Goal: Task Accomplishment & Management: Manage account settings

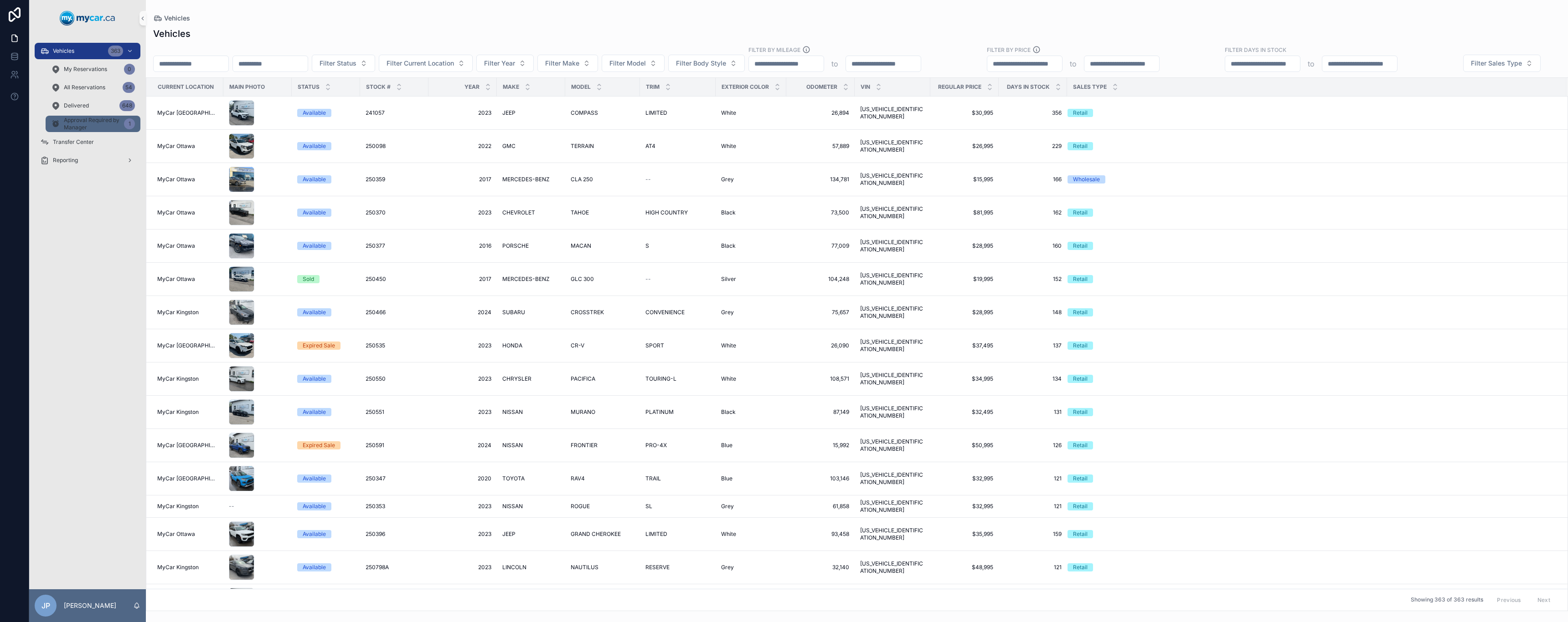
click at [82, 123] on span "Approval Required by Manager" at bounding box center [92, 124] width 57 height 14
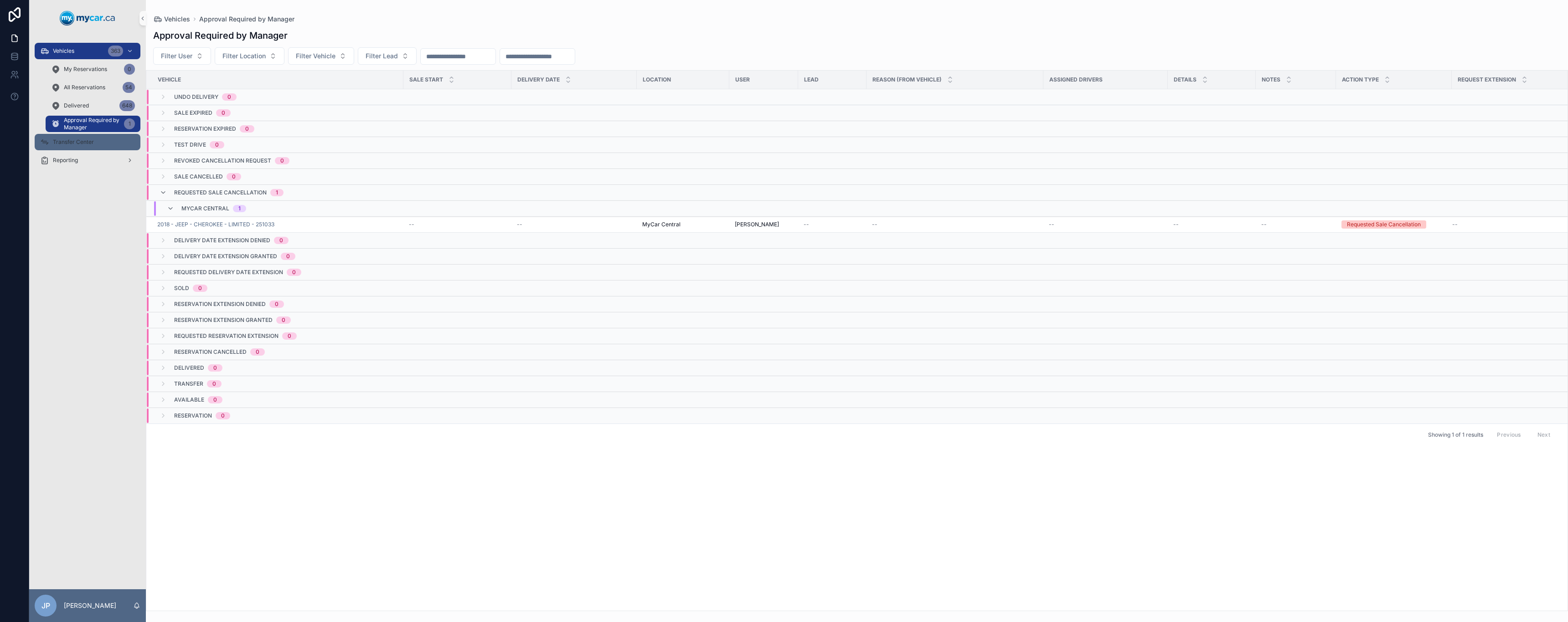
click at [82, 137] on div "Transfer Center" at bounding box center [88, 142] width 95 height 14
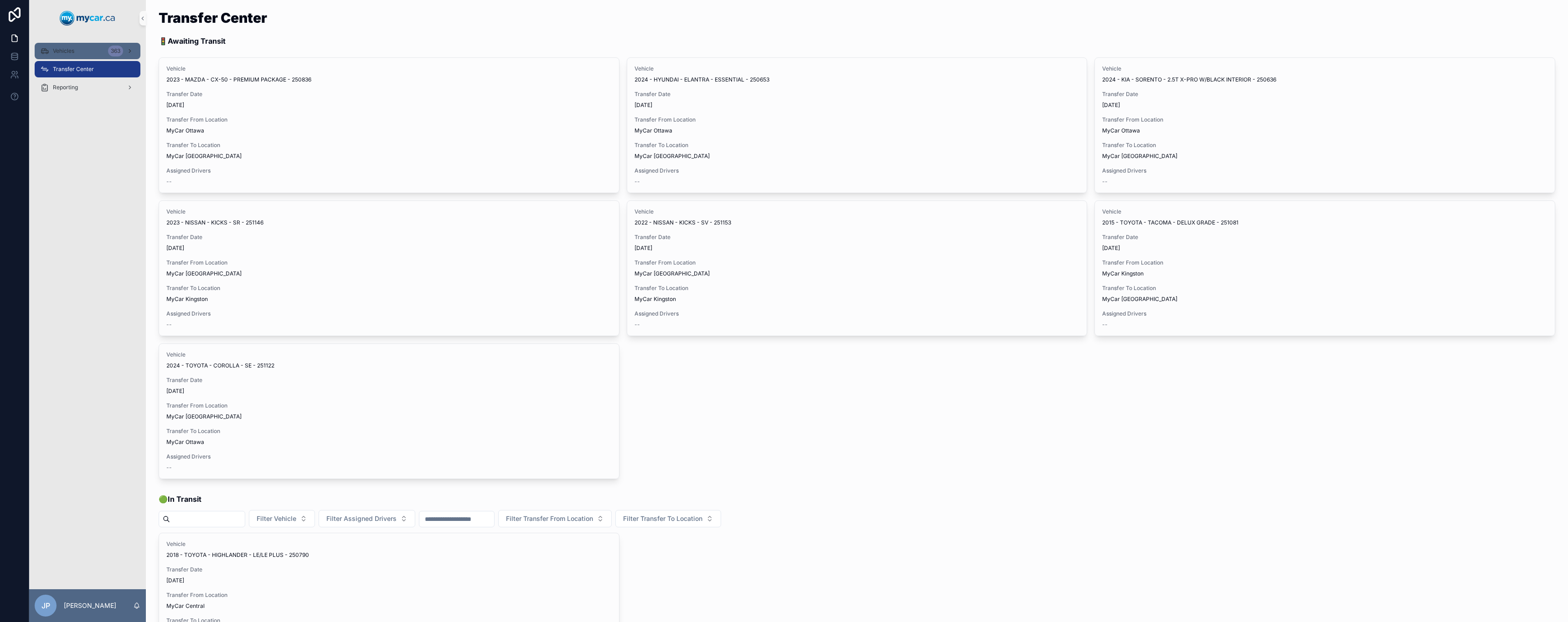
click at [61, 47] on div "Vehicles 363" at bounding box center [88, 50] width 95 height 14
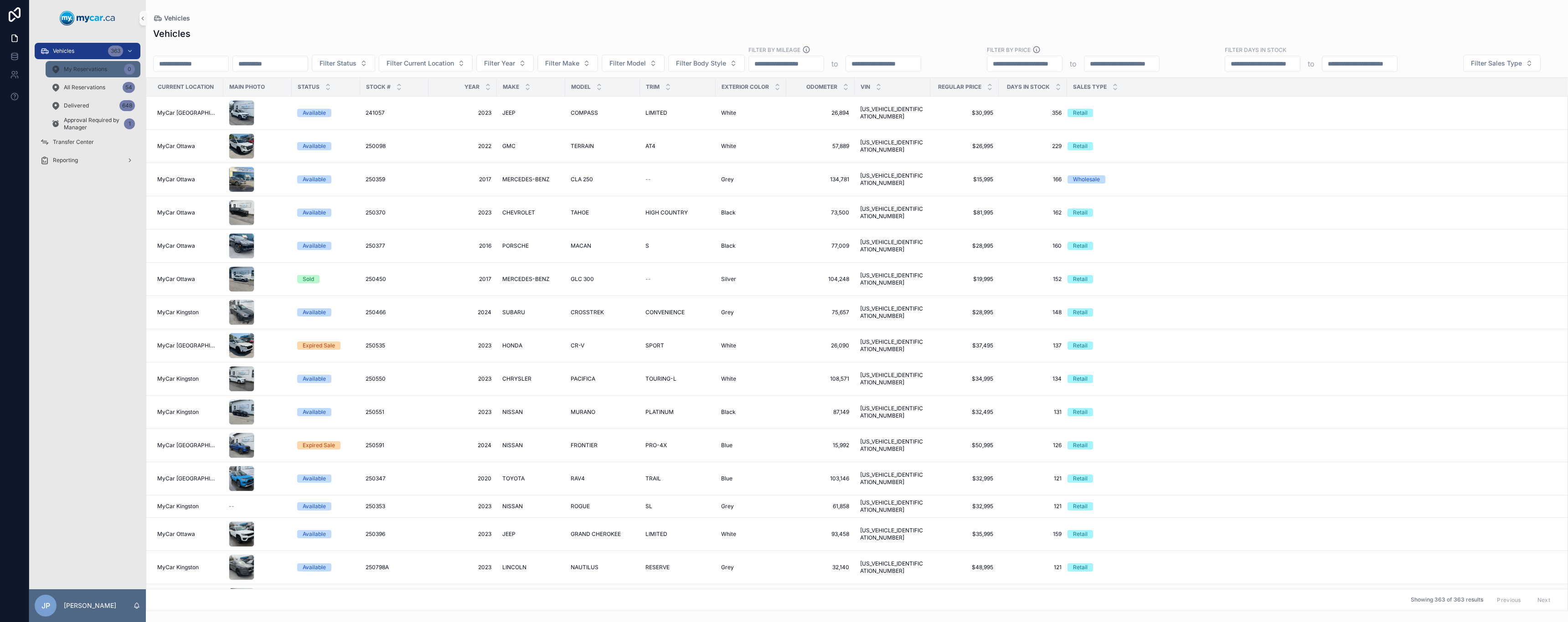
click at [71, 71] on span "My Reservations" at bounding box center [85, 69] width 43 height 7
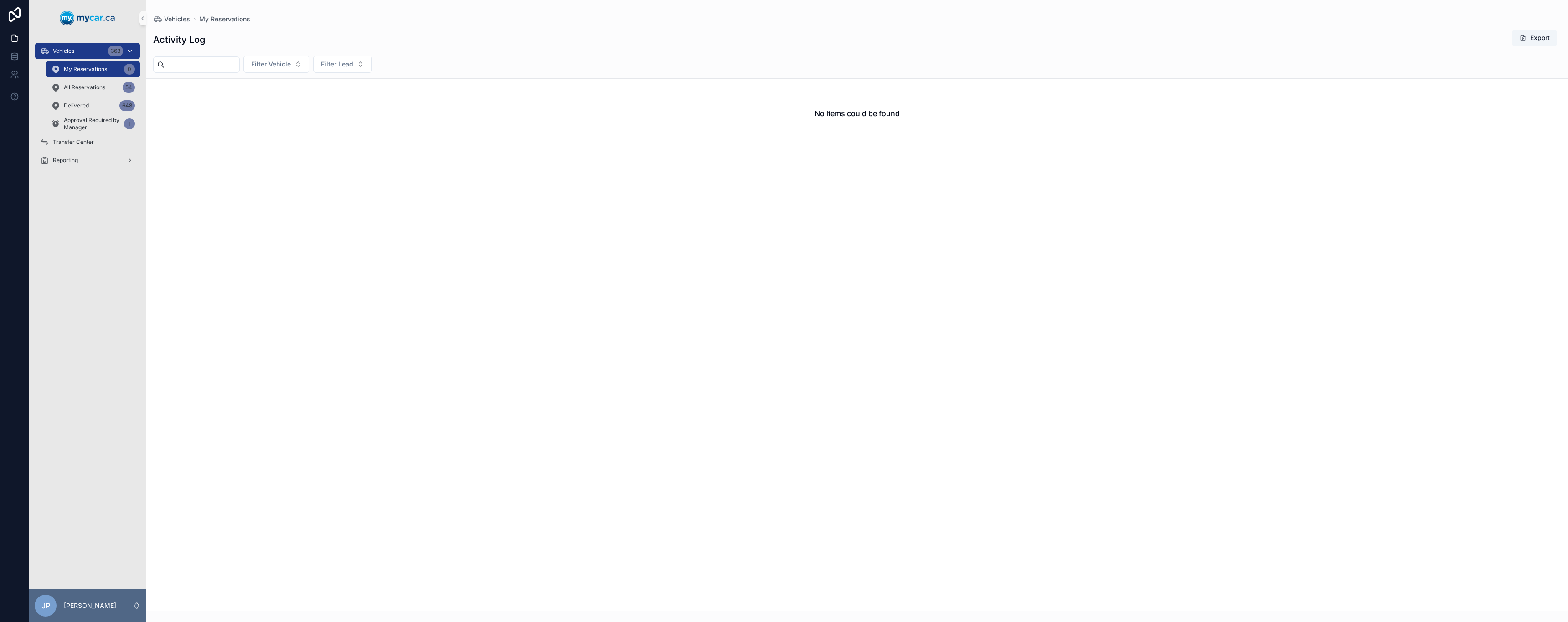
click at [77, 51] on div "Vehicles 363" at bounding box center [88, 50] width 95 height 14
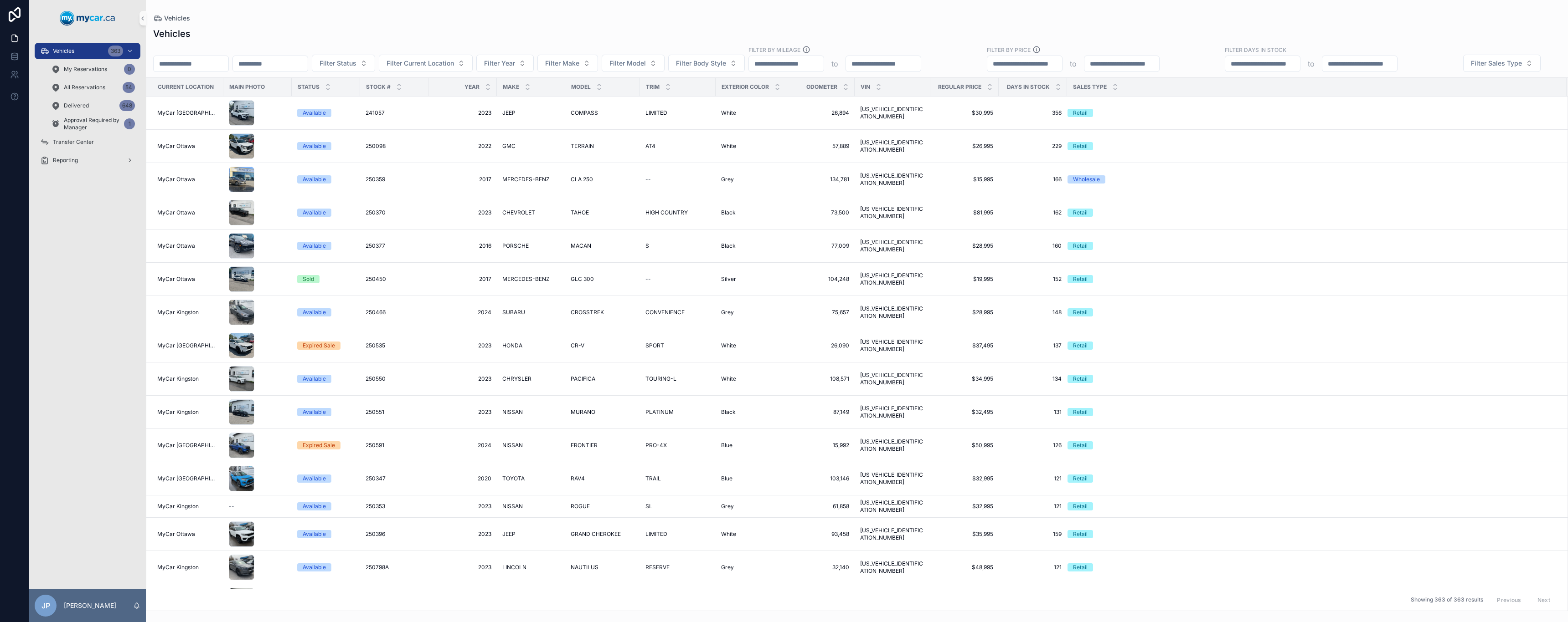
click at [228, 65] on input "scrollable content" at bounding box center [191, 64] width 75 height 13
click at [266, 29] on div "Vehicles" at bounding box center [857, 34] width 1407 height 13
click at [1463, 72] on button "Filter Sales Type" at bounding box center [1502, 63] width 77 height 17
click at [228, 11] on div "Vehicles Vehicles Filter Status Filter Current Location Filter Year Filter Make…" at bounding box center [857, 305] width 1422 height 611
click at [80, 51] on div "Vehicles 363" at bounding box center [88, 50] width 95 height 14
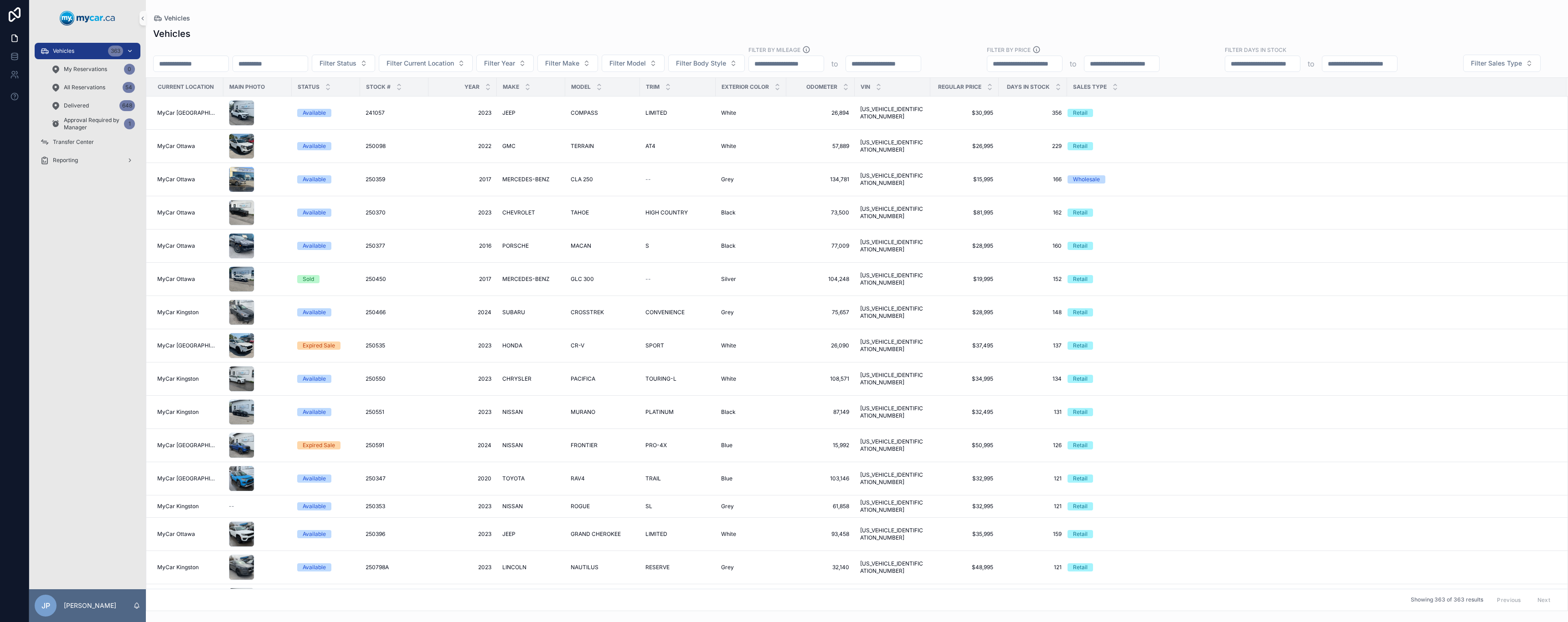
click at [80, 51] on div "Vehicles 363" at bounding box center [88, 50] width 95 height 14
click at [1463, 72] on button "Filter Sales Type" at bounding box center [1502, 63] width 77 height 17
click at [294, 38] on div "Vehicles" at bounding box center [857, 34] width 1407 height 13
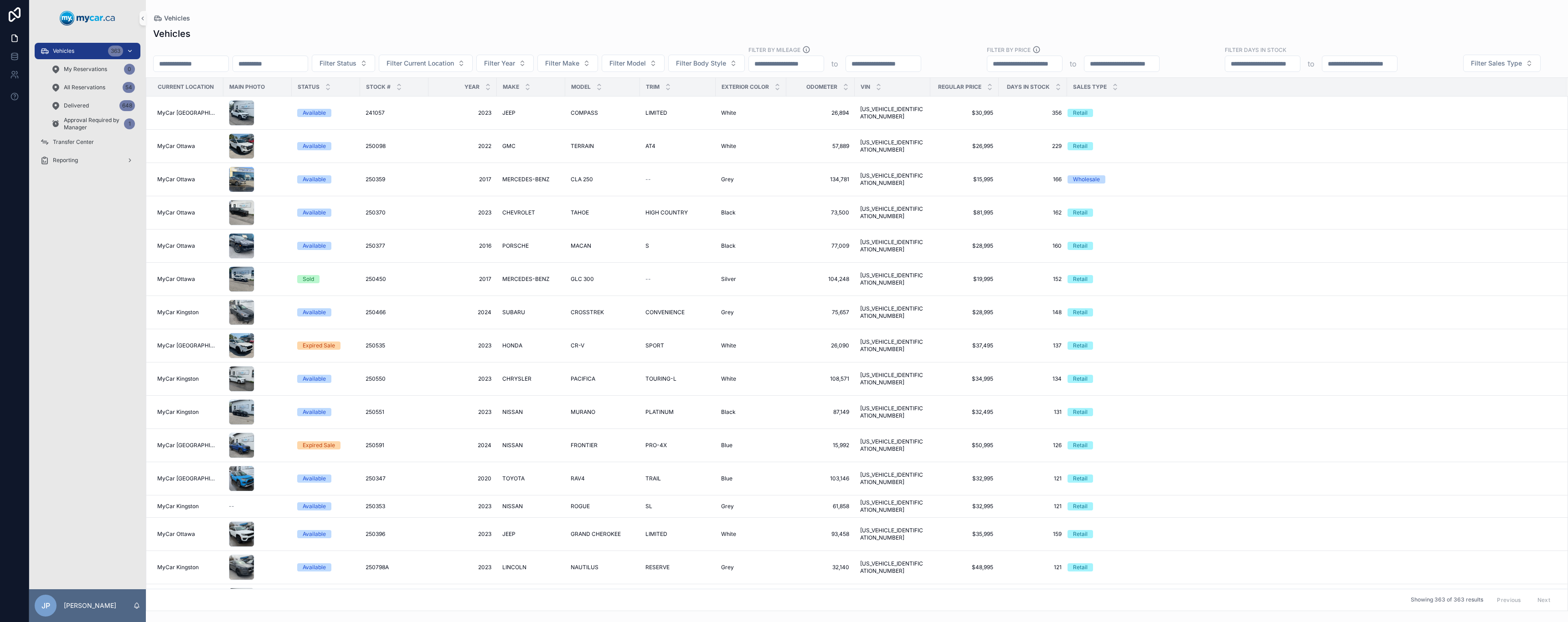
click at [84, 45] on div "Vehicles 363" at bounding box center [88, 50] width 95 height 14
click at [93, 127] on span "Approval Required by Manager" at bounding box center [92, 124] width 57 height 14
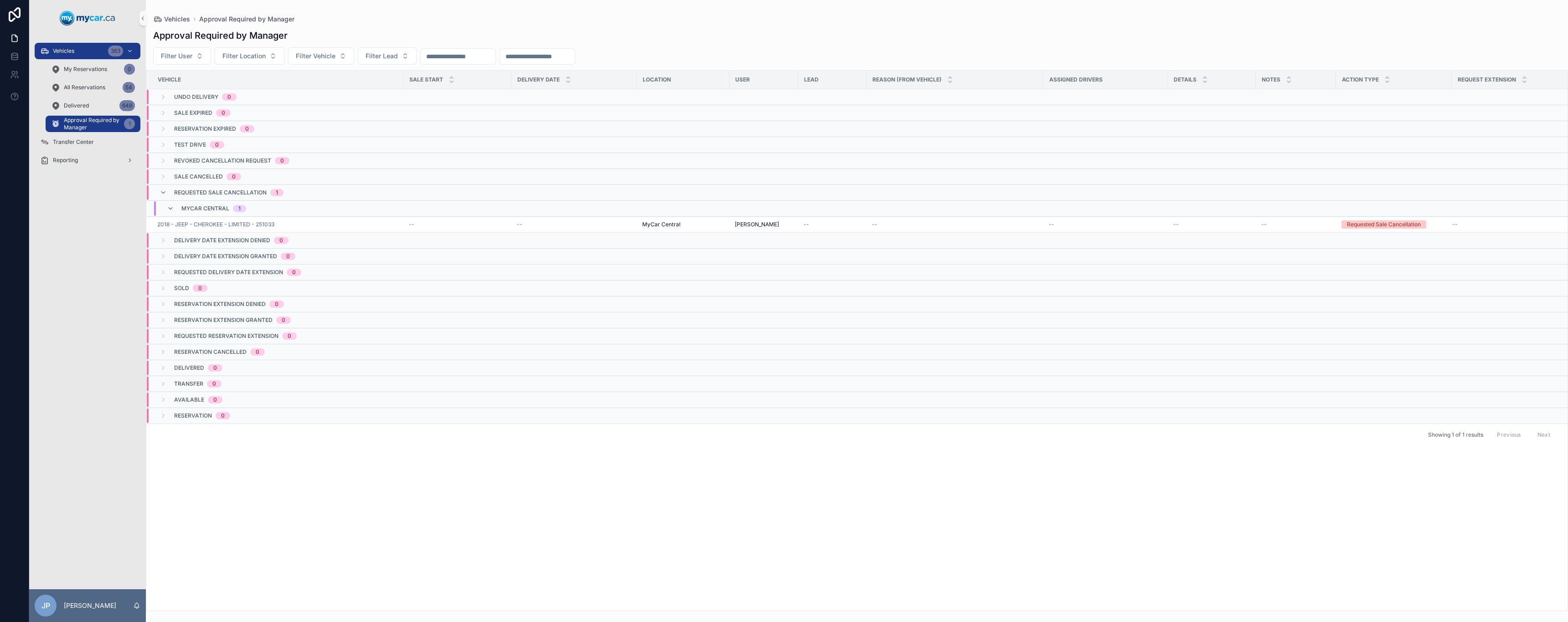
click at [213, 207] on span "MyCar Central" at bounding box center [205, 208] width 48 height 7
click at [213, 207] on span "MyCar Central" at bounding box center [205, 204] width 48 height 7
click at [78, 110] on div "Delivered 648" at bounding box center [93, 106] width 84 height 14
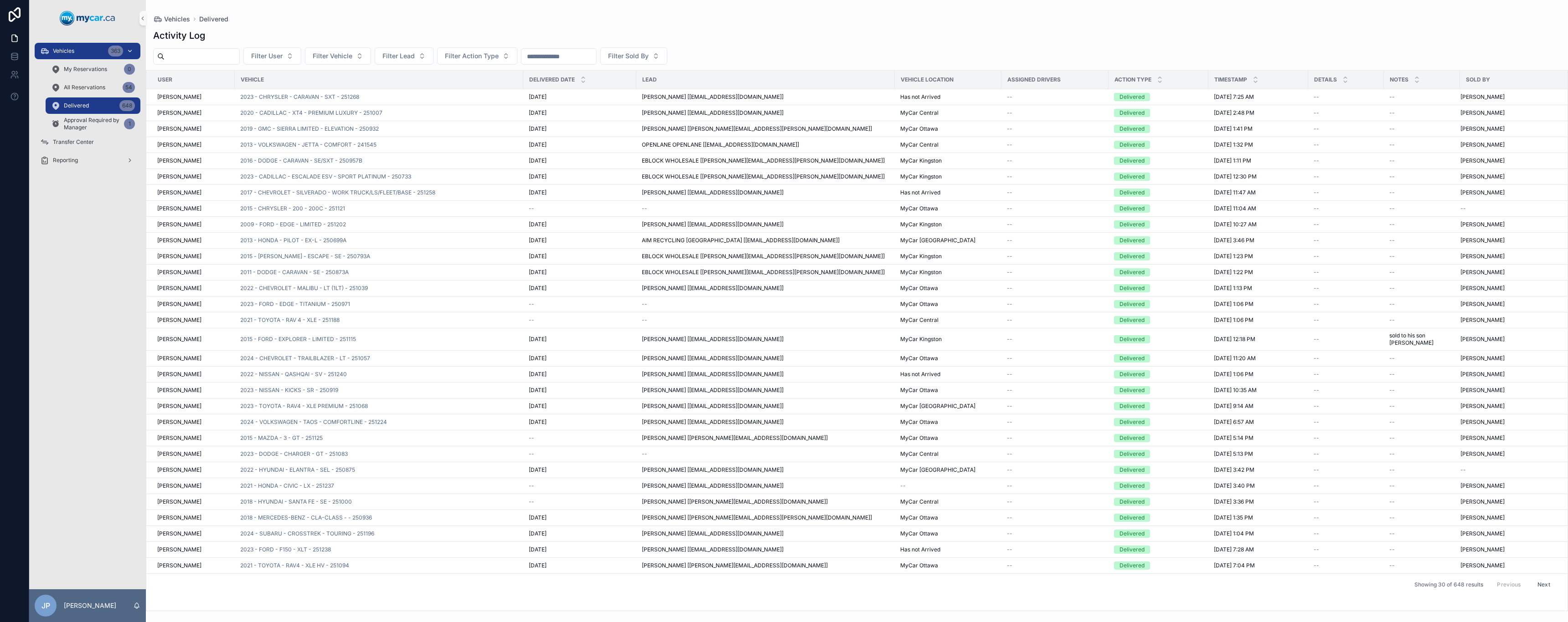
click at [83, 49] on div "Vehicles 363" at bounding box center [88, 50] width 95 height 14
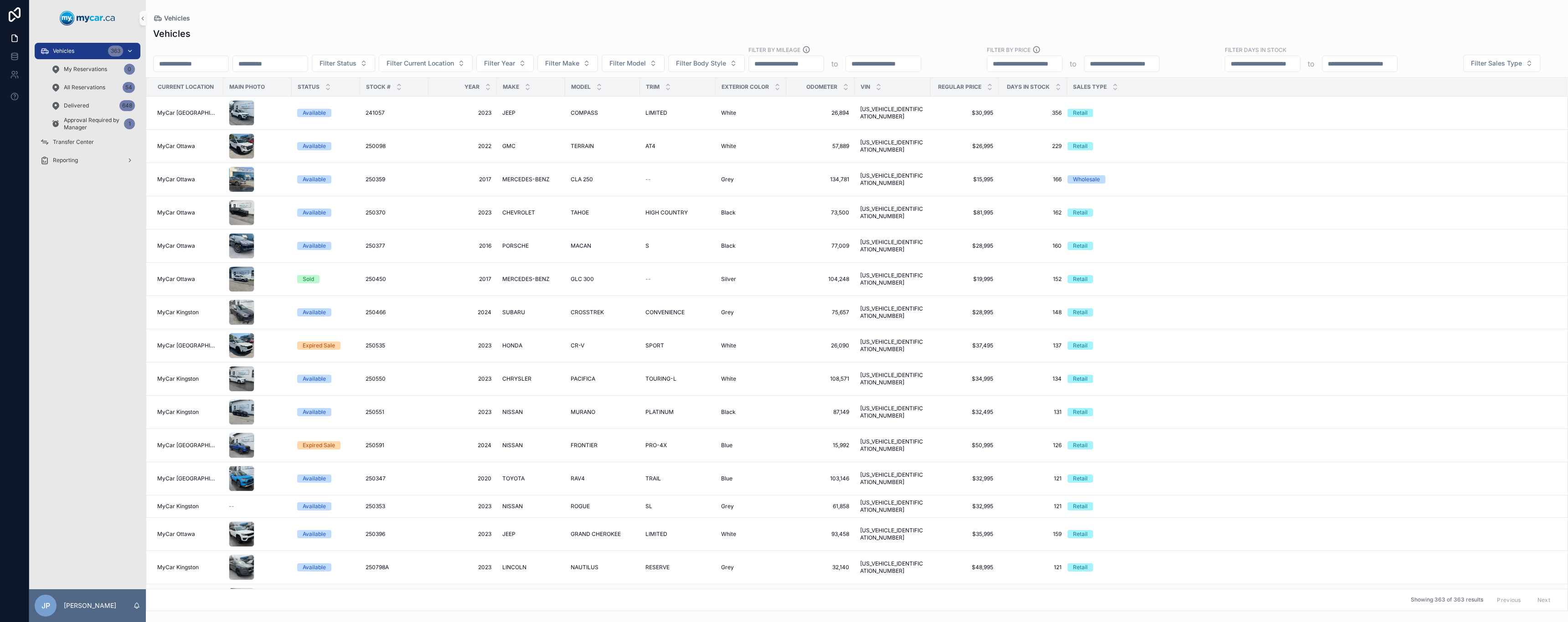
click at [84, 58] on div "Vehicles 363" at bounding box center [88, 50] width 95 height 14
click at [223, 60] on input "scrollable content" at bounding box center [191, 64] width 75 height 13
drag, startPoint x: 223, startPoint y: 61, endPoint x: 258, endPoint y: 18, distance: 55.4
click at [224, 60] on input "scrollable content" at bounding box center [191, 64] width 75 height 13
click at [303, 6] on div "Vehicles Vehicles Filter Status Filter Current Location Filter Year Filter Make…" at bounding box center [857, 305] width 1422 height 611
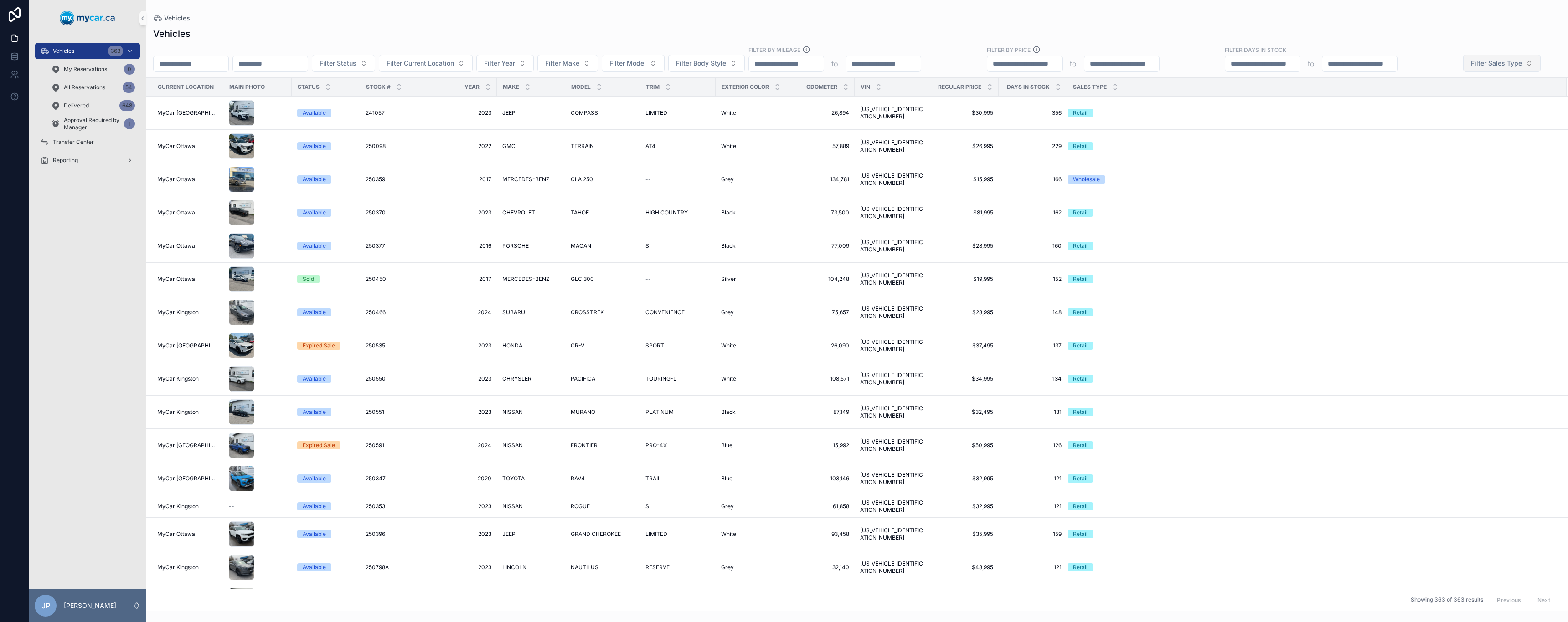
click at [1463, 72] on button "Filter Sales Type" at bounding box center [1502, 63] width 77 height 17
click at [228, 66] on input "scrollable content" at bounding box center [191, 64] width 75 height 13
click at [259, 39] on div "Vehicles" at bounding box center [857, 34] width 1407 height 13
click at [103, 69] on span "My Reservations" at bounding box center [85, 69] width 43 height 7
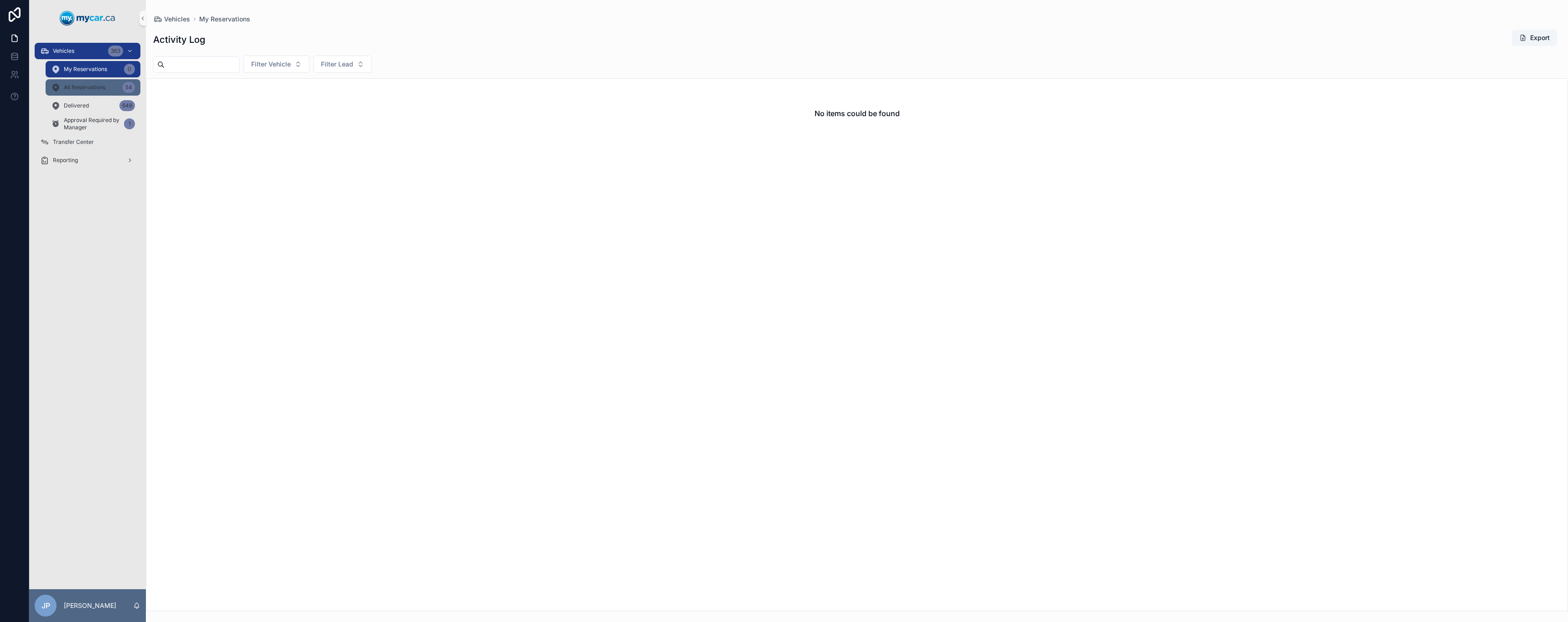
click at [103, 86] on span "All Reservations" at bounding box center [84, 87] width 42 height 7
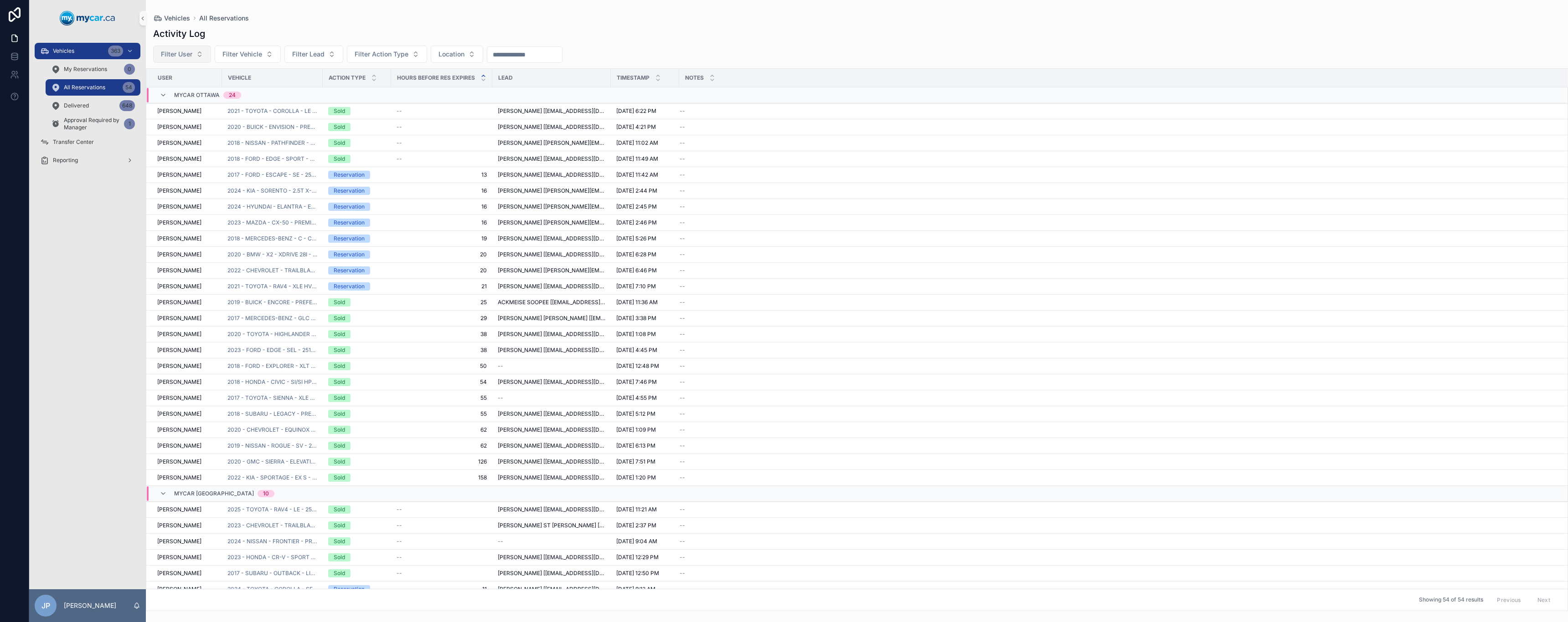
click at [177, 57] on span "Filter User" at bounding box center [177, 54] width 32 height 9
drag, startPoint x: 233, startPoint y: 20, endPoint x: 244, endPoint y: 26, distance: 12.5
click at [233, 20] on span "All Reservations" at bounding box center [223, 18] width 50 height 9
click at [90, 103] on div "Delivered 648" at bounding box center [93, 106] width 84 height 14
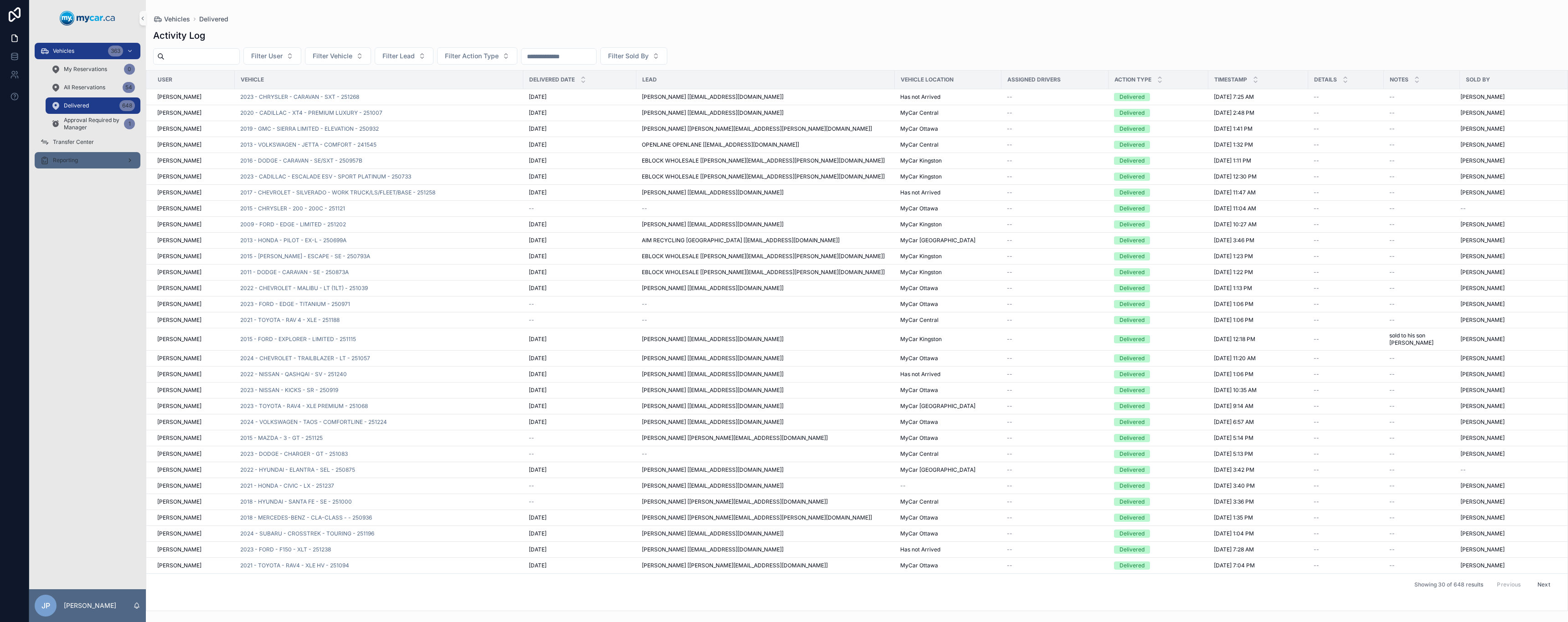
click at [90, 159] on div "Reporting" at bounding box center [88, 160] width 95 height 14
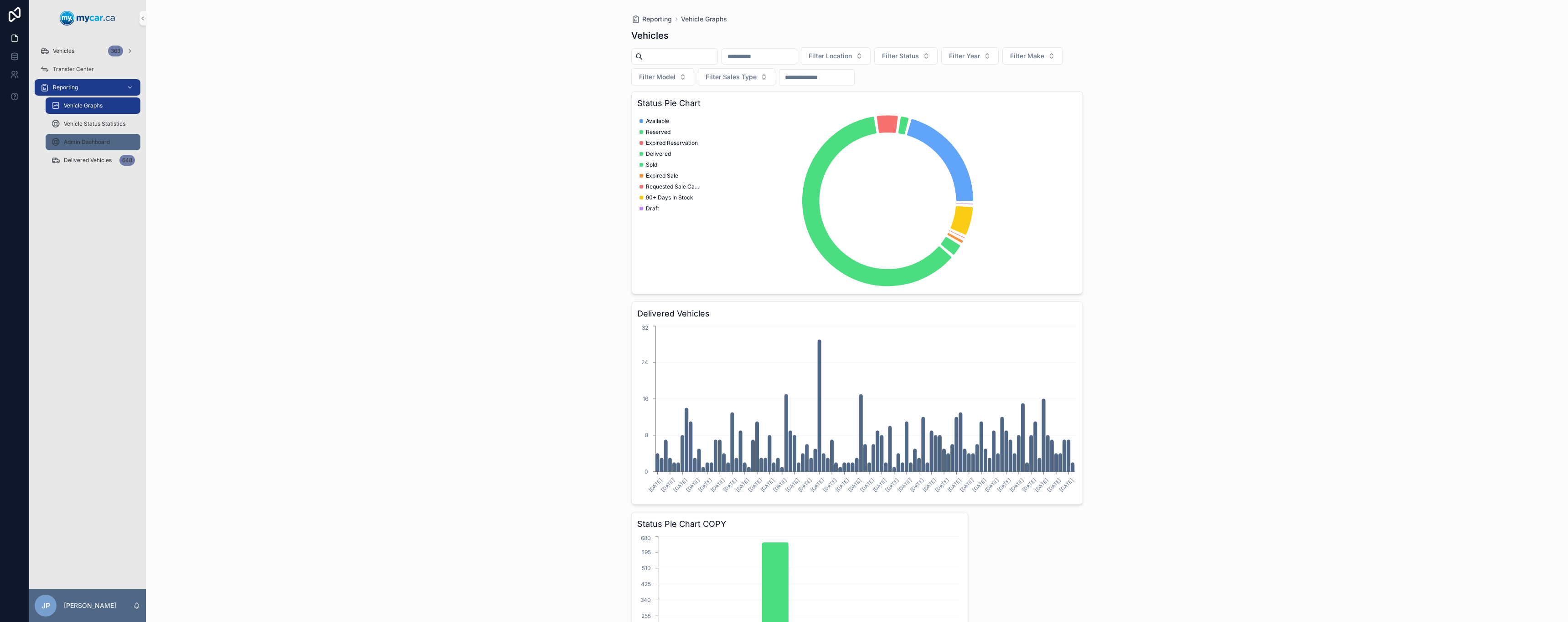
click at [99, 147] on div "Admin Dashboard" at bounding box center [93, 142] width 84 height 14
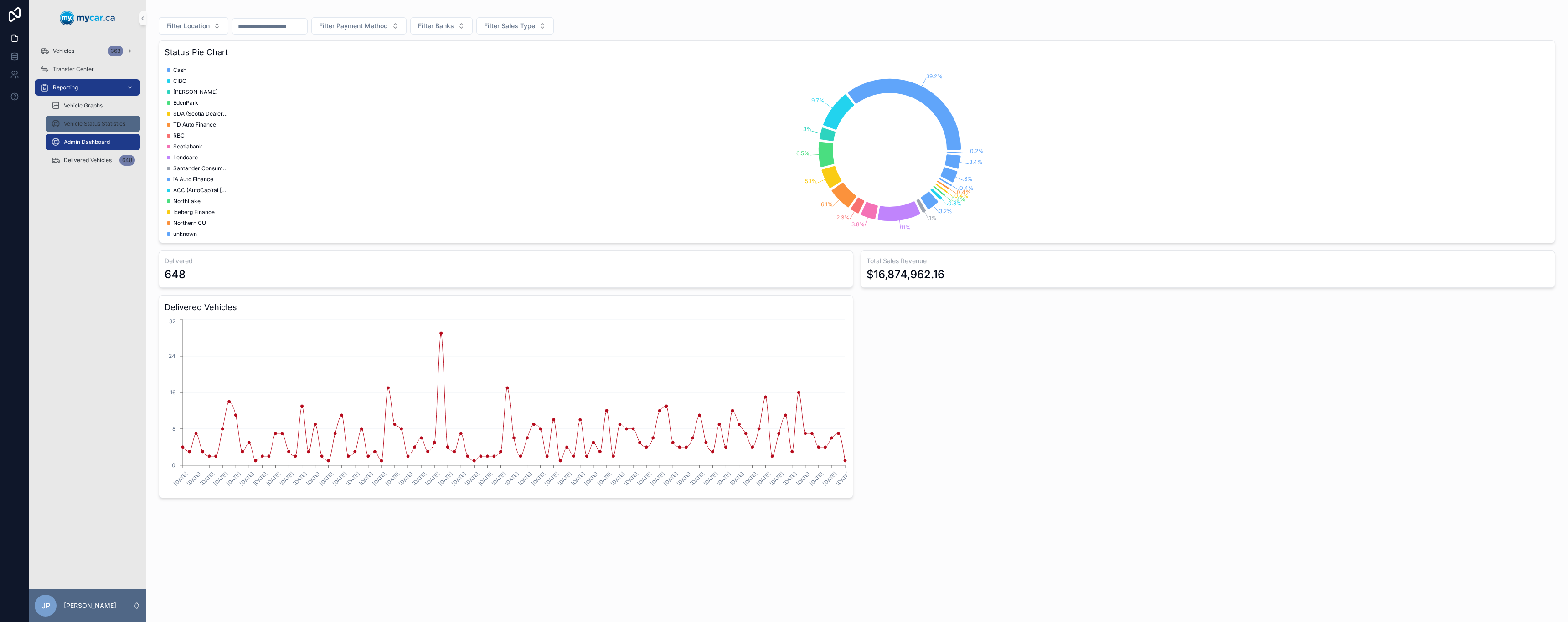
click at [104, 129] on div "Vehicle Status Statistics" at bounding box center [93, 124] width 84 height 14
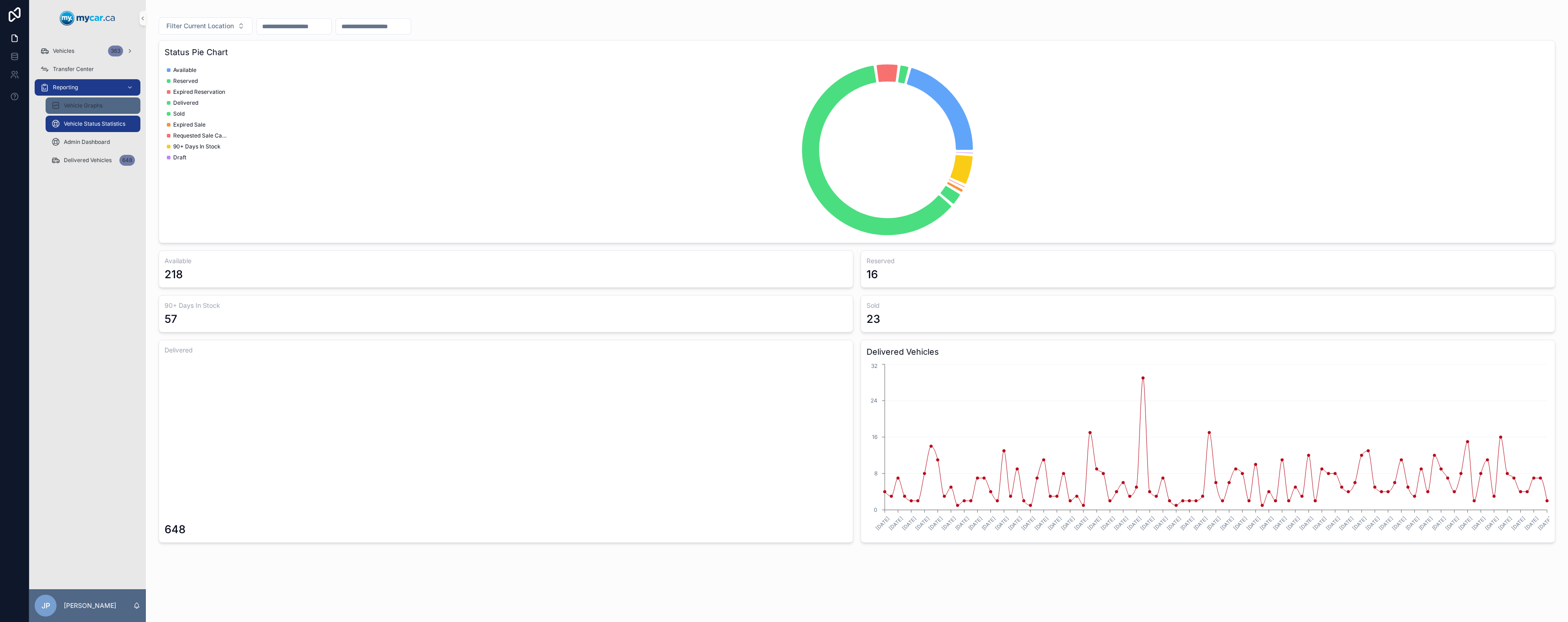
click at [101, 109] on span "Vehicle Graphs" at bounding box center [83, 105] width 39 height 7
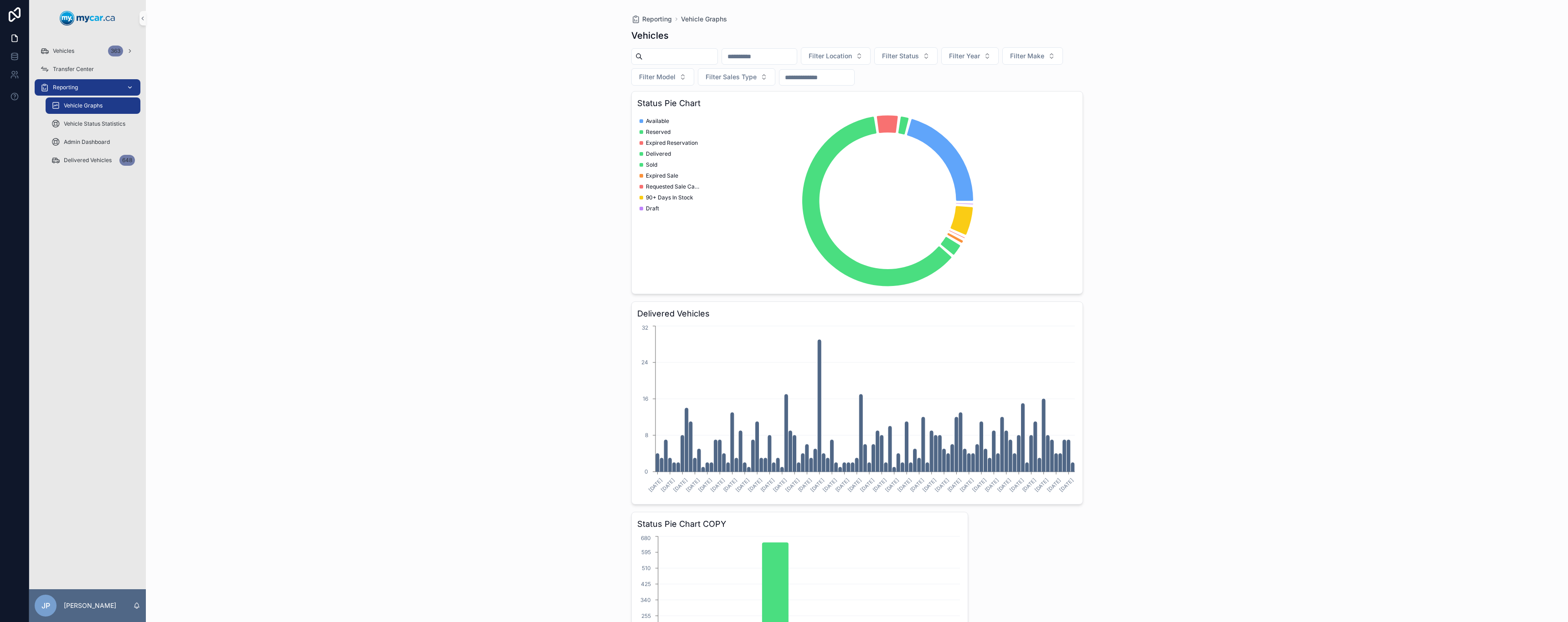
click at [88, 81] on div "Reporting" at bounding box center [88, 88] width 95 height 14
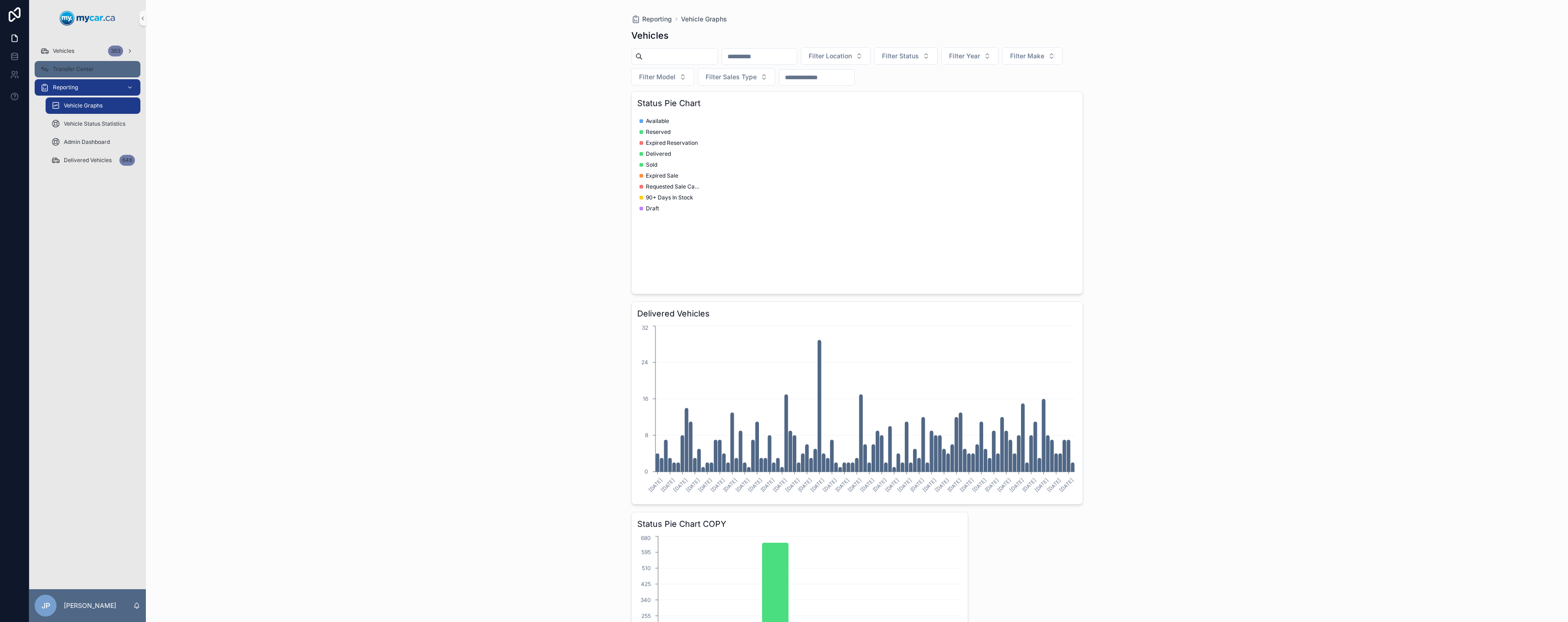
click at [91, 69] on span "Transfer Center" at bounding box center [73, 69] width 41 height 7
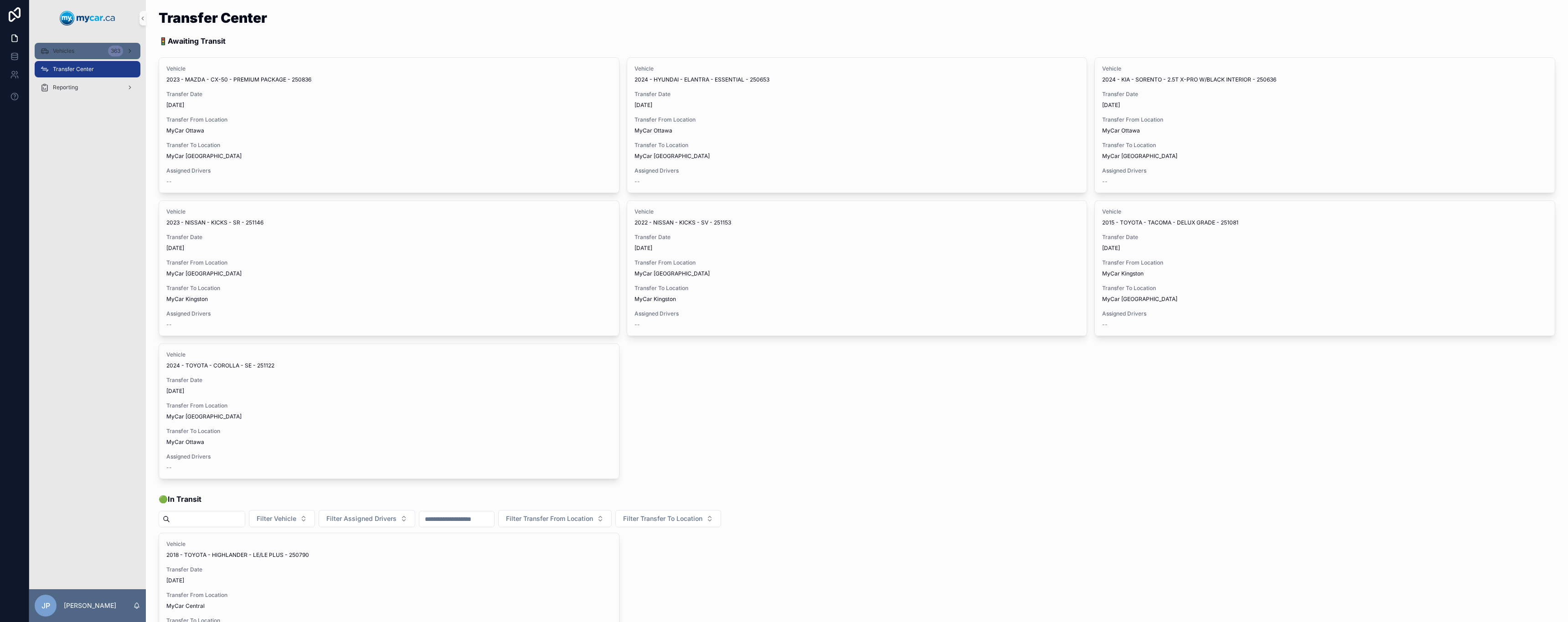
click at [93, 54] on div "Vehicles 363" at bounding box center [88, 50] width 95 height 14
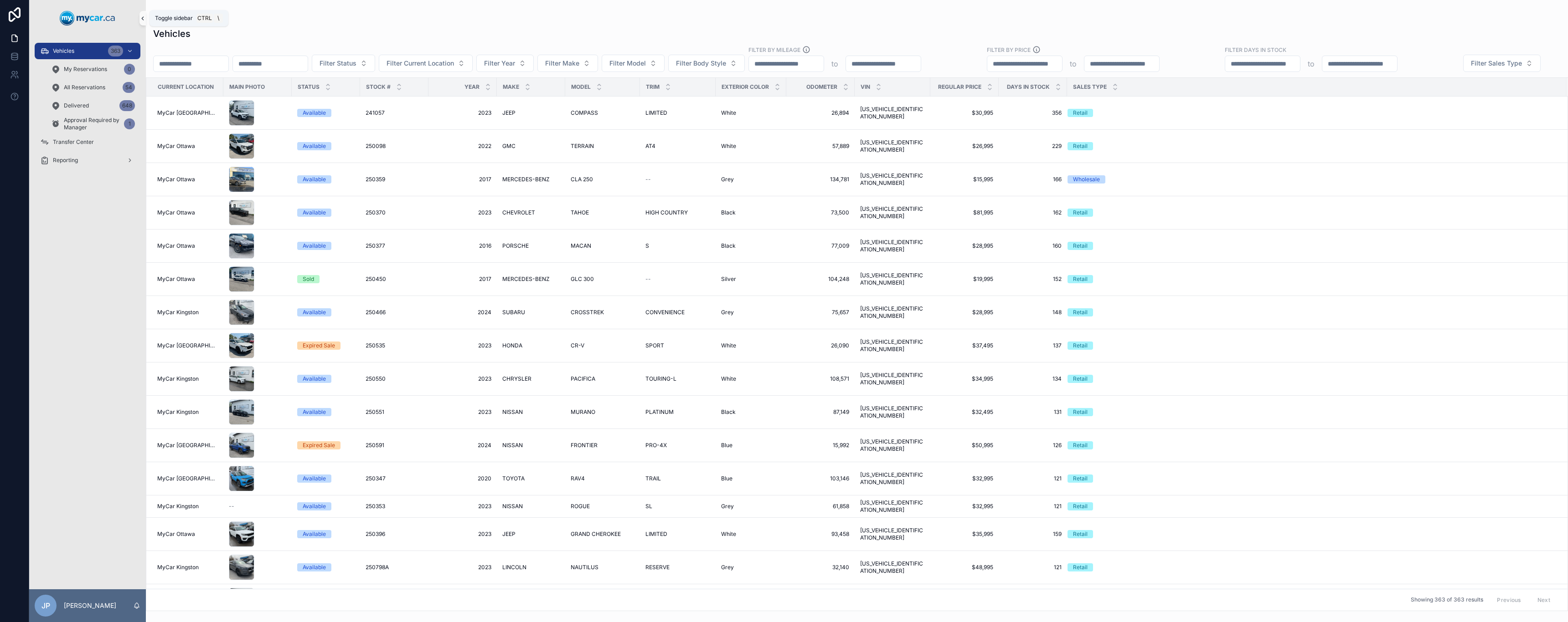
click at [142, 21] on icon "scrollable content" at bounding box center [143, 18] width 6 height 7
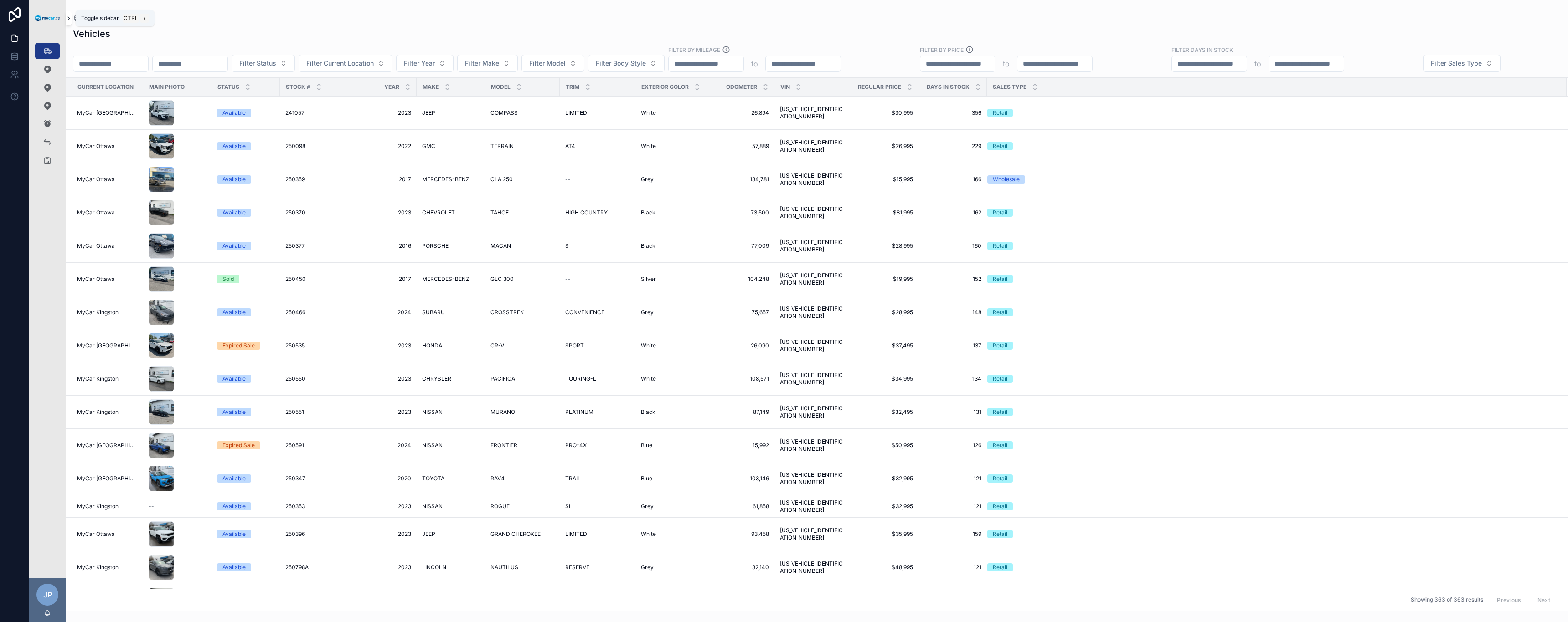
click at [69, 21] on button "scrollable content" at bounding box center [69, 18] width 6 height 14
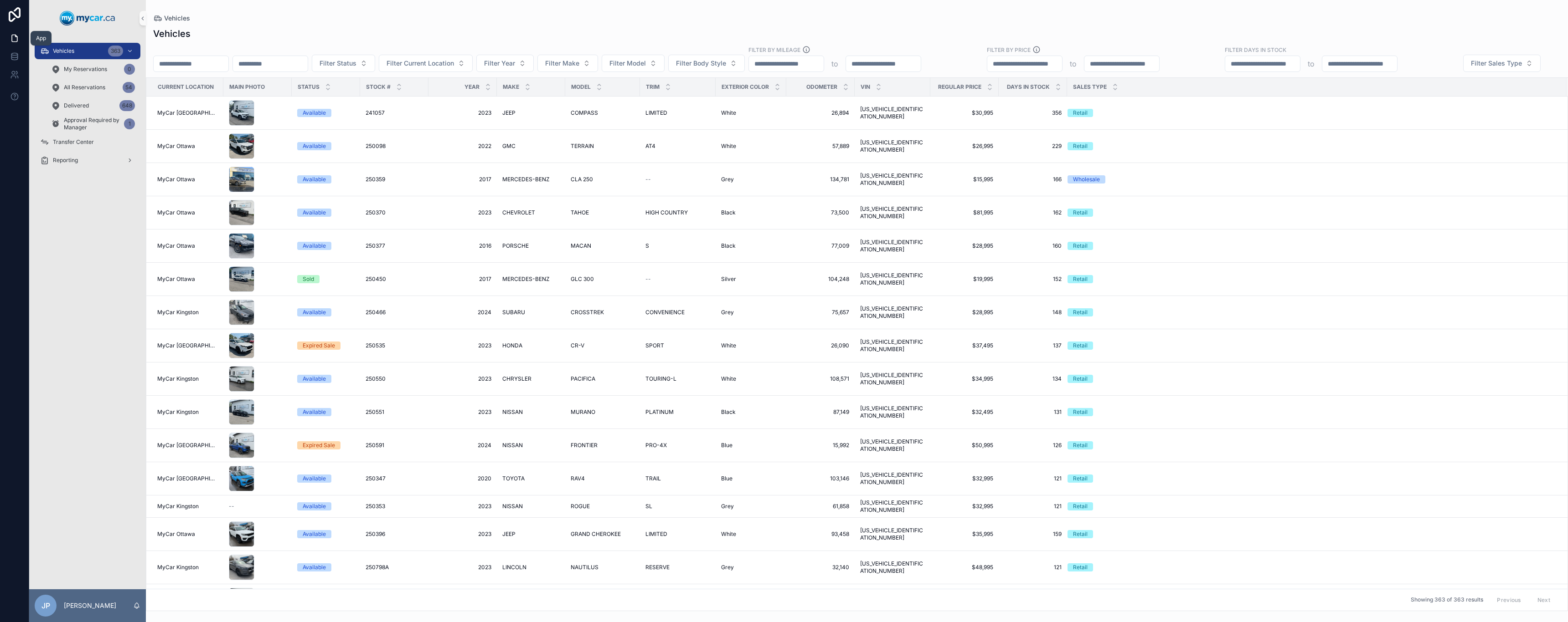
click at [11, 45] on link at bounding box center [14, 38] width 28 height 18
click at [59, 50] on span "Vehicles" at bounding box center [63, 50] width 21 height 7
click at [106, 67] on span "My Reservations" at bounding box center [85, 69] width 43 height 7
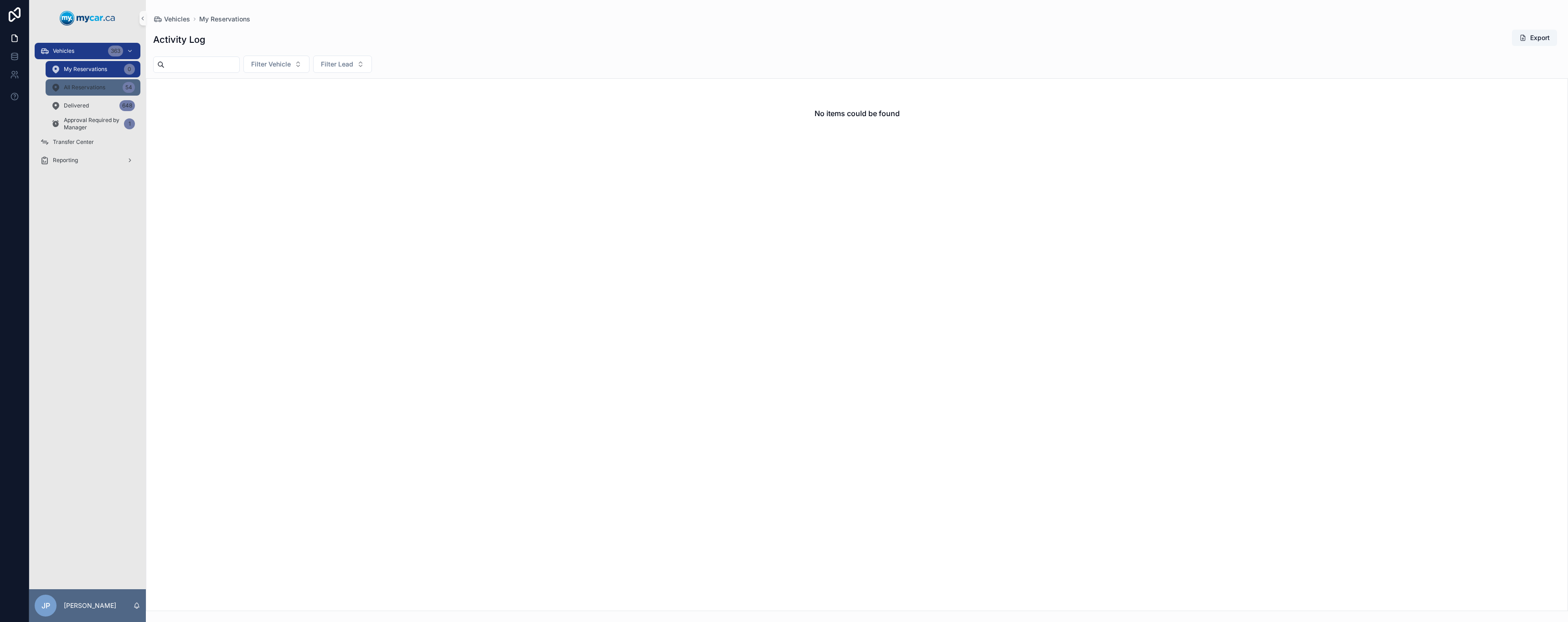
click at [93, 89] on span "All Reservations" at bounding box center [84, 87] width 42 height 7
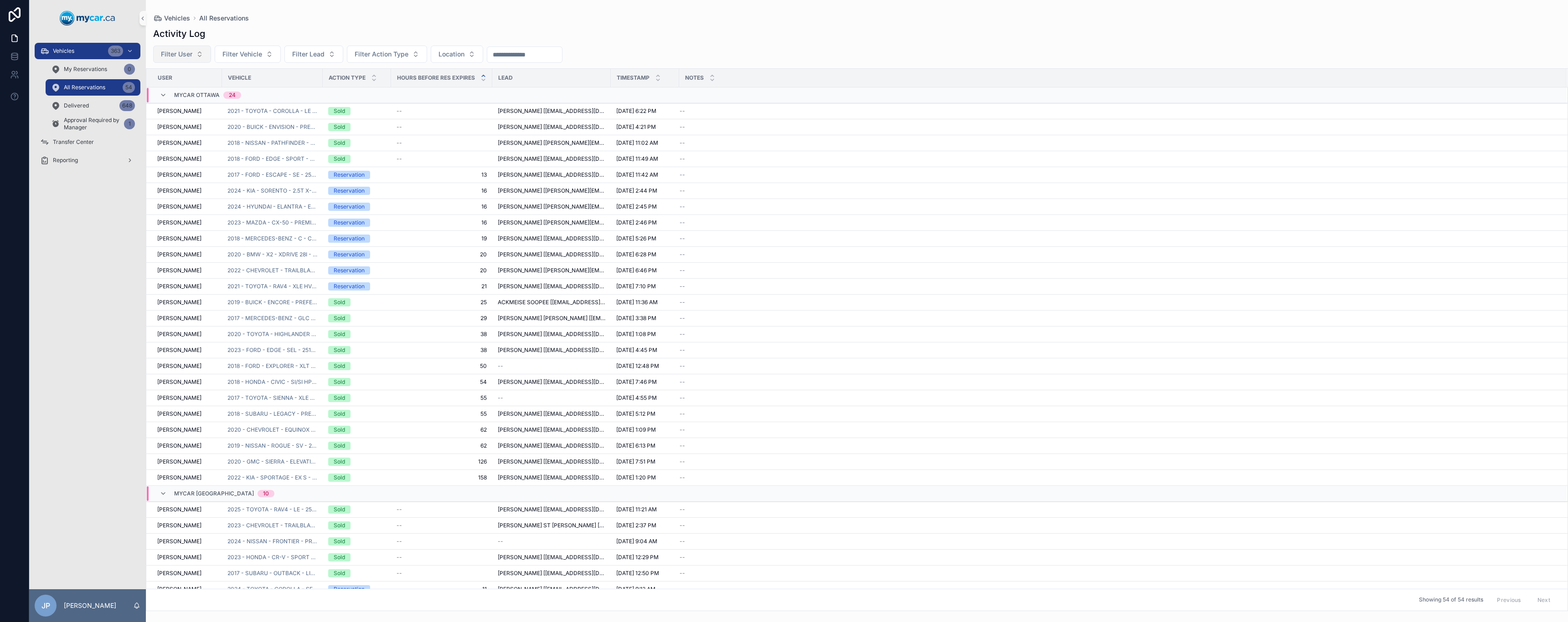
click at [201, 57] on button "Filter User" at bounding box center [181, 54] width 58 height 17
click at [246, 28] on div "Activity Log" at bounding box center [857, 34] width 1407 height 13
click at [266, 52] on button "Filter Vehicle" at bounding box center [248, 54] width 66 height 17
drag, startPoint x: 287, startPoint y: 20, endPoint x: 308, endPoint y: 31, distance: 23.7
click at [288, 20] on div "Vehicles All Reservations" at bounding box center [857, 17] width 1407 height 7
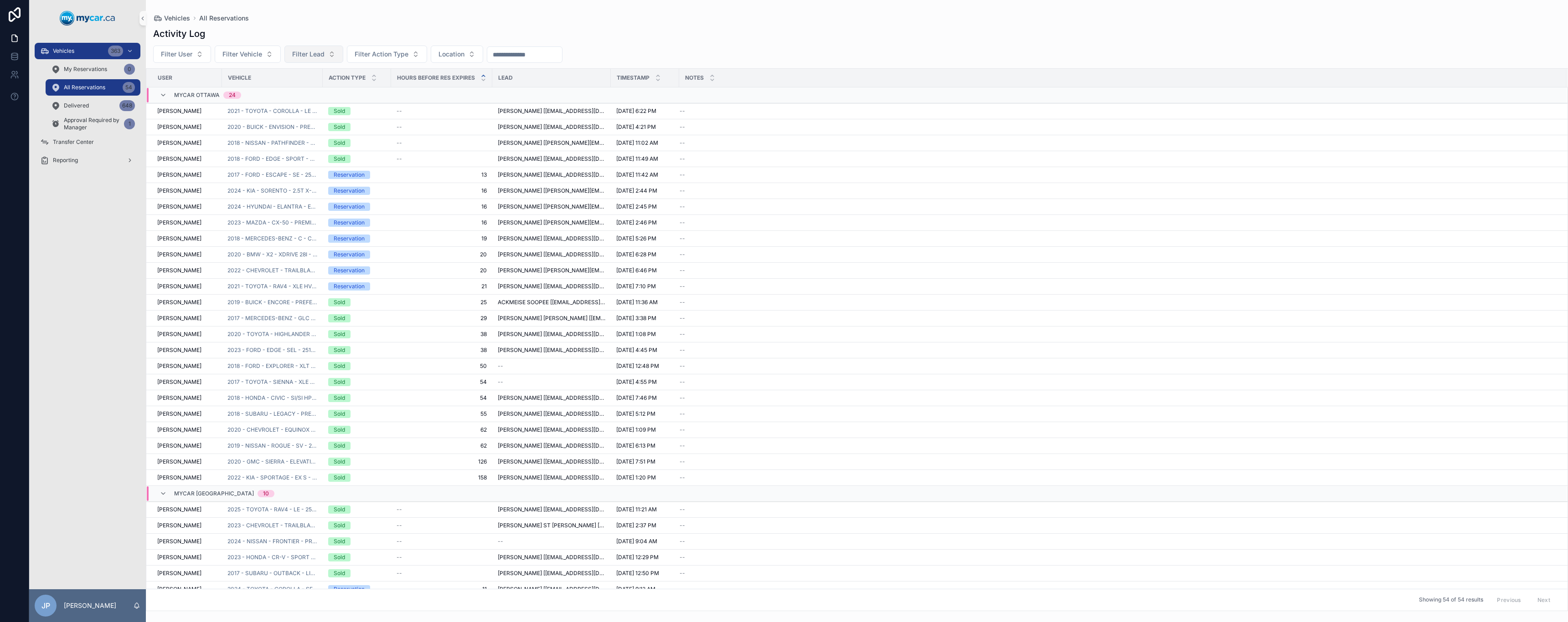
click at [328, 58] on button "Filter Lead" at bounding box center [314, 54] width 59 height 17
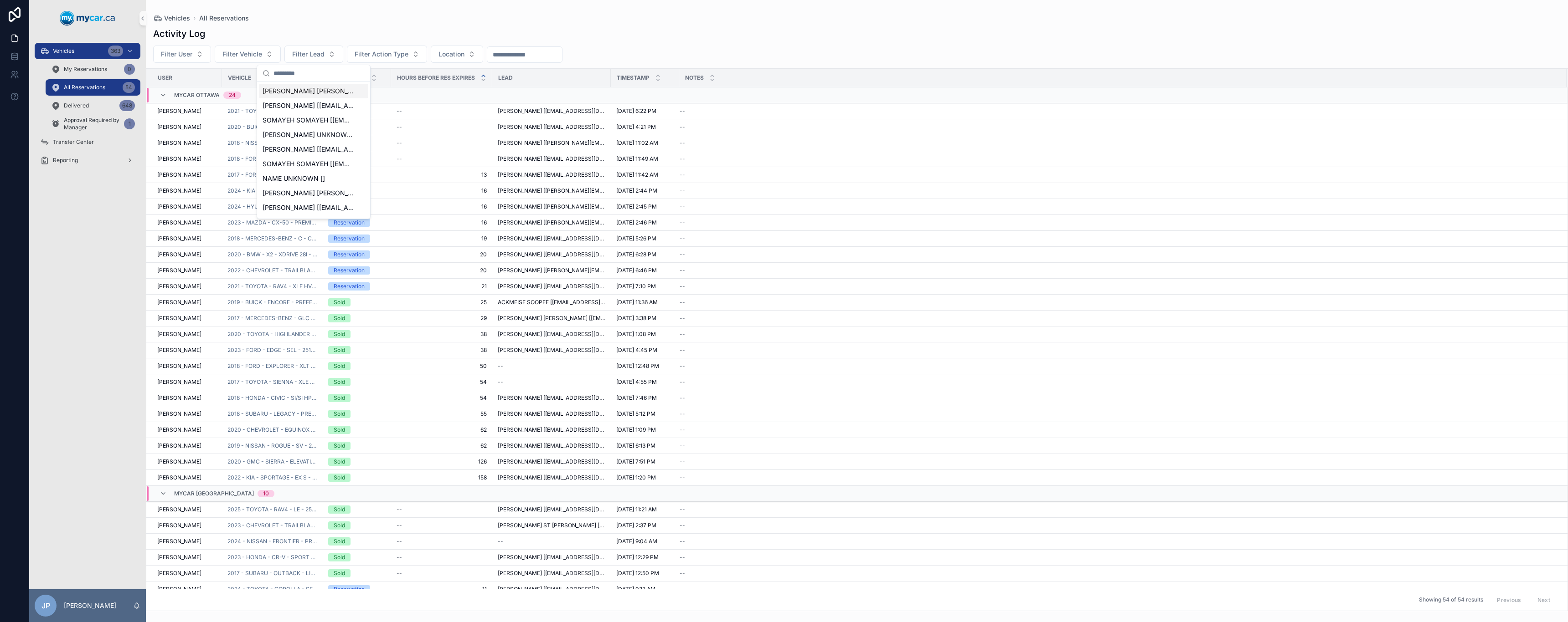
click at [426, 26] on div "Activity Log Filter User Filter Vehicle Filter Lead Filter Action Type Location…" at bounding box center [857, 317] width 1422 height 590
click at [408, 54] on button "Filter Action Type" at bounding box center [387, 54] width 80 height 17
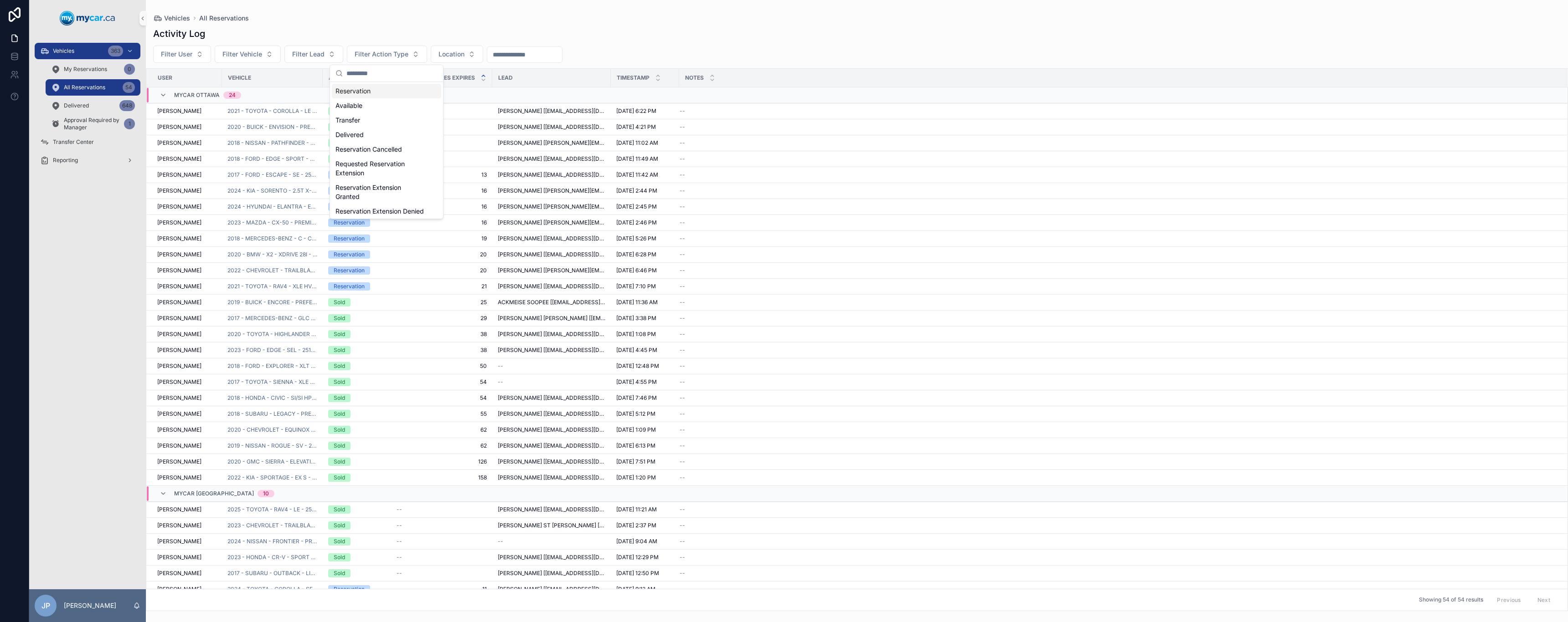
click at [422, 14] on div "Vehicles All Reservations" at bounding box center [857, 17] width 1407 height 7
click at [475, 54] on button "Location" at bounding box center [457, 54] width 52 height 17
click at [476, 36] on div "Activity Log" at bounding box center [857, 34] width 1407 height 13
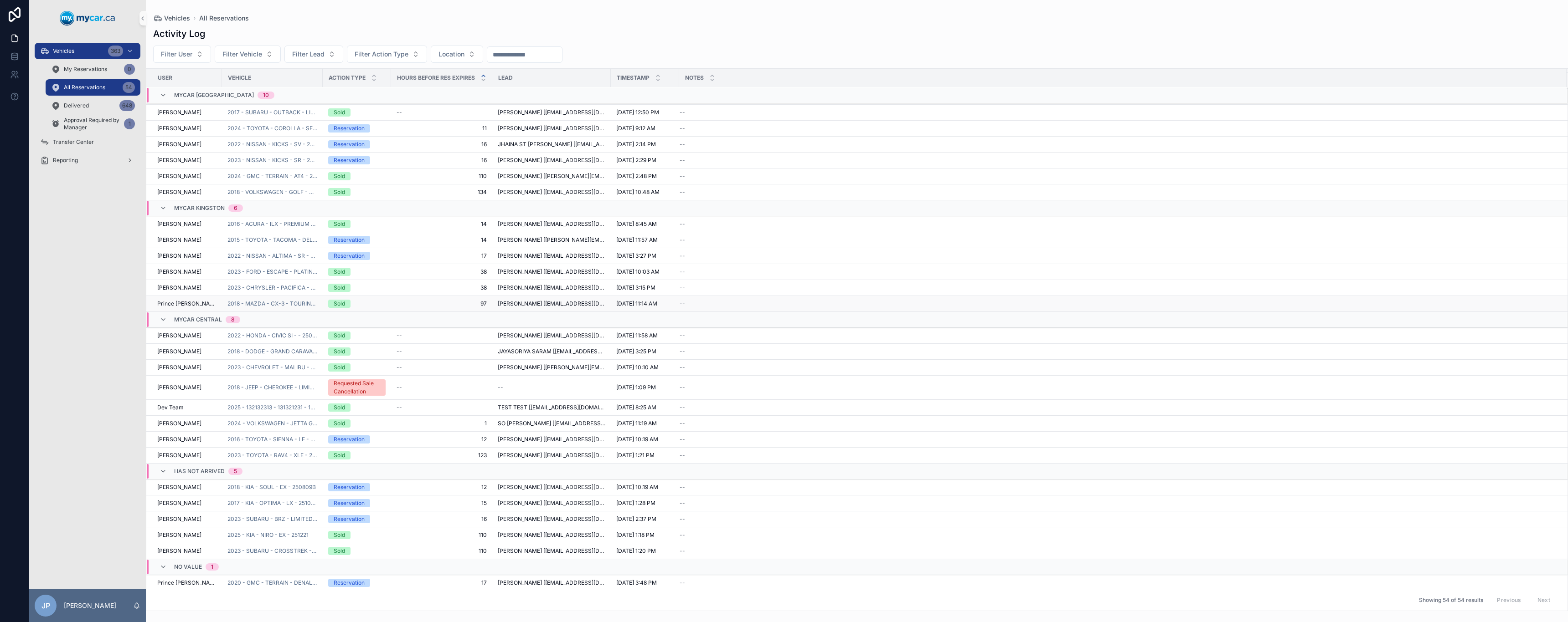
scroll to position [475, 0]
click at [345, 389] on div "Requested Sale Cancellation" at bounding box center [357, 385] width 47 height 17
click at [274, 387] on span "2018 - JEEP - CHEROKEE - LIMITED - 251033" at bounding box center [272, 385] width 90 height 7
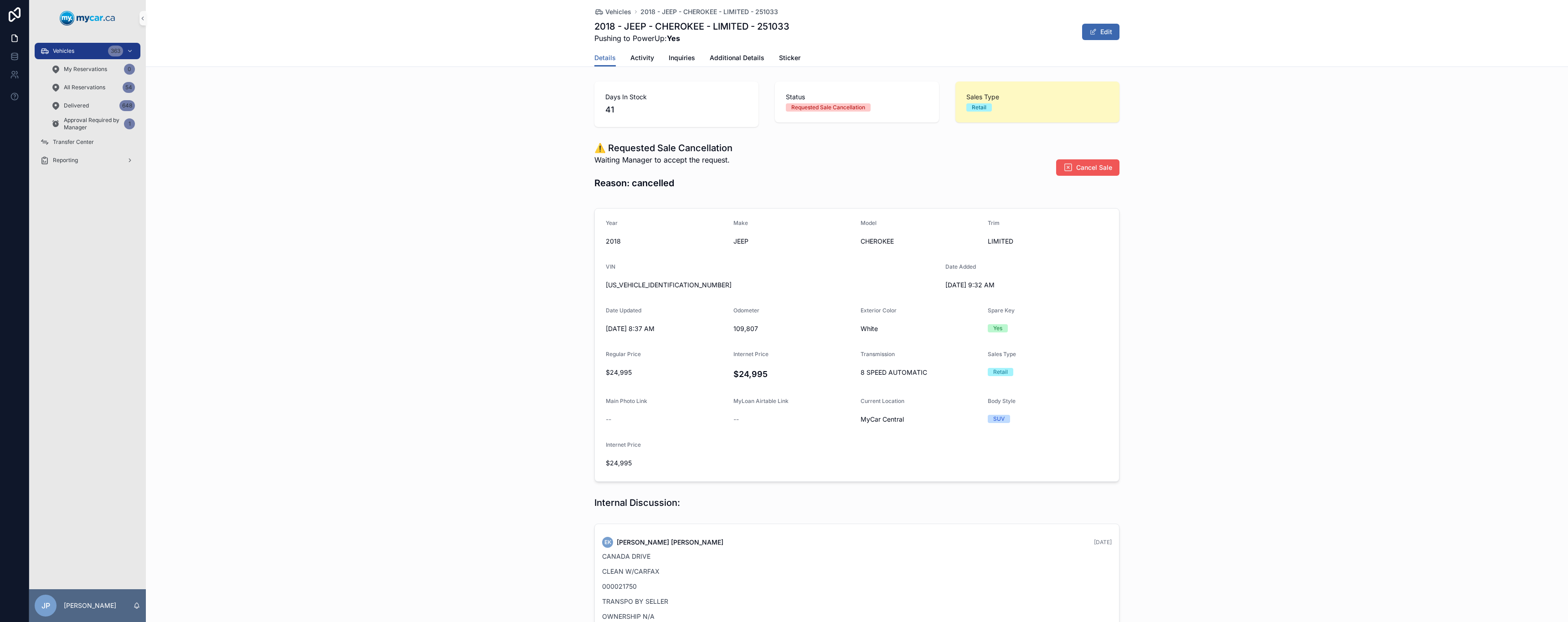
click at [1086, 171] on span "Cancel Sale" at bounding box center [1094, 168] width 36 height 9
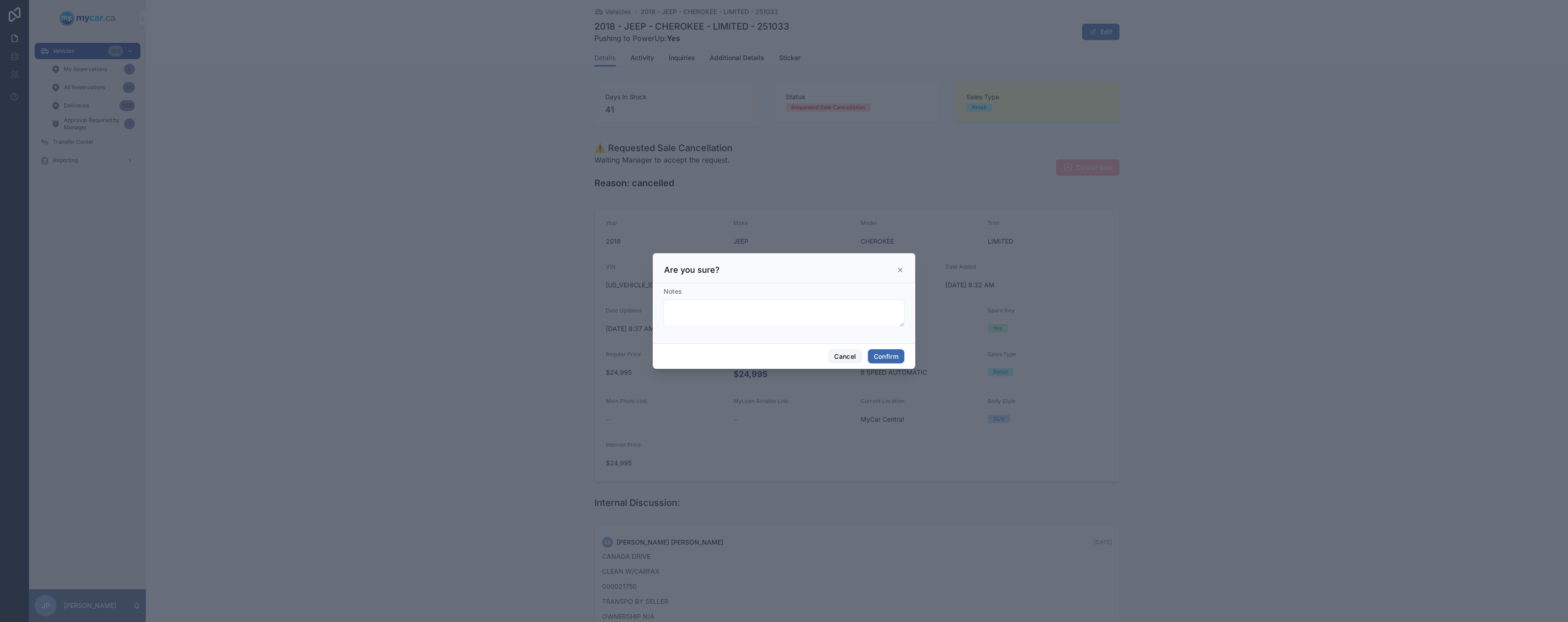
click at [840, 358] on button "Cancel" at bounding box center [845, 356] width 34 height 14
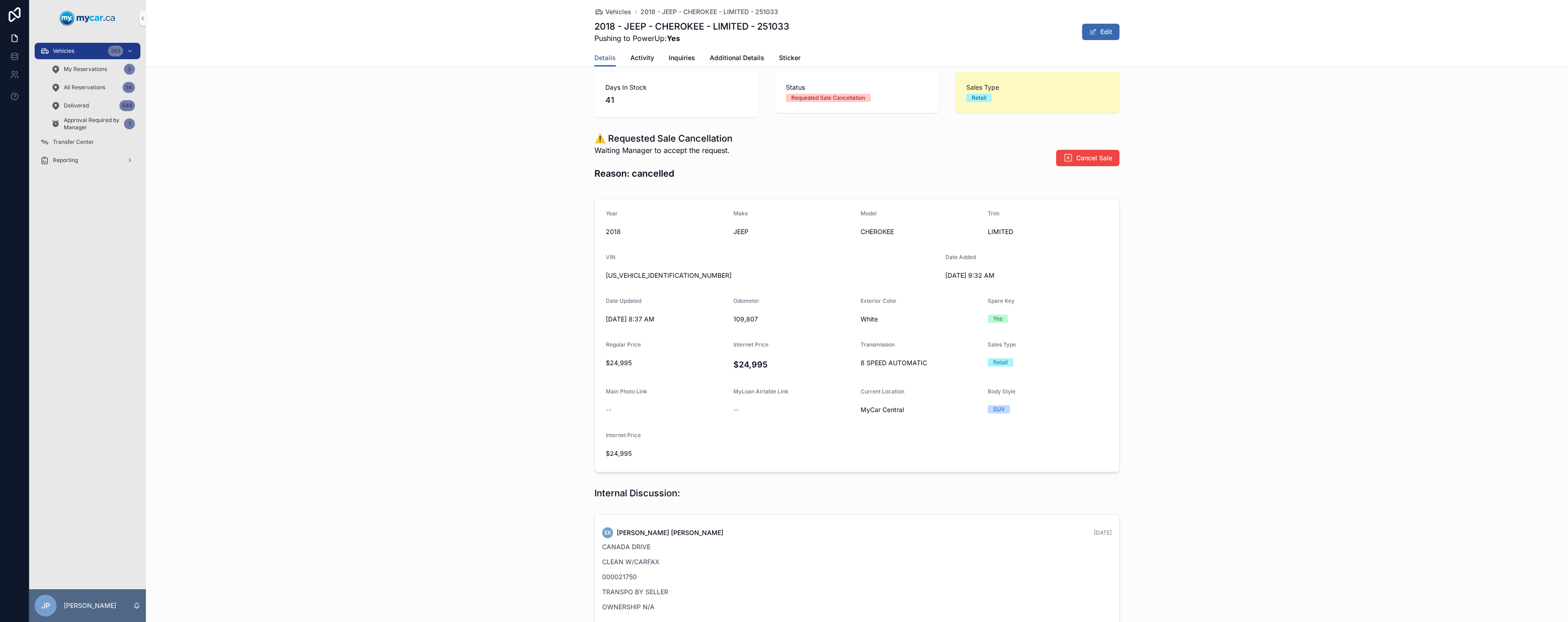
scroll to position [9, 0]
click at [1087, 151] on button "Cancel Sale" at bounding box center [1088, 158] width 63 height 17
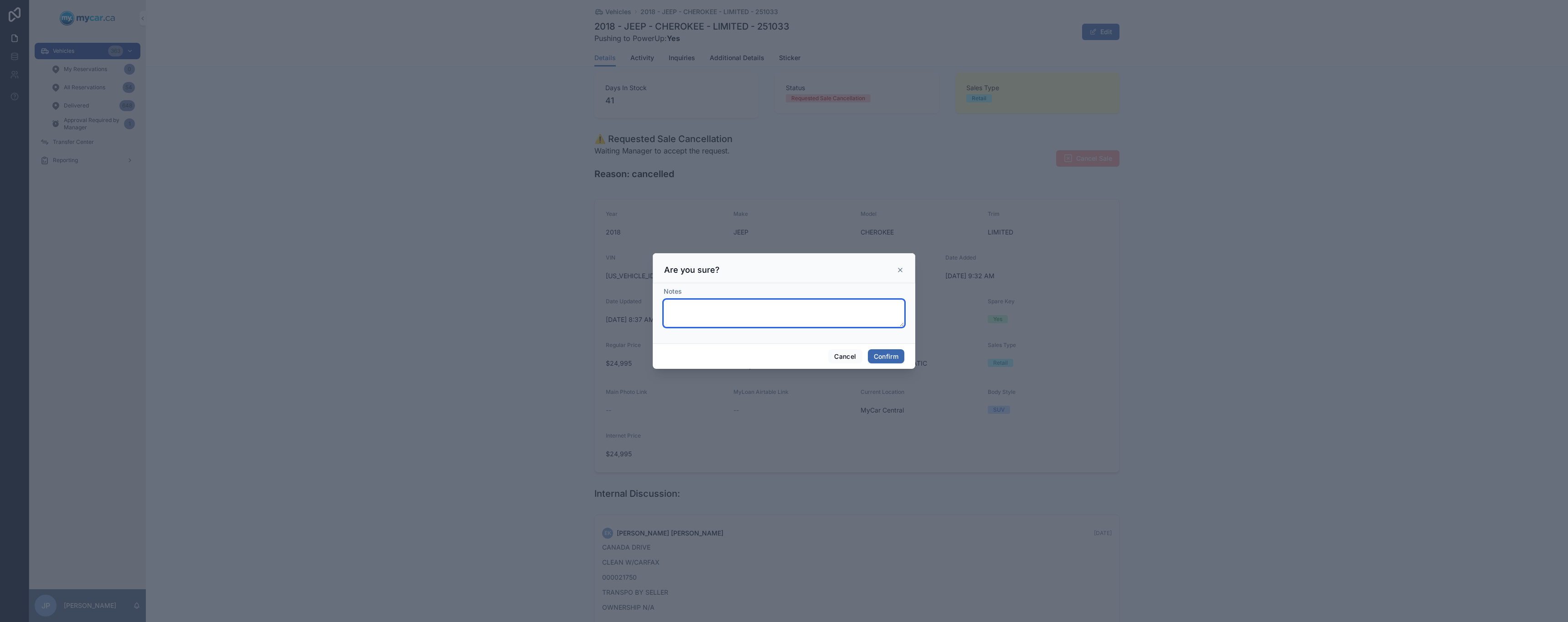
click at [773, 324] on textarea at bounding box center [783, 313] width 241 height 28
type textarea "*"
type textarea "**********"
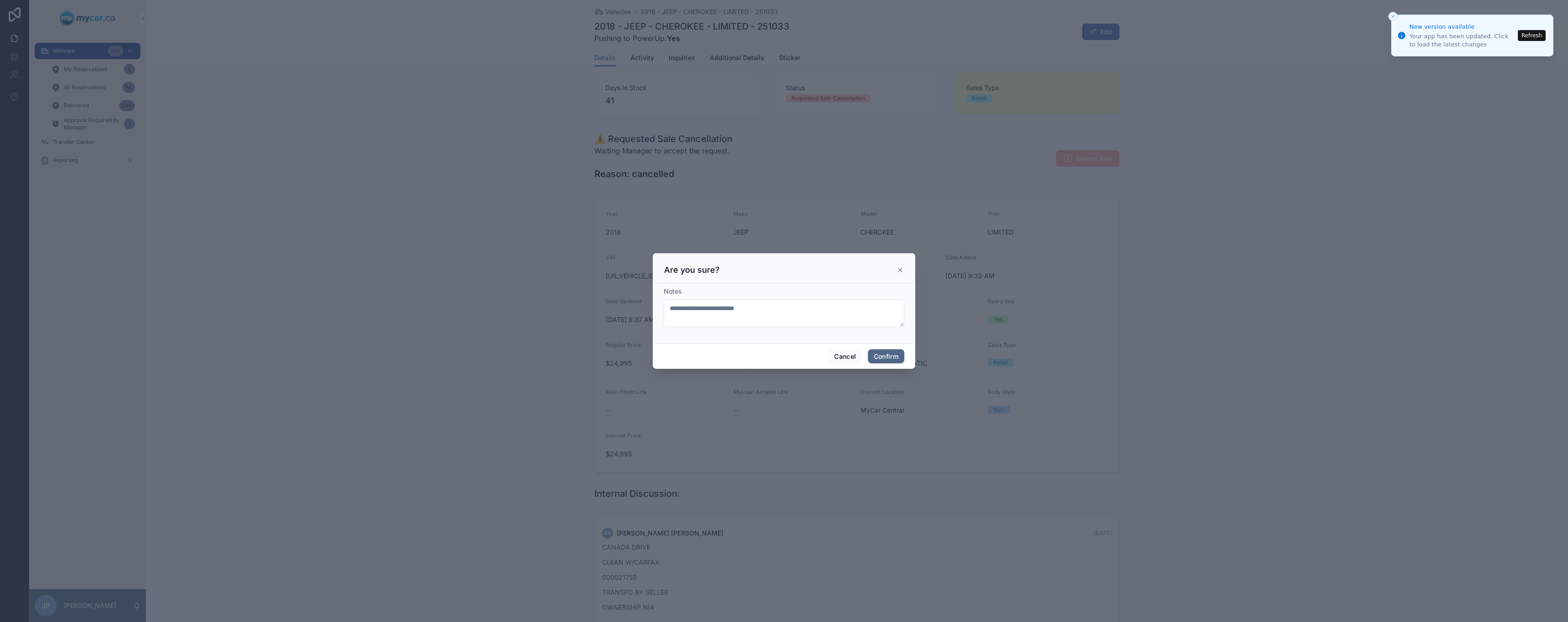
click at [901, 359] on button "Confirm" at bounding box center [886, 356] width 36 height 14
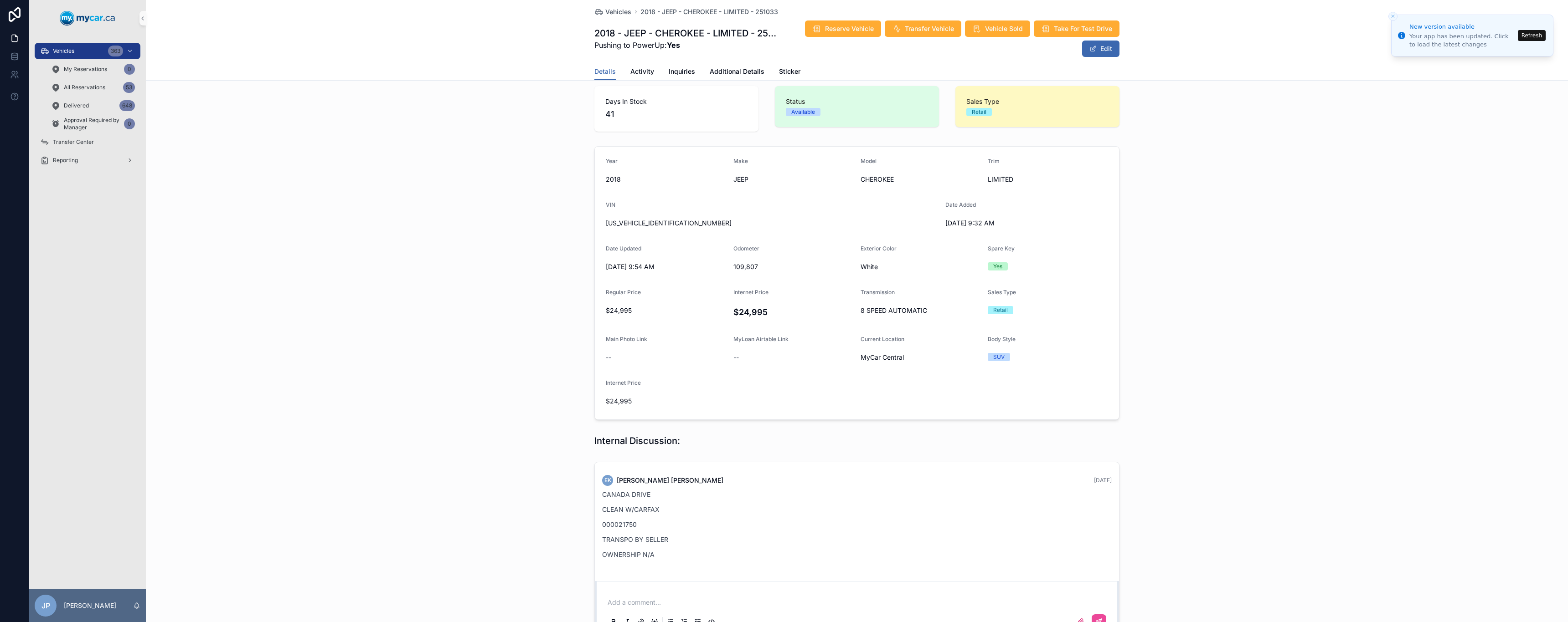
click at [1530, 35] on button "Refresh" at bounding box center [1531, 35] width 28 height 11
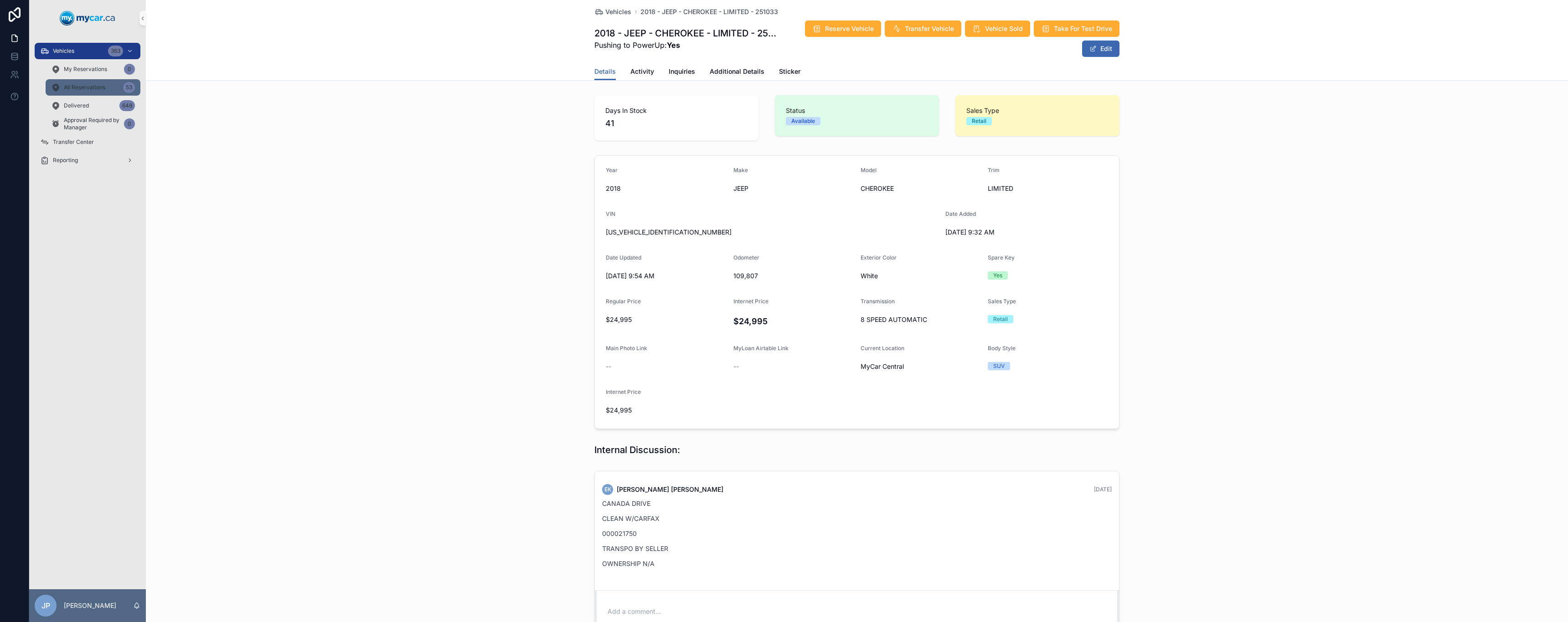
click at [83, 90] on span "All Reservations" at bounding box center [84, 87] width 42 height 7
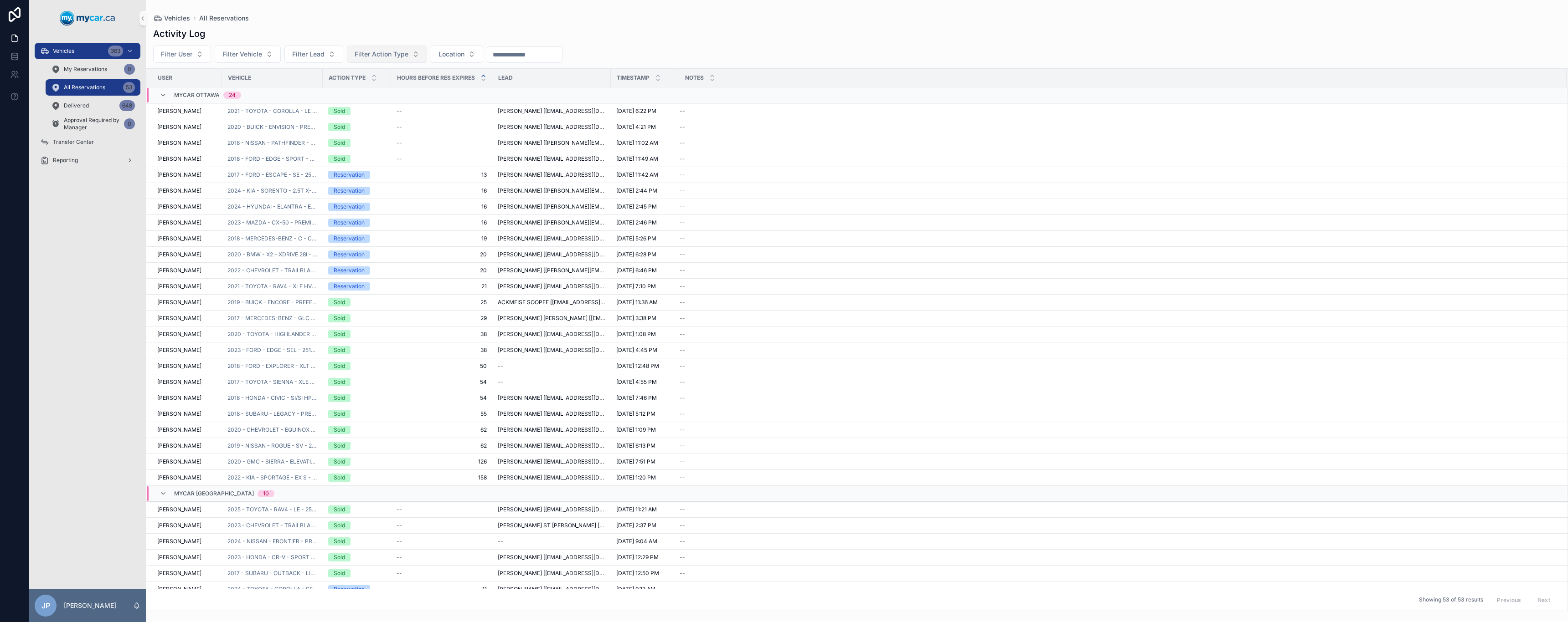
click at [403, 54] on span "Filter Action Type" at bounding box center [382, 54] width 54 height 9
click at [384, 168] on div "Requested Reservation Extension" at bounding box center [386, 169] width 110 height 24
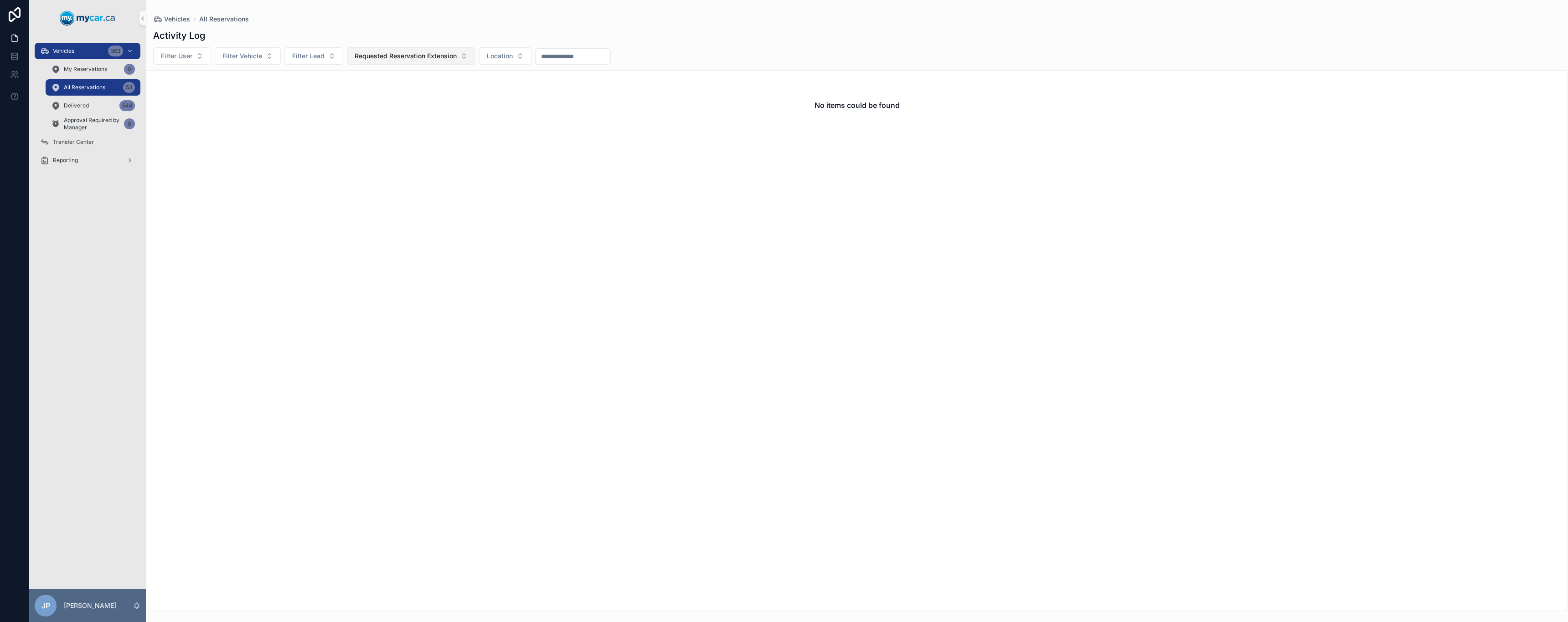
click at [424, 54] on span "Requested Reservation Extension" at bounding box center [405, 56] width 102 height 9
click at [427, 162] on div "Reservation Cancelled" at bounding box center [410, 166] width 124 height 14
click at [379, 49] on button "Reservation Cancelled" at bounding box center [394, 56] width 95 height 17
click at [393, 195] on div "Sale Expired" at bounding box center [394, 196] width 110 height 14
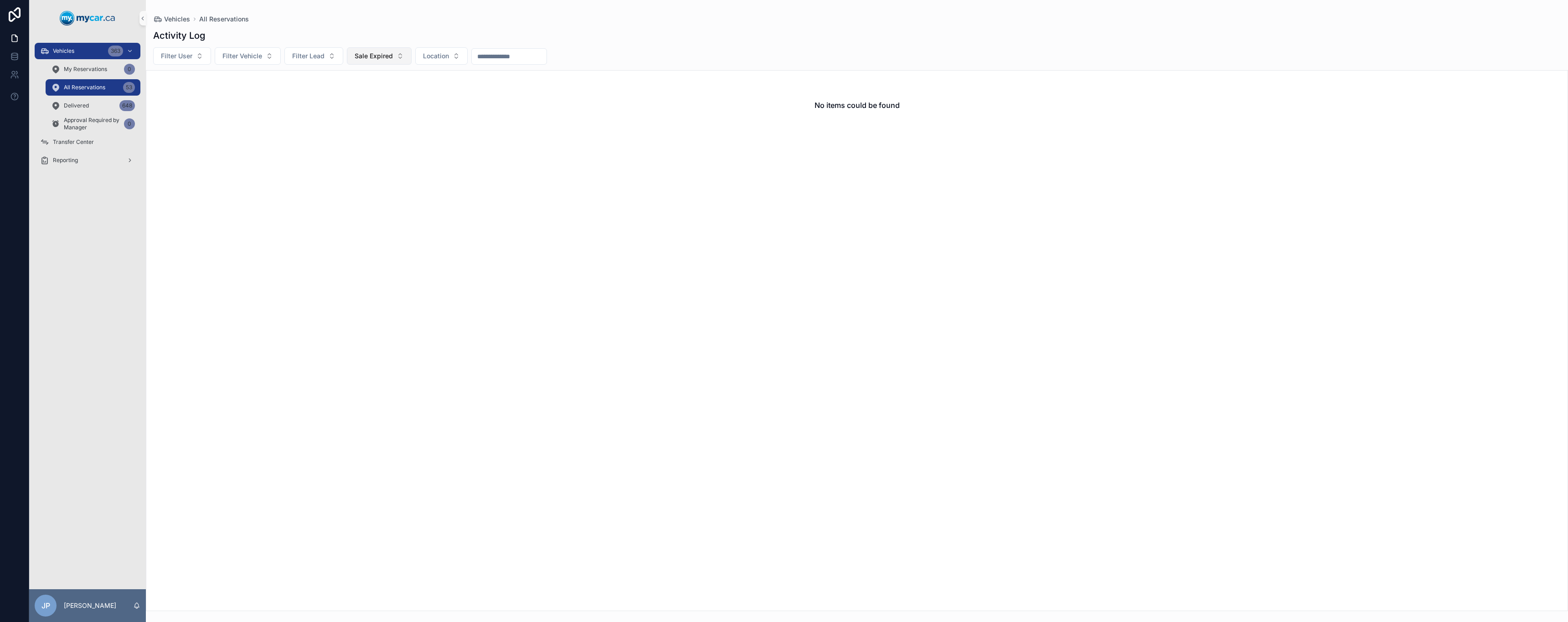
click at [391, 54] on span "Sale Expired" at bounding box center [374, 56] width 39 height 9
click at [500, 7] on div "Vehicles All Reservations Activity Log Filter User Filter Vehicle Filter Lead S…" at bounding box center [857, 305] width 1422 height 611
click at [387, 62] on button "Sale Expired" at bounding box center [379, 56] width 65 height 17
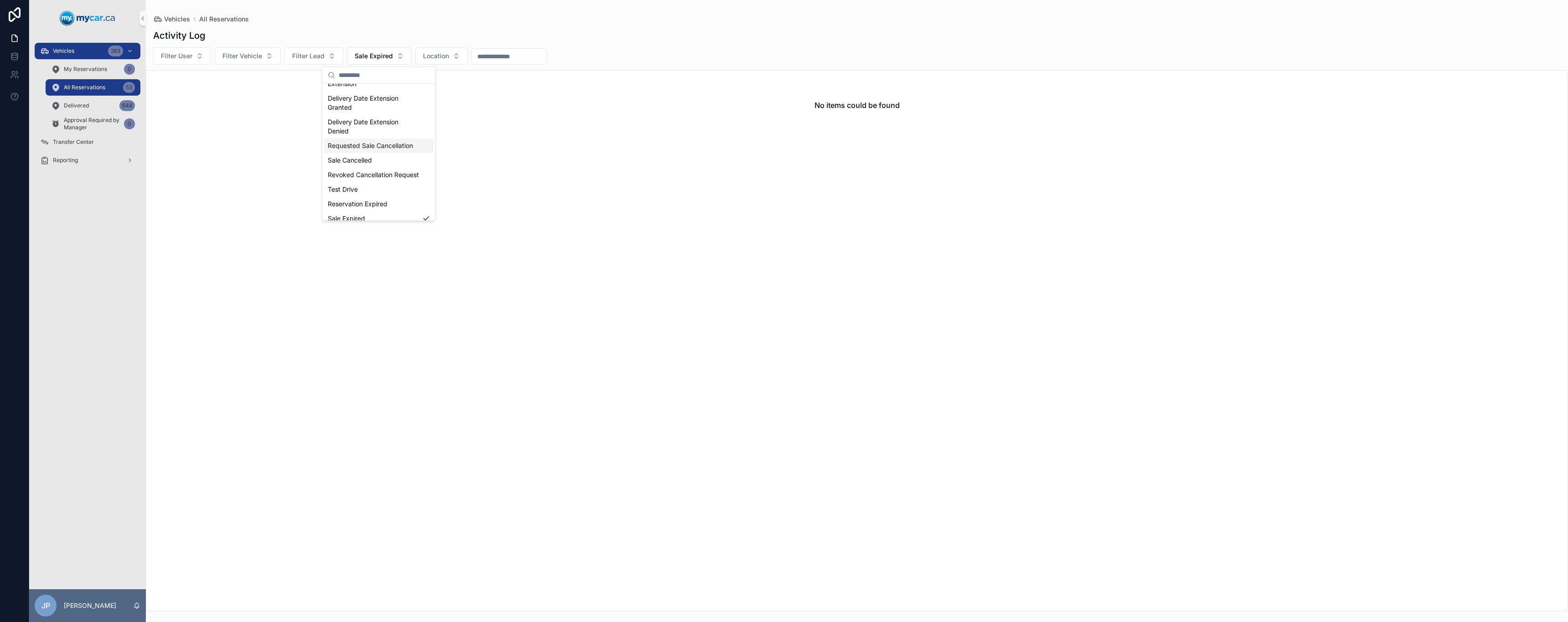
drag, startPoint x: 1245, startPoint y: 42, endPoint x: 1050, endPoint y: 58, distance: 195.7
click at [1218, 45] on div "Activity Log Filter User Filter Vehicle Filter Lead Sale Expired Location No it…" at bounding box center [857, 317] width 1422 height 587
click at [323, 101] on div "No items could be found" at bounding box center [857, 106] width 1421 height 69
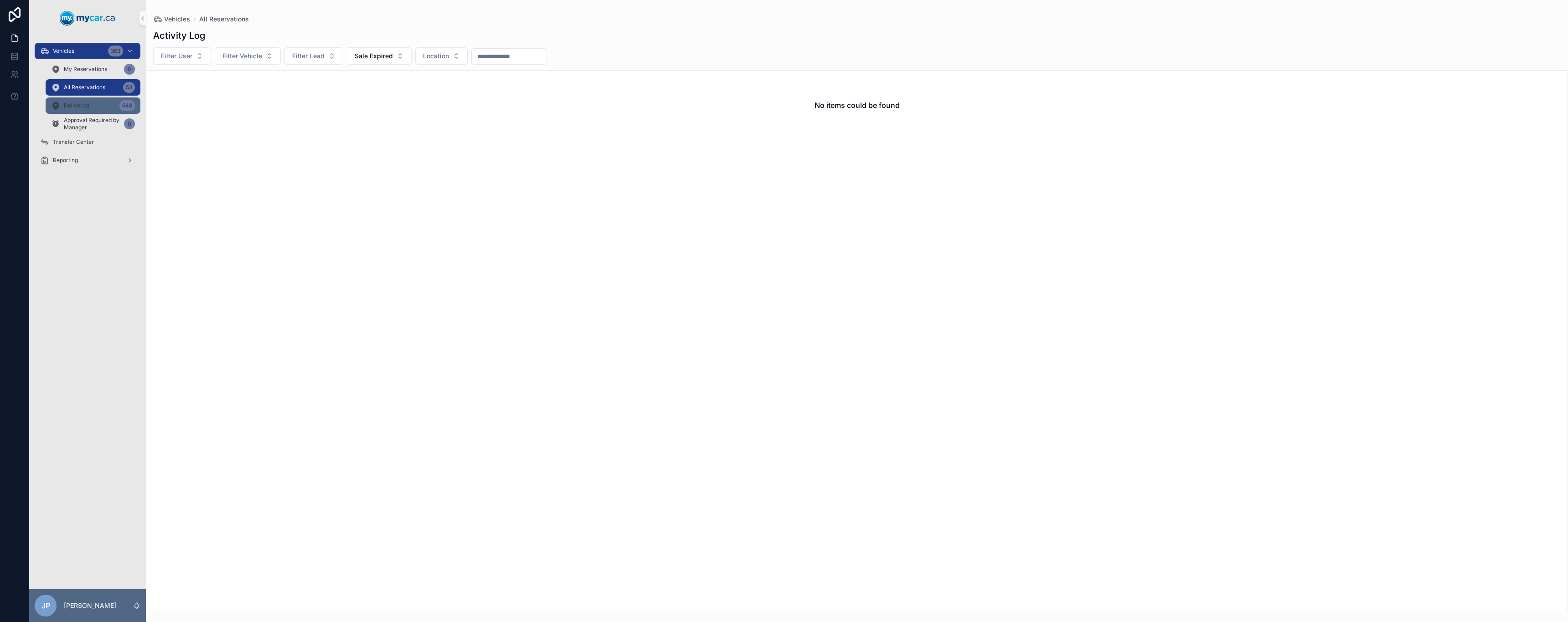
click at [86, 107] on span "Delivered" at bounding box center [77, 105] width 25 height 7
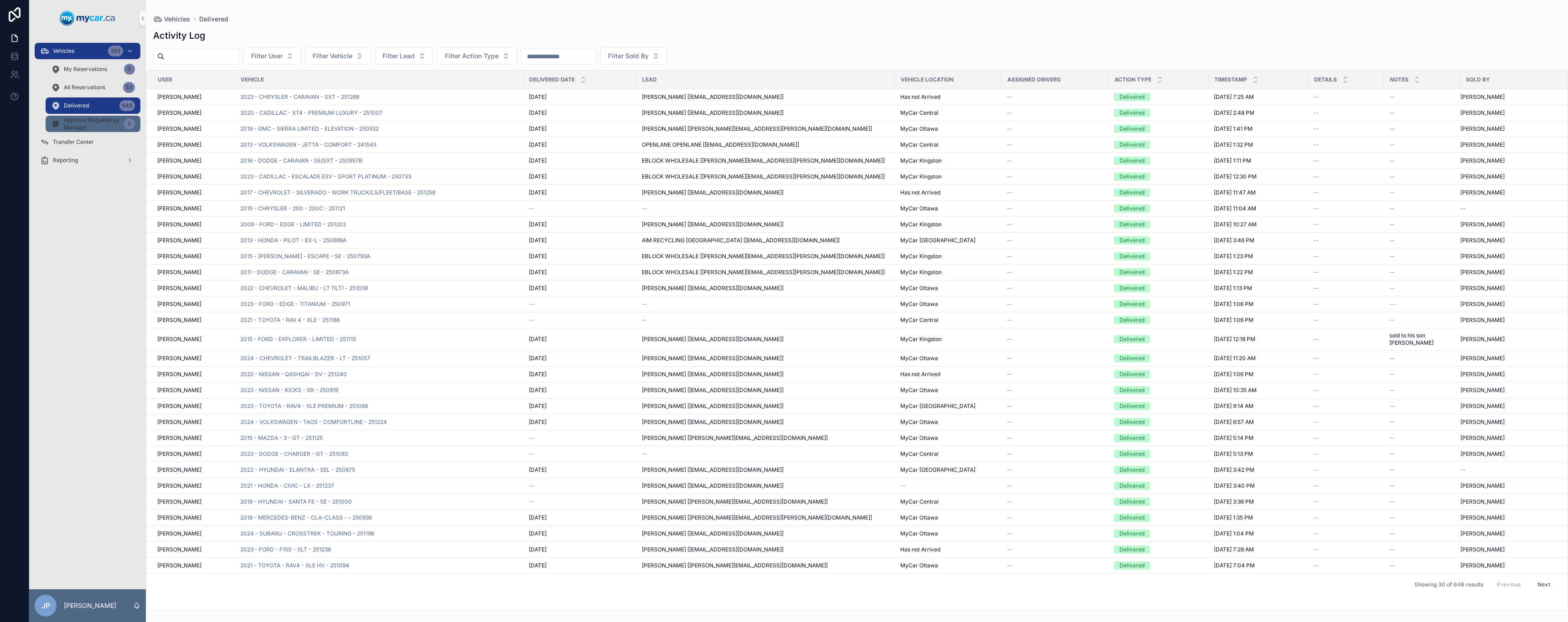
click at [93, 126] on span "Approval Required by Manager" at bounding box center [92, 124] width 57 height 14
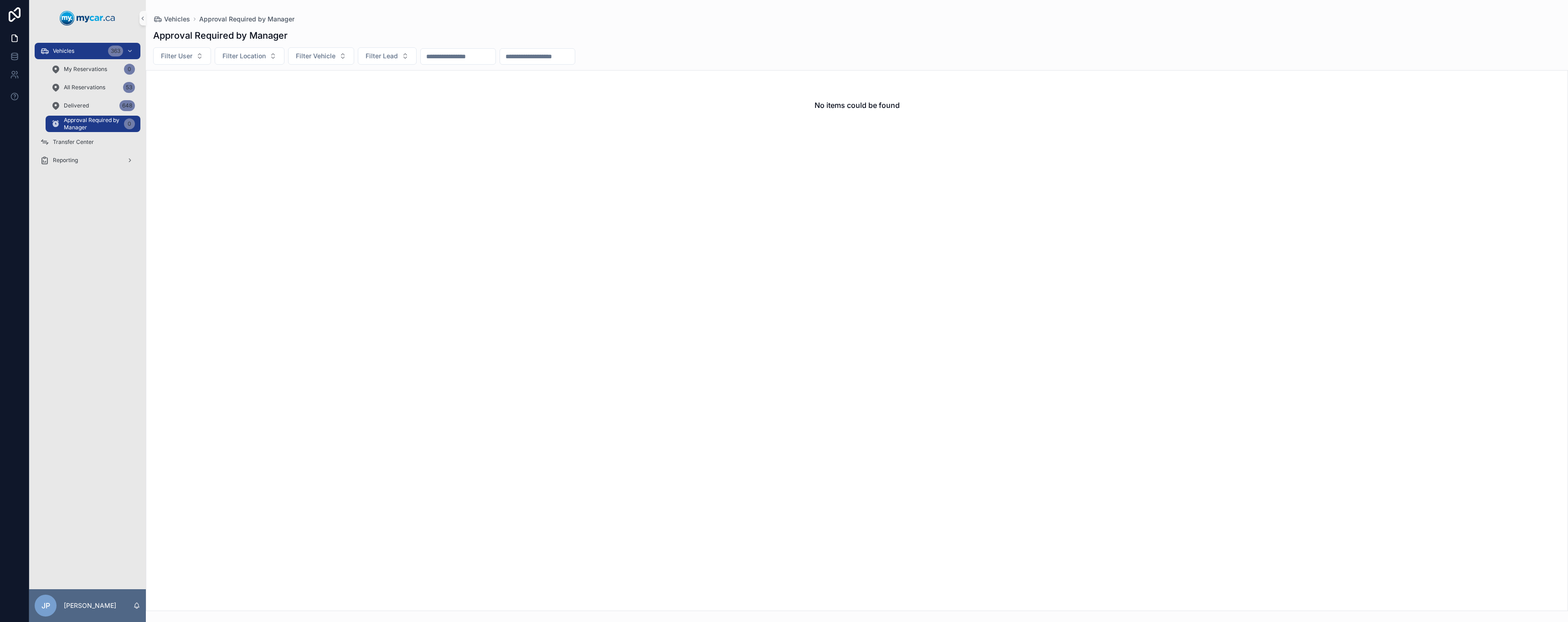
click at [94, 115] on div "Approval Required by Manager 0" at bounding box center [93, 124] width 106 height 18
click at [94, 107] on div "Delivered 648" at bounding box center [93, 106] width 84 height 14
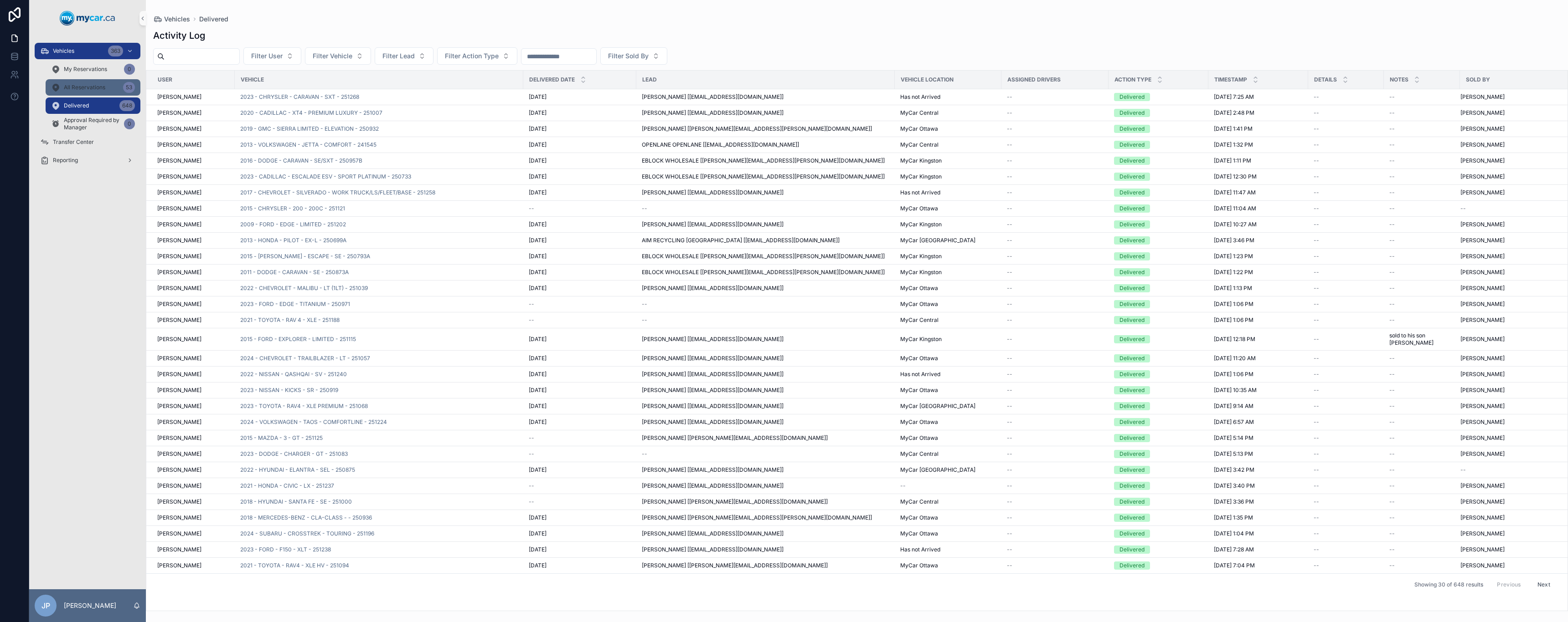
click at [74, 87] on span "All Reservations" at bounding box center [84, 87] width 42 height 7
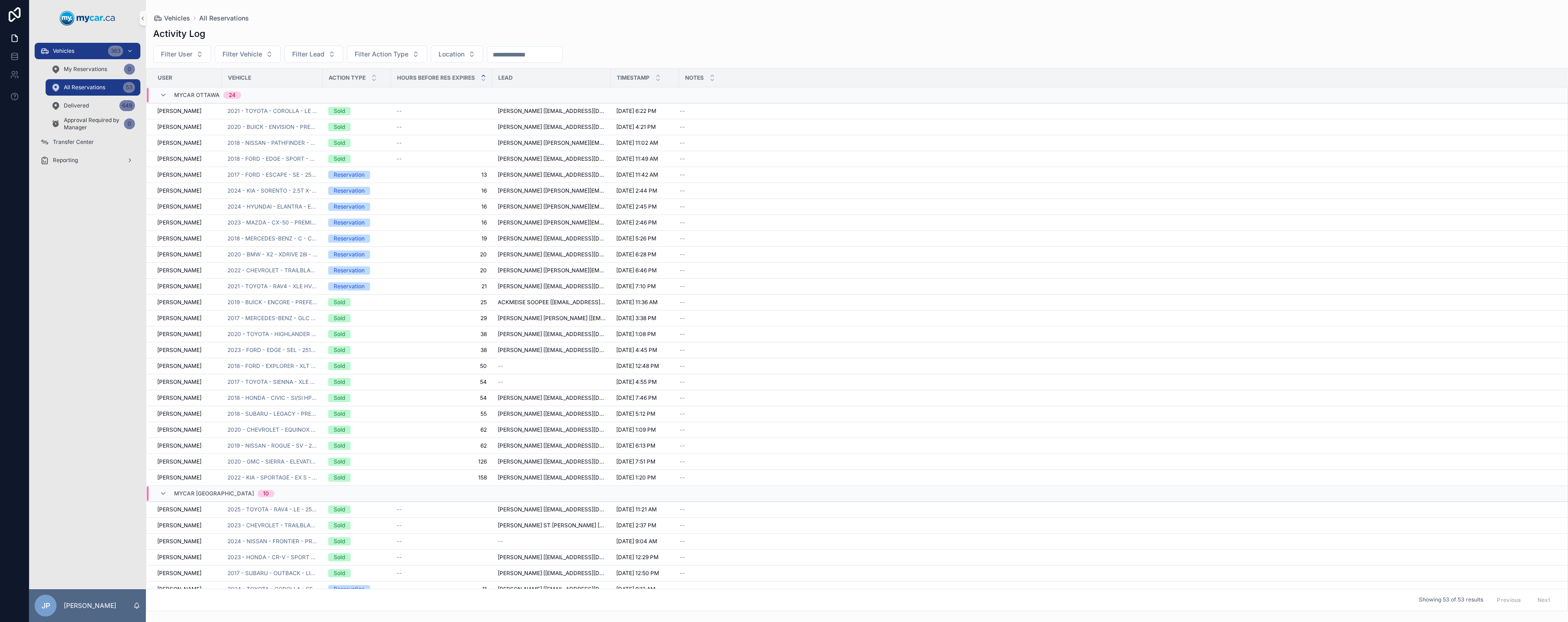
click at [375, 16] on div "Vehicles All Reservations" at bounding box center [857, 17] width 1407 height 7
click at [93, 102] on div "Delivered 648" at bounding box center [93, 106] width 84 height 14
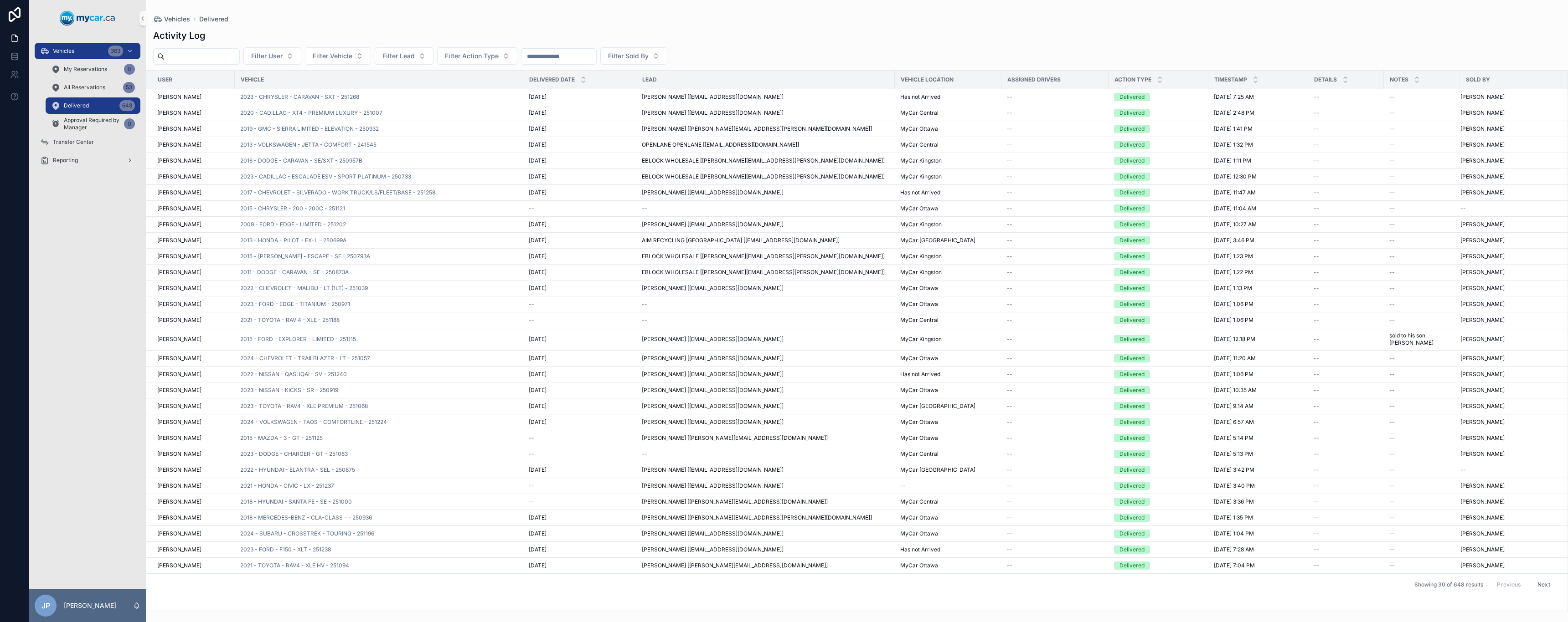
click at [98, 43] on div "Vehicles 363 My Reservations 0 All Reservations 53 Delivered 648 Approval Requi…" at bounding box center [88, 88] width 117 height 91
click at [99, 50] on div "Vehicles 363" at bounding box center [88, 50] width 95 height 14
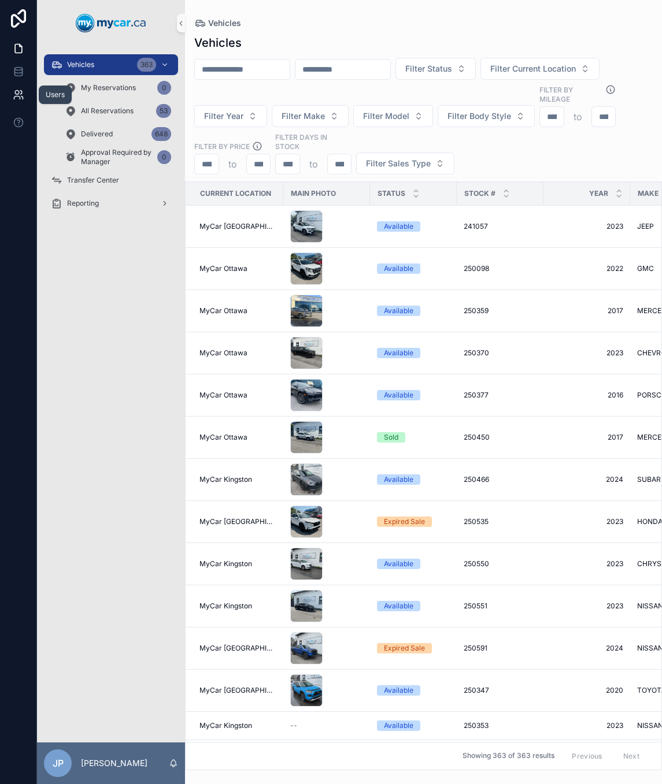
click at [20, 101] on link at bounding box center [18, 94] width 36 height 23
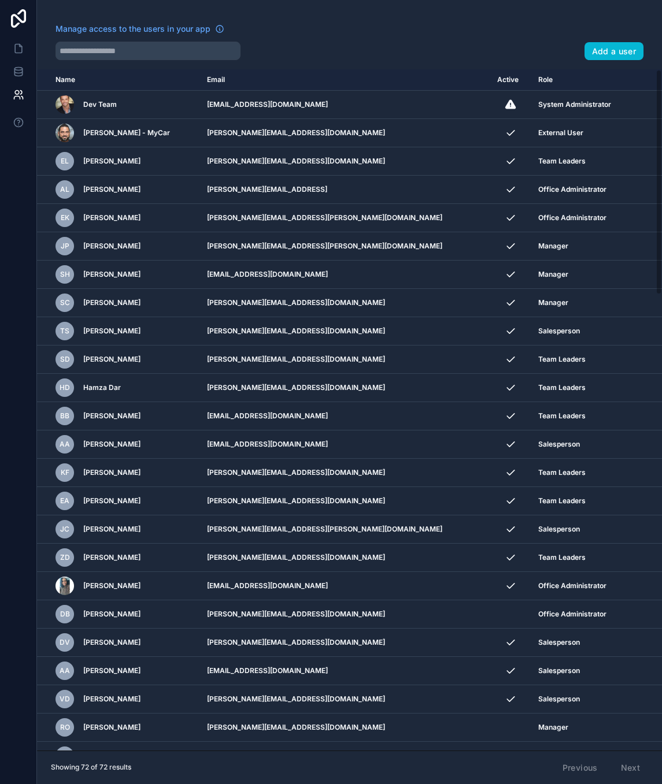
click at [44, 24] on div "Manage access to the users in your app Add a user" at bounding box center [349, 41] width 625 height 37
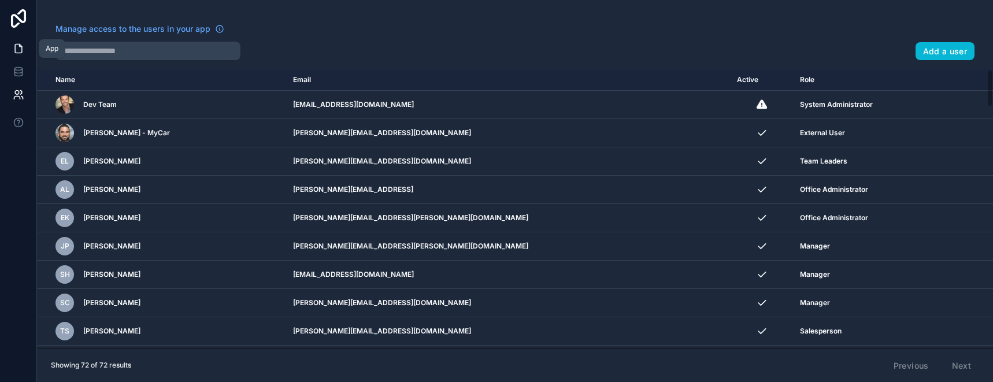
click at [17, 48] on icon at bounding box center [19, 49] width 12 height 12
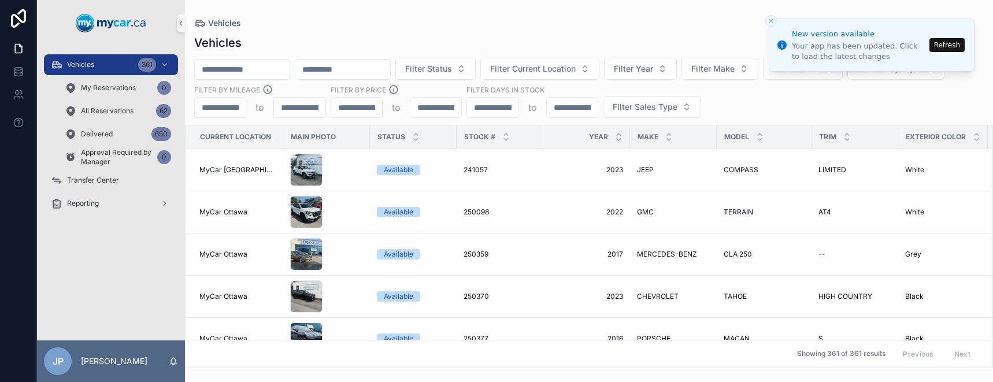
click at [941, 42] on button "Refresh" at bounding box center [946, 45] width 35 height 14
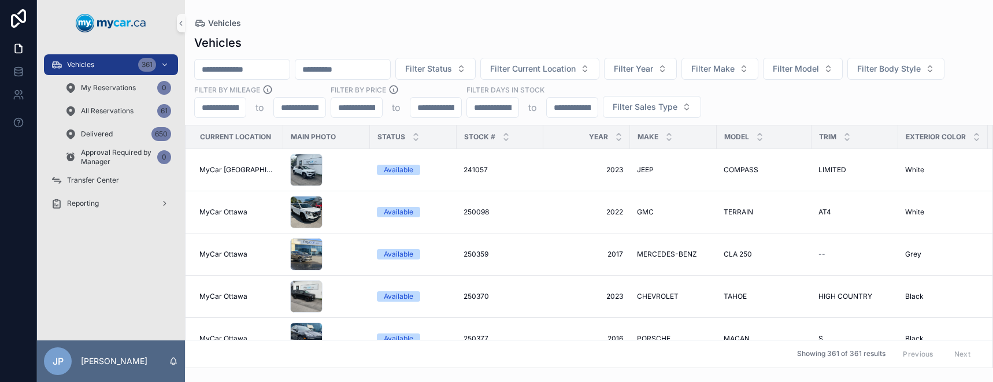
click at [284, 66] on input "scrollable content" at bounding box center [242, 69] width 95 height 16
click at [420, 35] on div "Vehicles" at bounding box center [588, 43] width 789 height 16
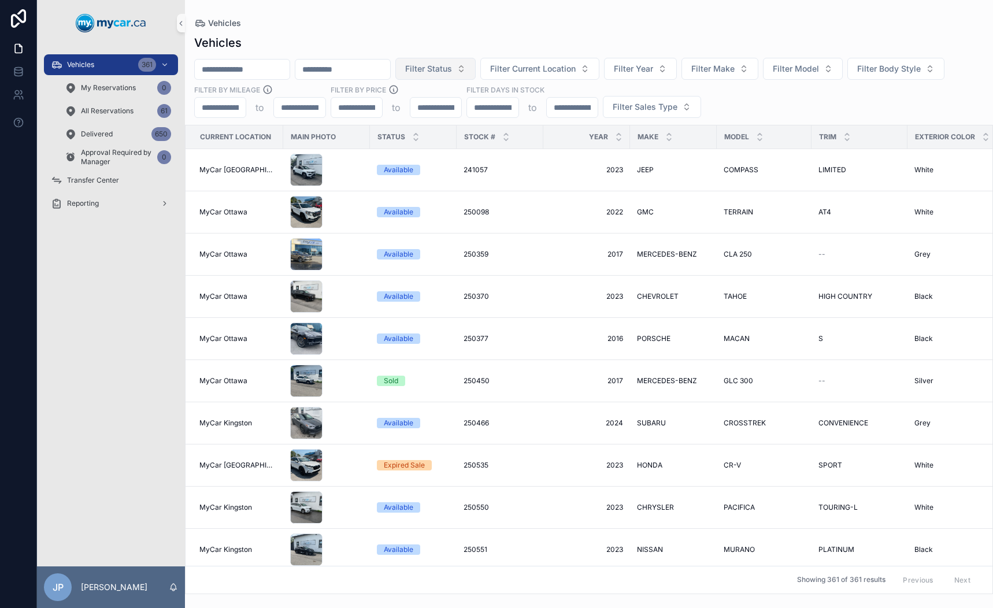
click at [476, 66] on button "Filter Status" at bounding box center [435, 69] width 80 height 22
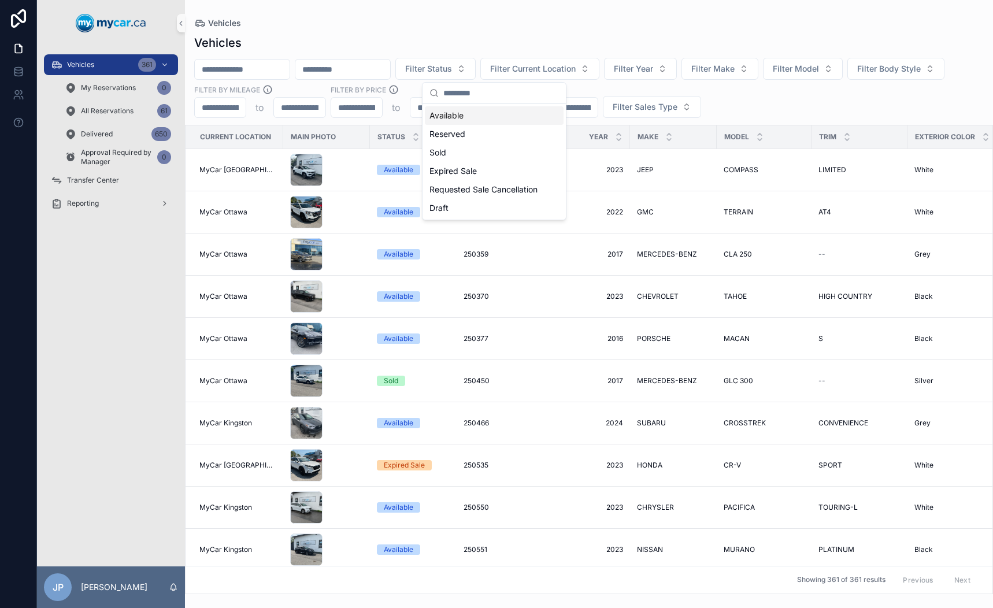
click at [507, 42] on div "Vehicles" at bounding box center [588, 43] width 789 height 16
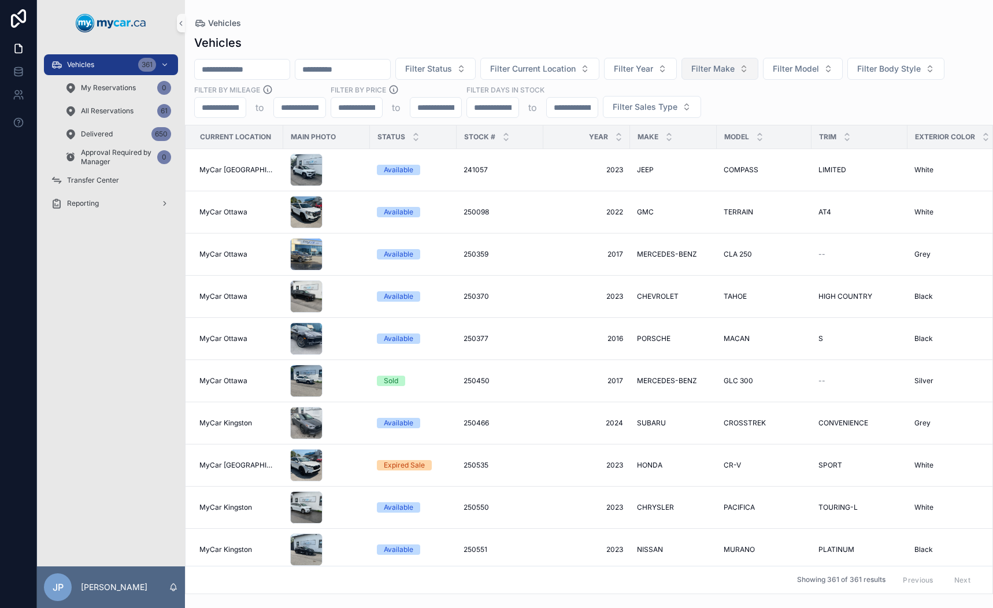
click at [734, 73] on span "Filter Make" at bounding box center [712, 69] width 43 height 12
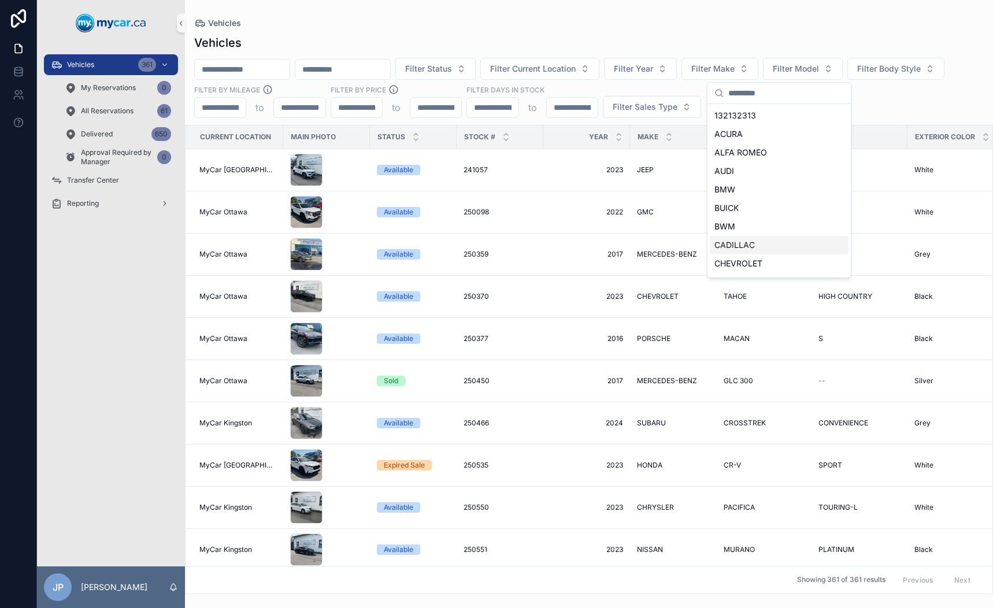
click at [775, 250] on div "CADILLAC" at bounding box center [779, 245] width 139 height 18
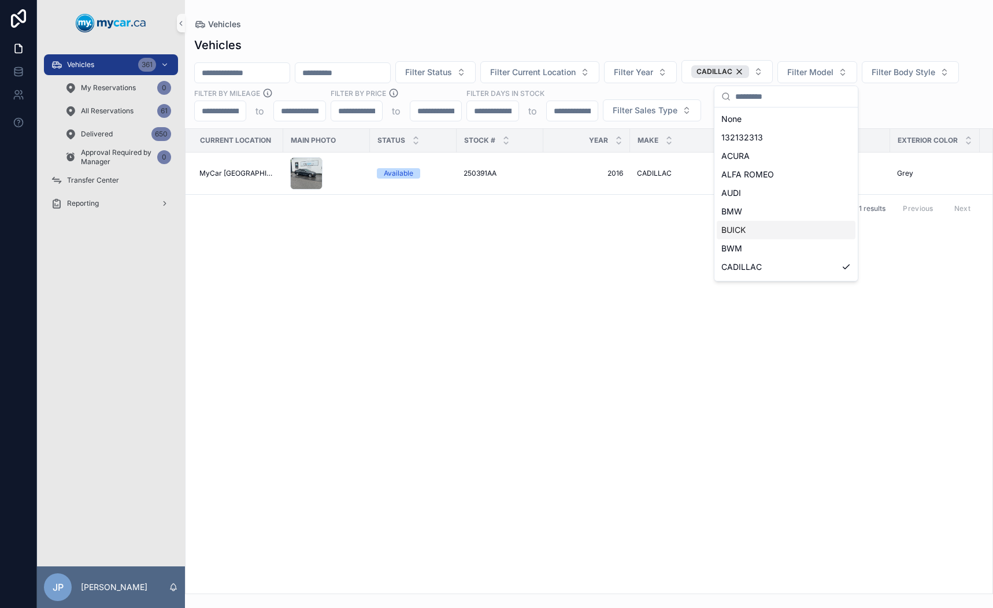
click at [550, 23] on div "Vehicles" at bounding box center [588, 24] width 789 height 12
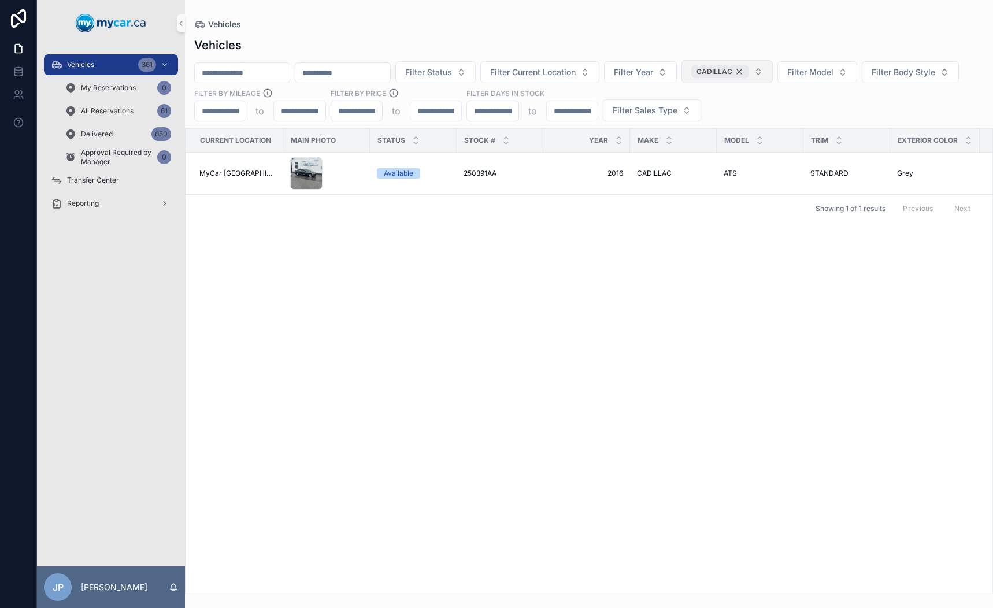
click at [749, 72] on div "CADILLAC" at bounding box center [720, 71] width 58 height 13
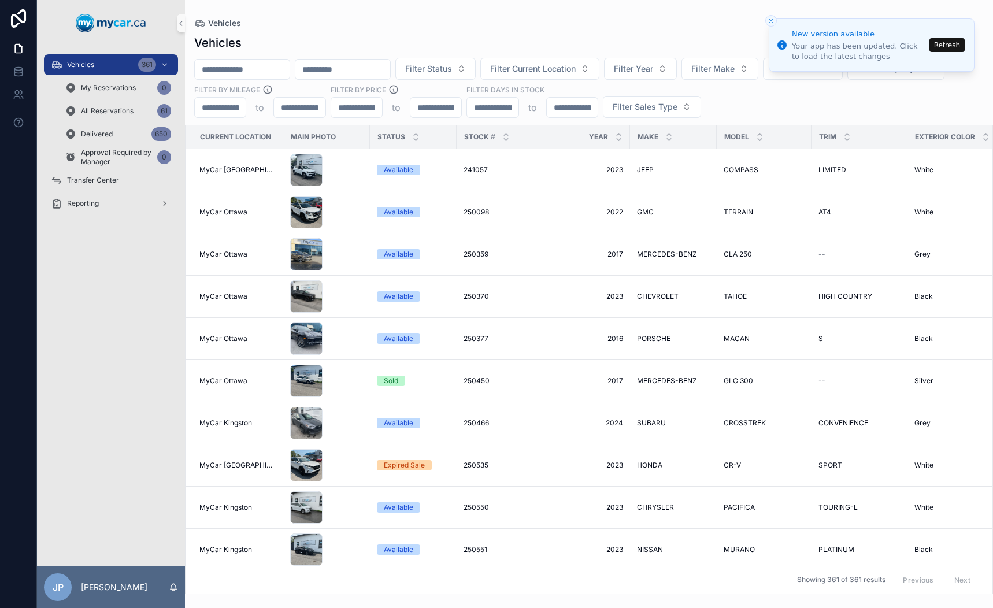
click at [937, 41] on button "Refresh" at bounding box center [946, 45] width 35 height 14
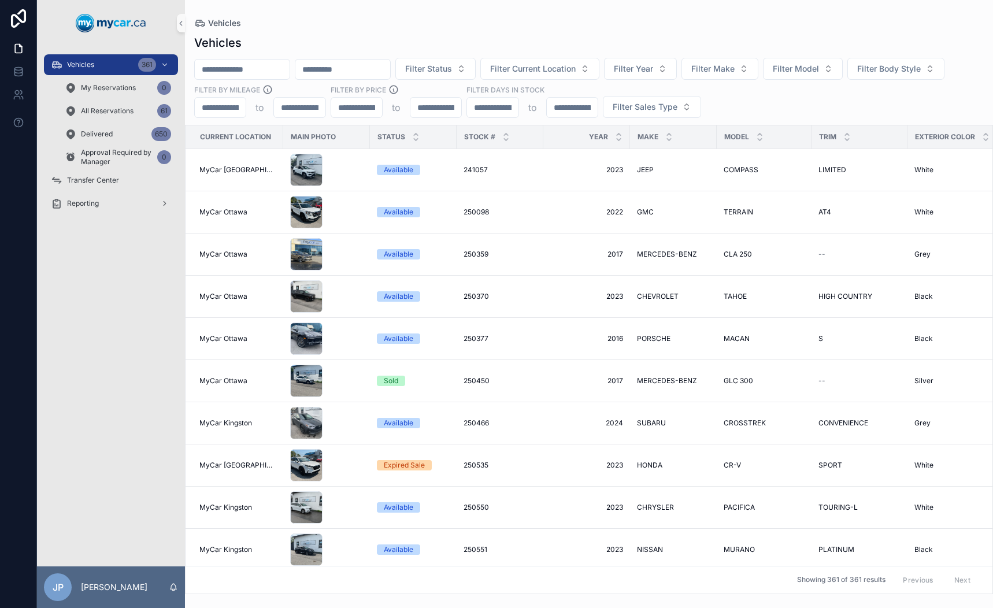
click at [235, 72] on input "scrollable content" at bounding box center [242, 69] width 95 height 16
type input "******"
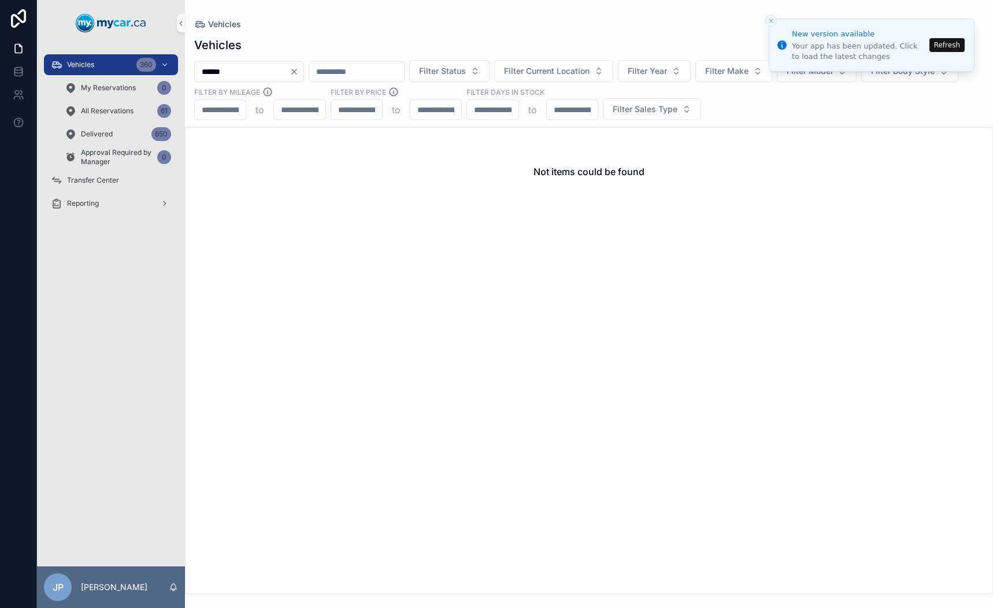
click at [942, 49] on button "Refresh" at bounding box center [946, 45] width 35 height 14
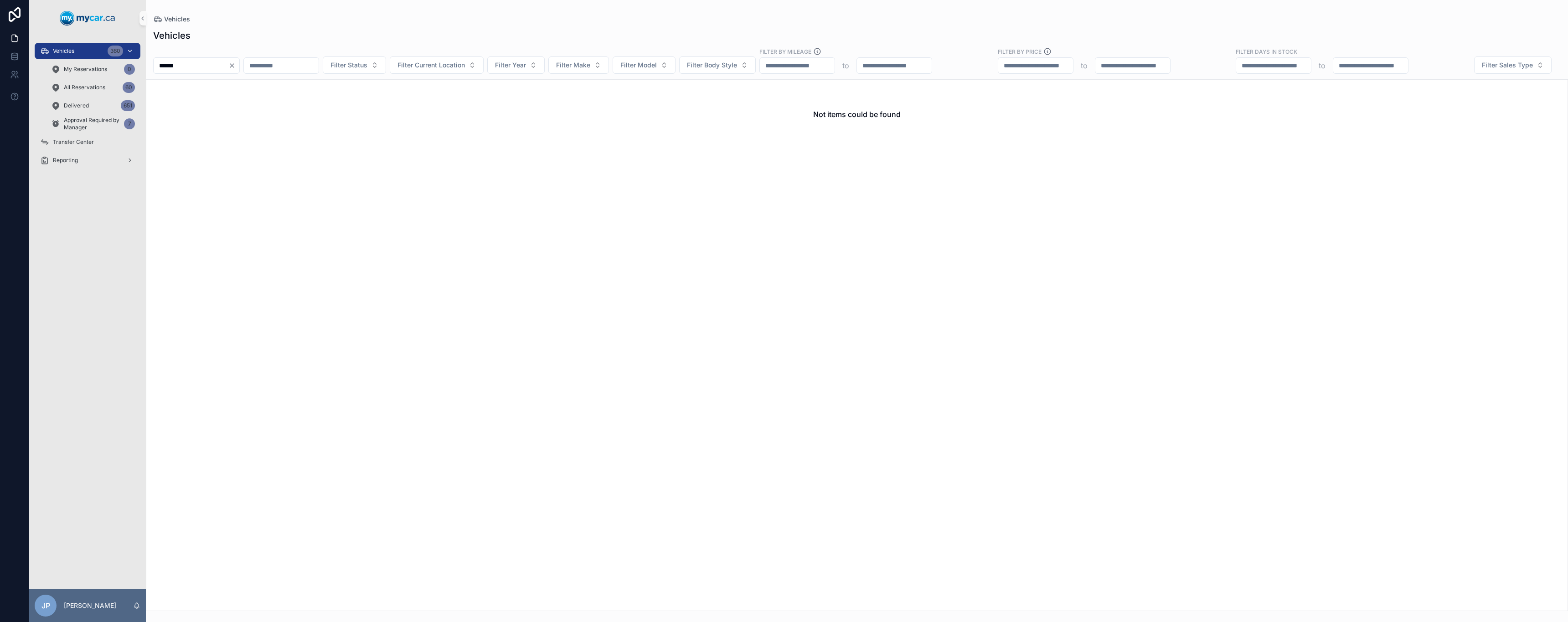
click at [73, 55] on div "Vehicles 360" at bounding box center [88, 50] width 95 height 14
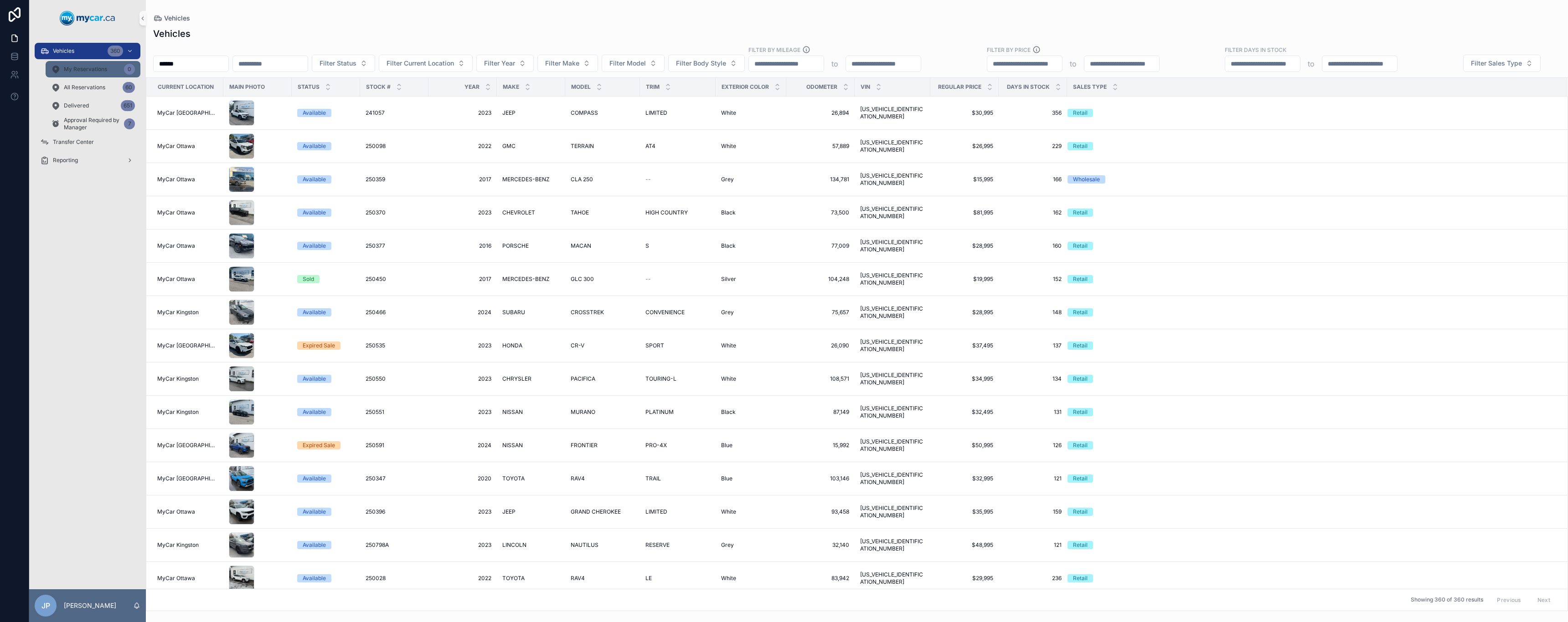
click at [75, 75] on div "My Reservations 0" at bounding box center [93, 69] width 84 height 14
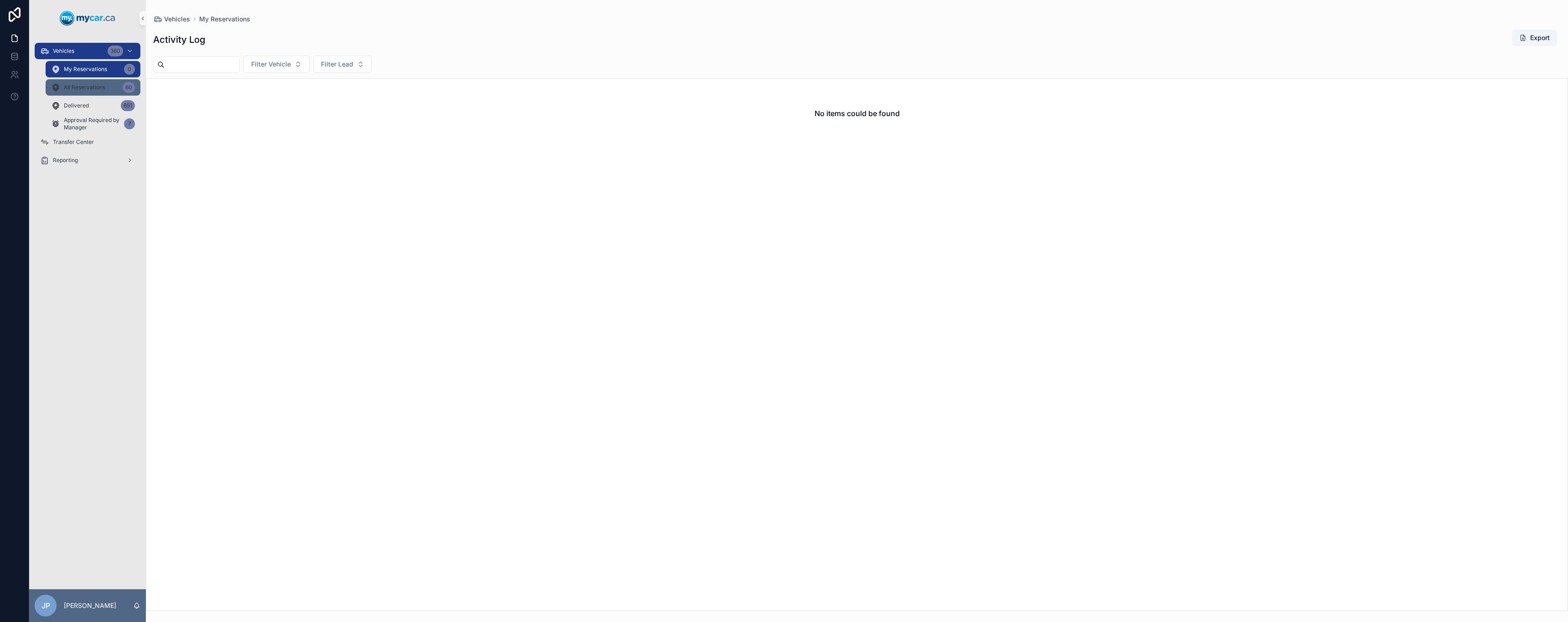
click at [94, 91] on div "All Reservations 60" at bounding box center [93, 88] width 84 height 14
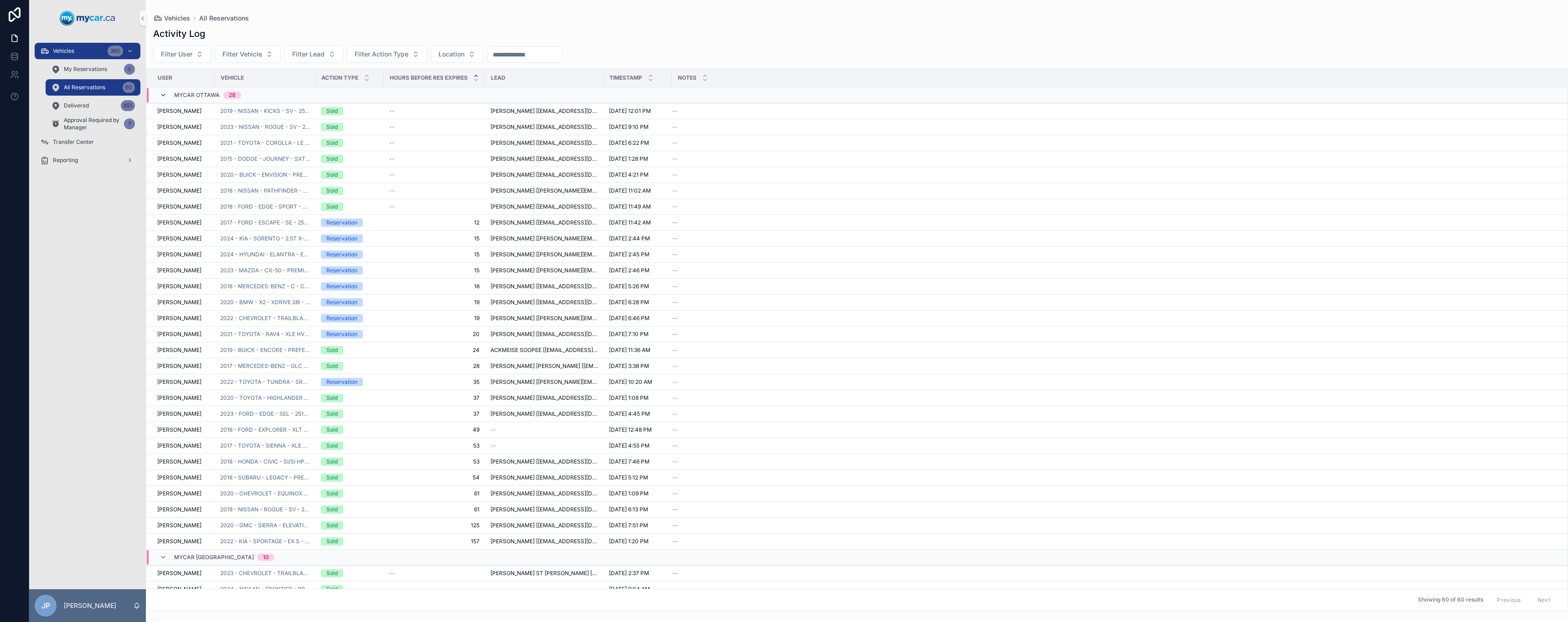
click at [164, 96] on icon "scrollable content" at bounding box center [162, 95] width 7 height 7
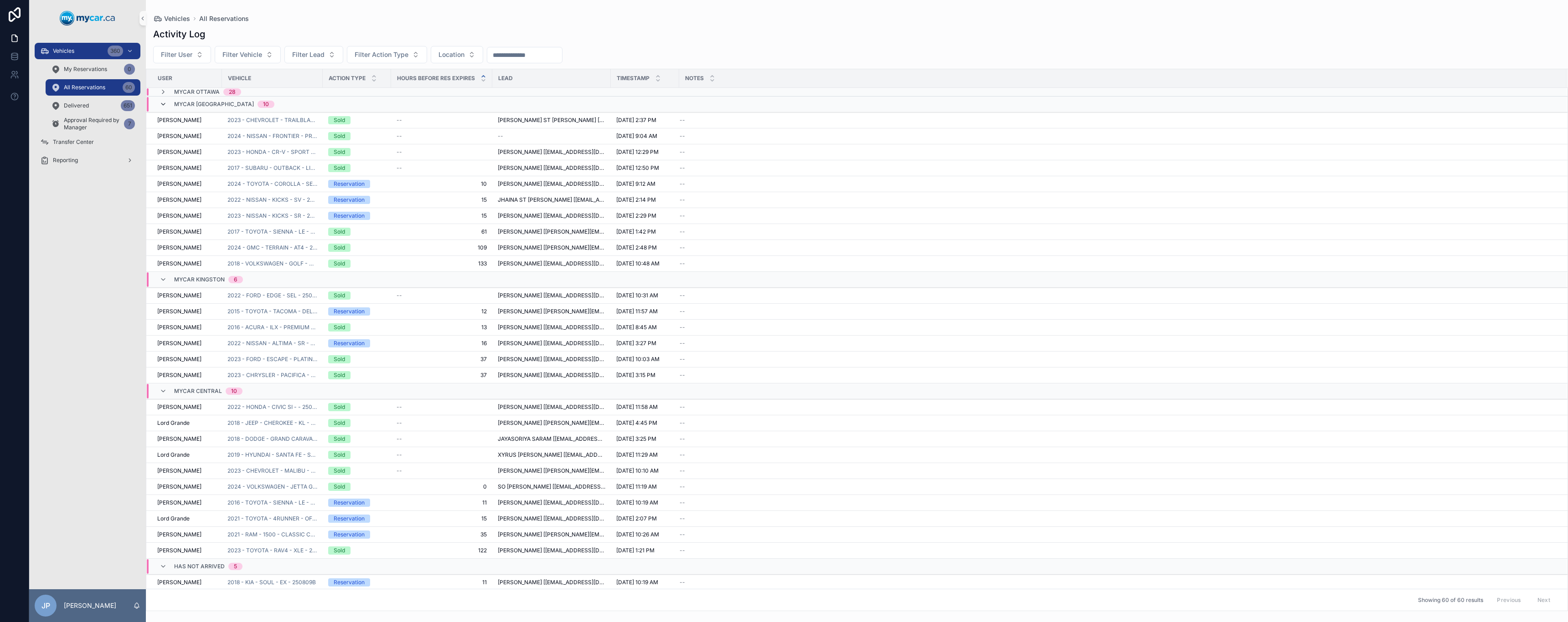
click at [159, 107] on icon "scrollable content" at bounding box center [162, 104] width 7 height 7
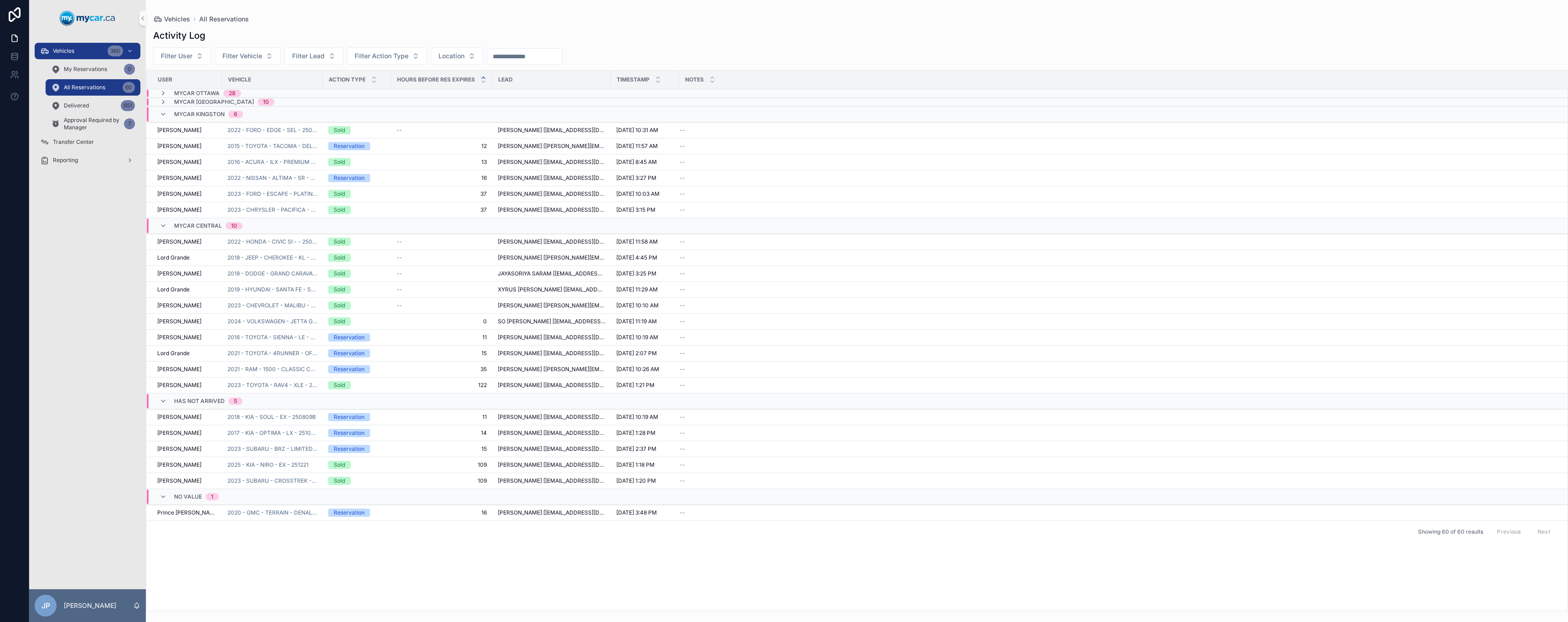
click at [183, 117] on span "MyCar Kingston" at bounding box center [200, 114] width 50 height 7
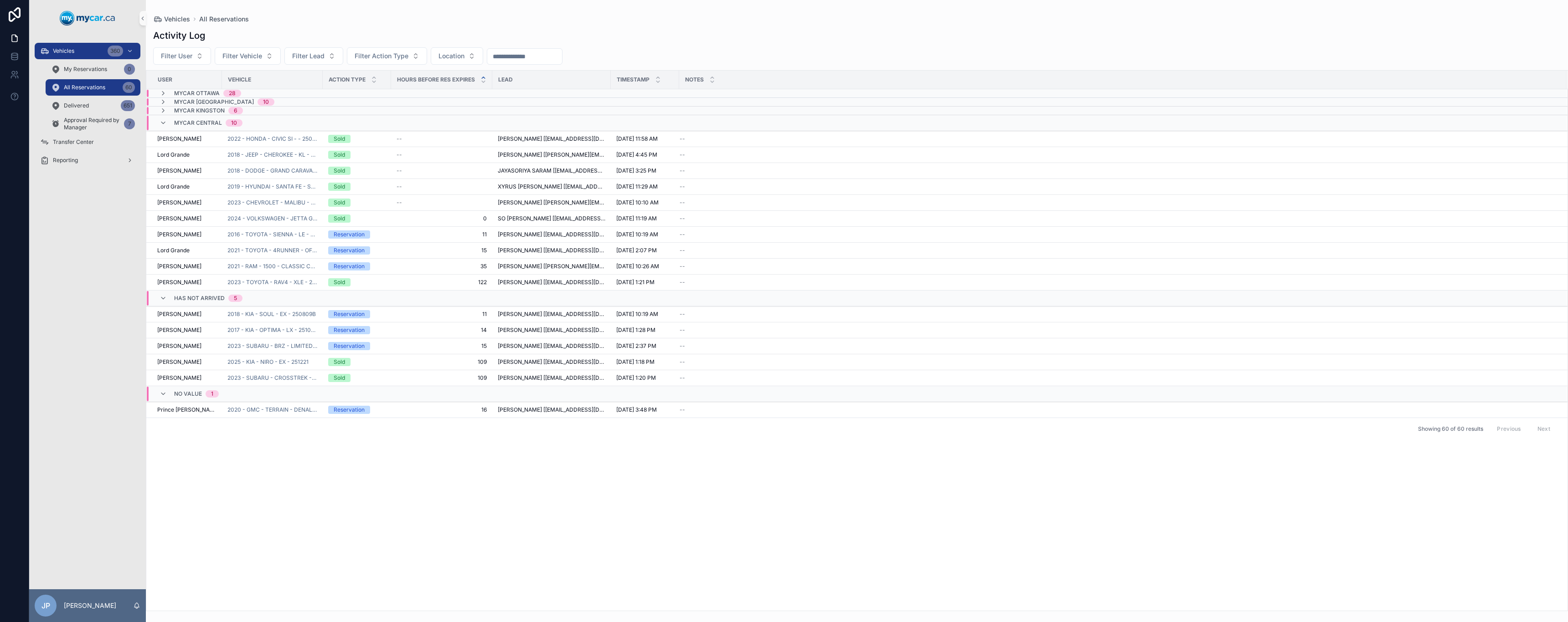
click at [203, 110] on span "MyCar Kingston" at bounding box center [200, 110] width 50 height 7
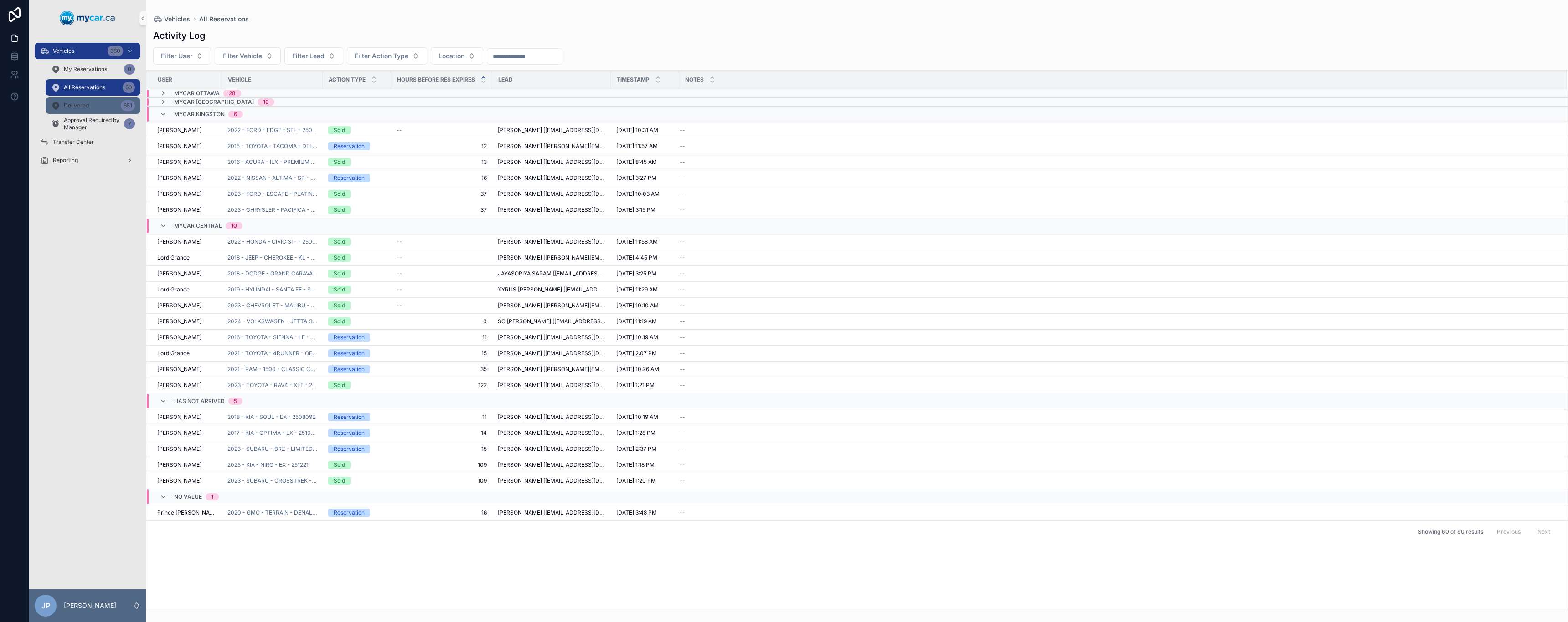
click at [77, 110] on div "Delivered 651" at bounding box center [93, 106] width 84 height 14
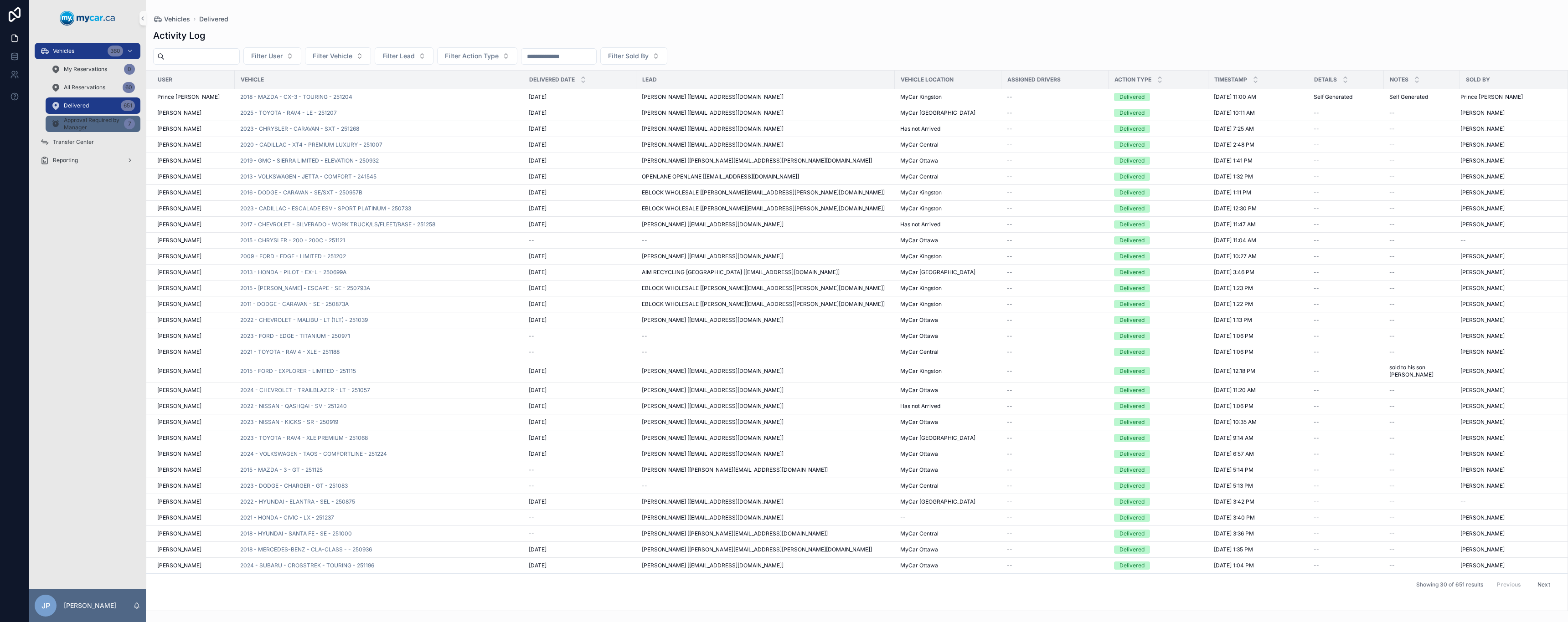
click at [93, 127] on span "Approval Required by Manager" at bounding box center [92, 124] width 57 height 14
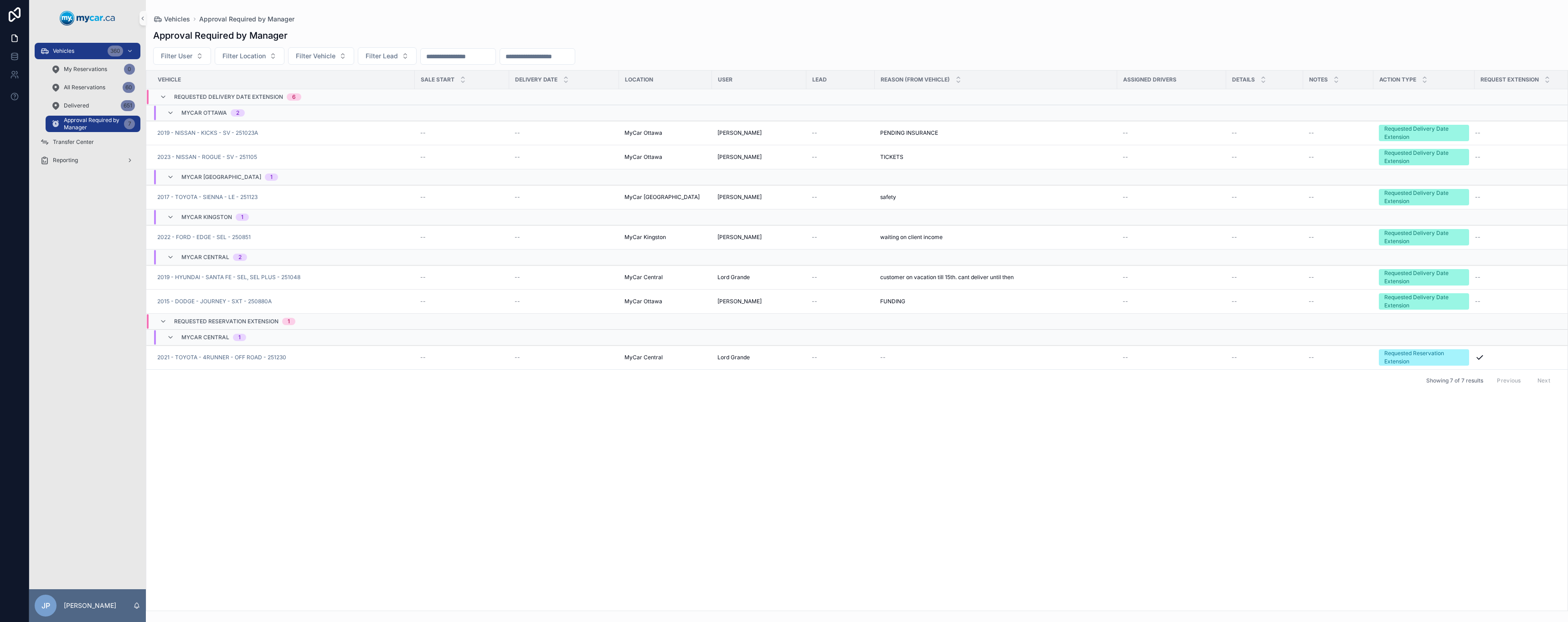
click at [247, 97] on span "Requested Delivery Date Extension" at bounding box center [229, 96] width 109 height 7
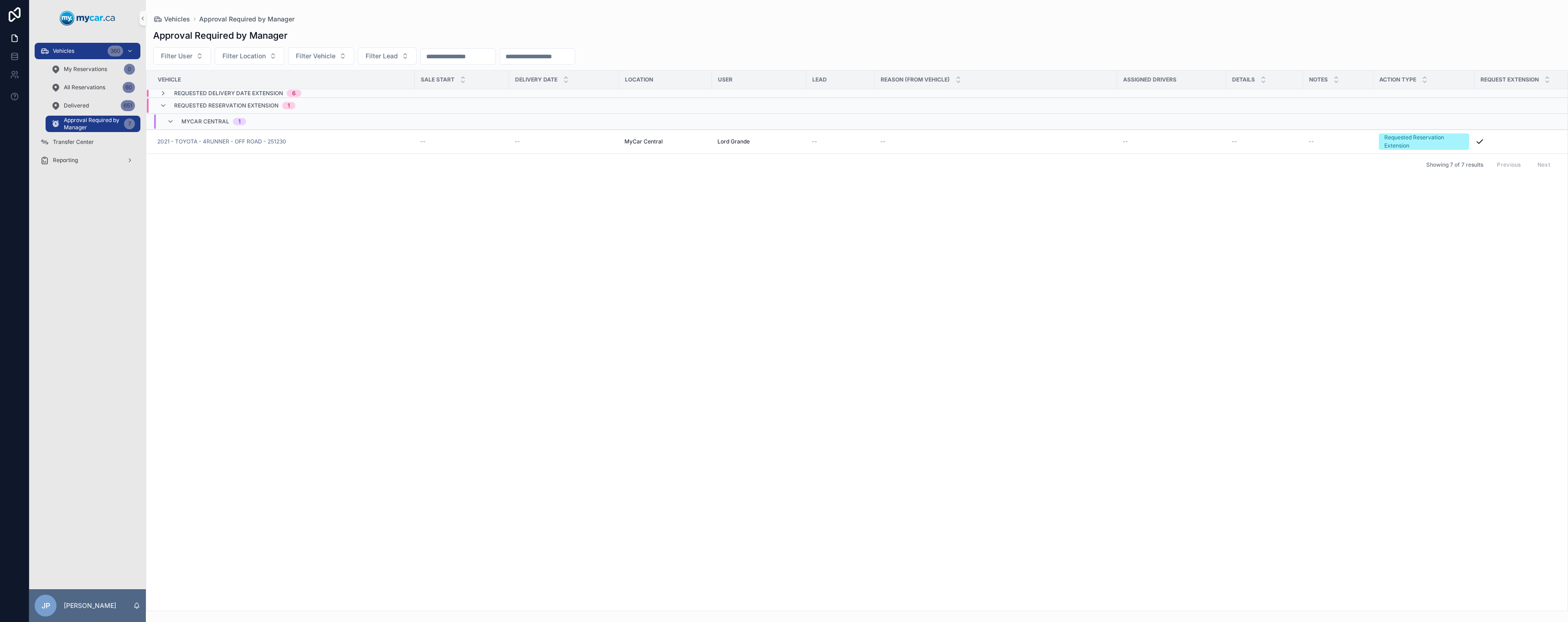
click at [215, 120] on span "MyCar Central" at bounding box center [205, 121] width 48 height 7
click at [215, 119] on span "MyCar Central" at bounding box center [205, 117] width 48 height 7
click at [232, 103] on span "Requested Reservation Extension" at bounding box center [226, 105] width 104 height 7
click at [237, 93] on span "Requested Delivery Date Extension" at bounding box center [229, 93] width 109 height 7
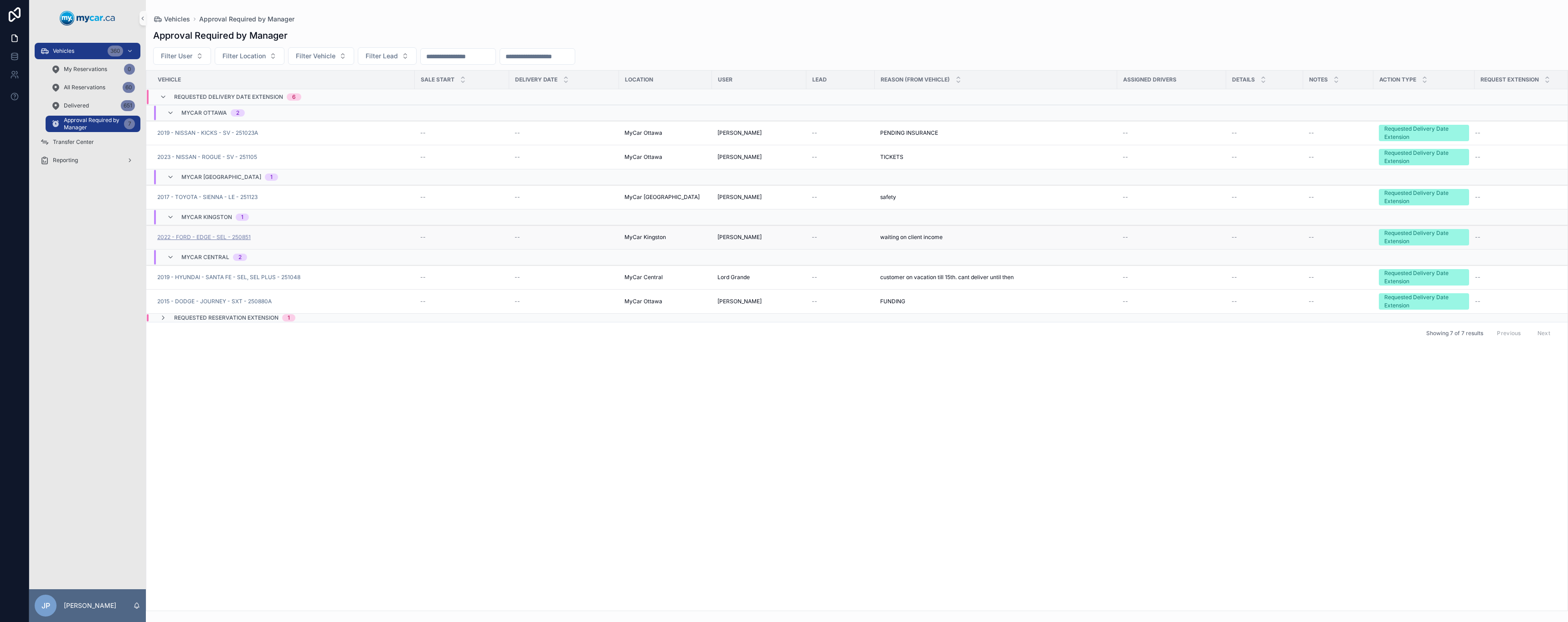
click at [222, 239] on span "2022 - FORD - EDGE - SEL - 250851" at bounding box center [203, 237] width 93 height 7
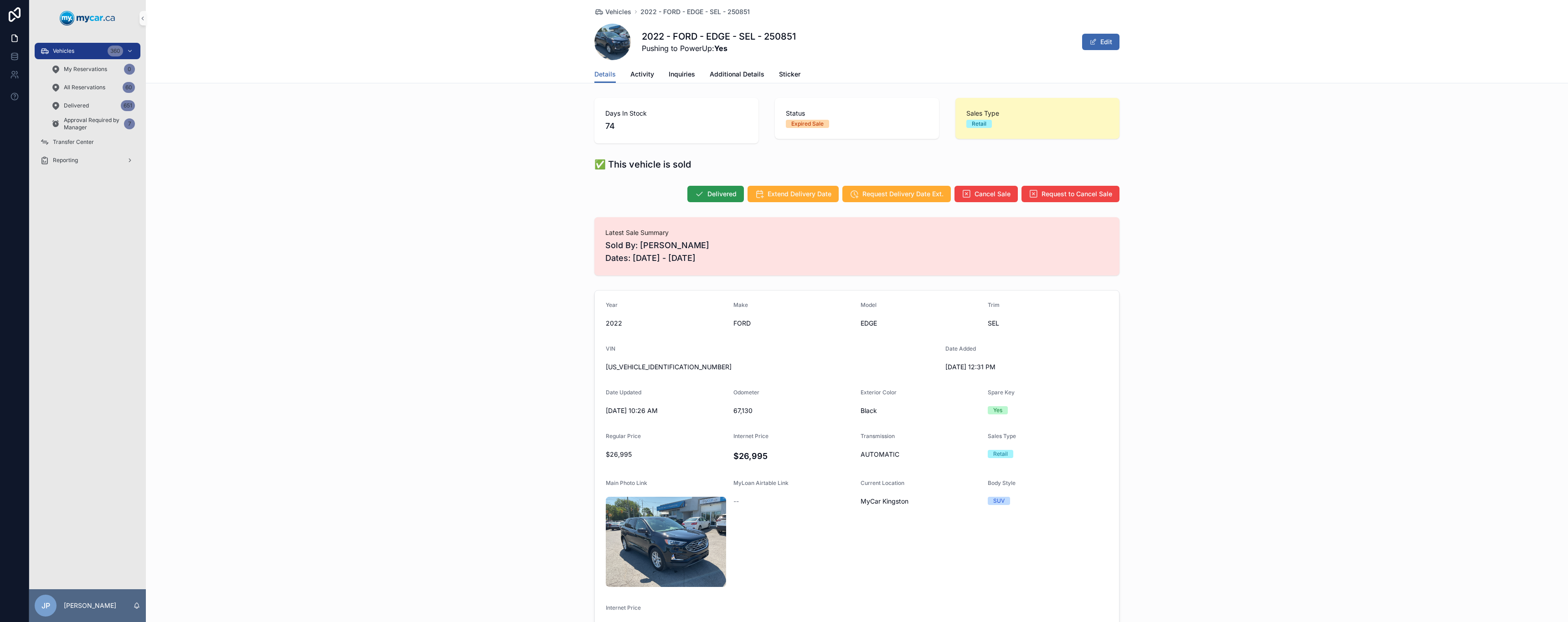
click at [715, 193] on span "Delivered" at bounding box center [722, 194] width 29 height 9
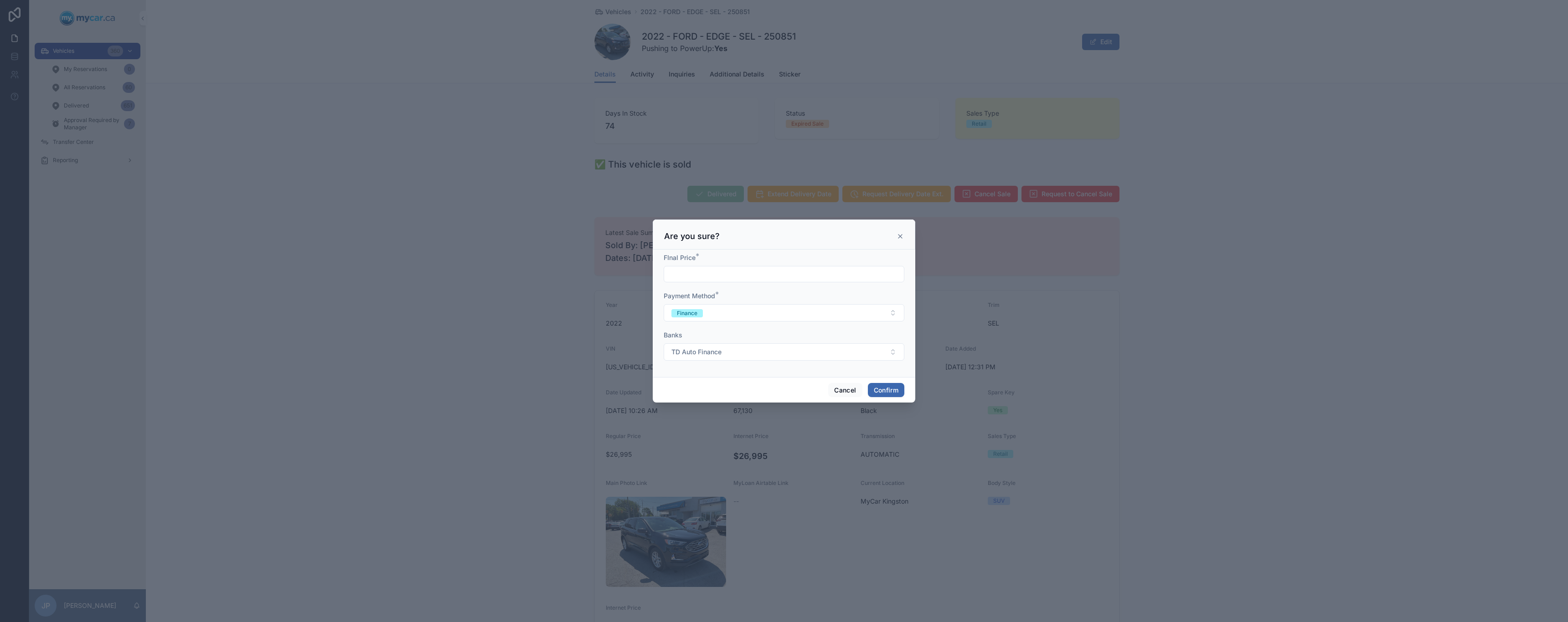
click at [900, 240] on icon at bounding box center [899, 236] width 7 height 7
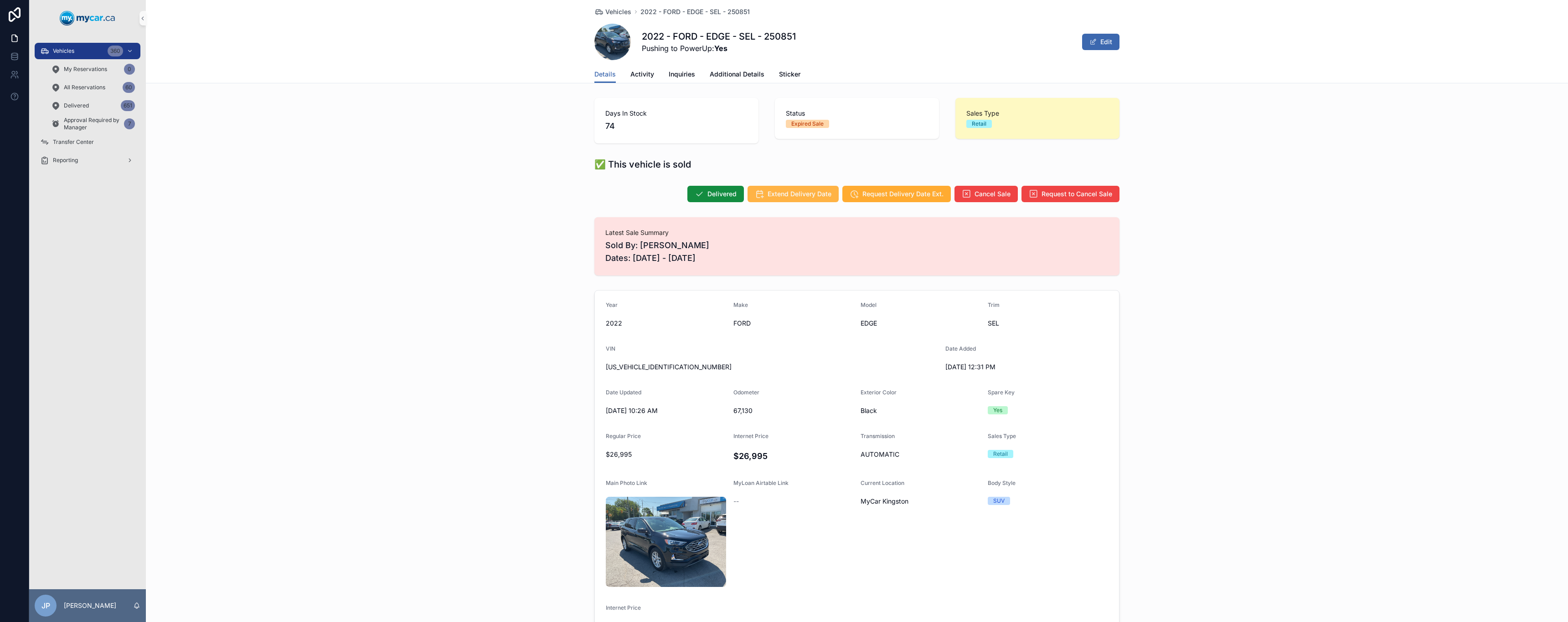
click at [823, 192] on span "Extend Delivery Date" at bounding box center [799, 194] width 64 height 9
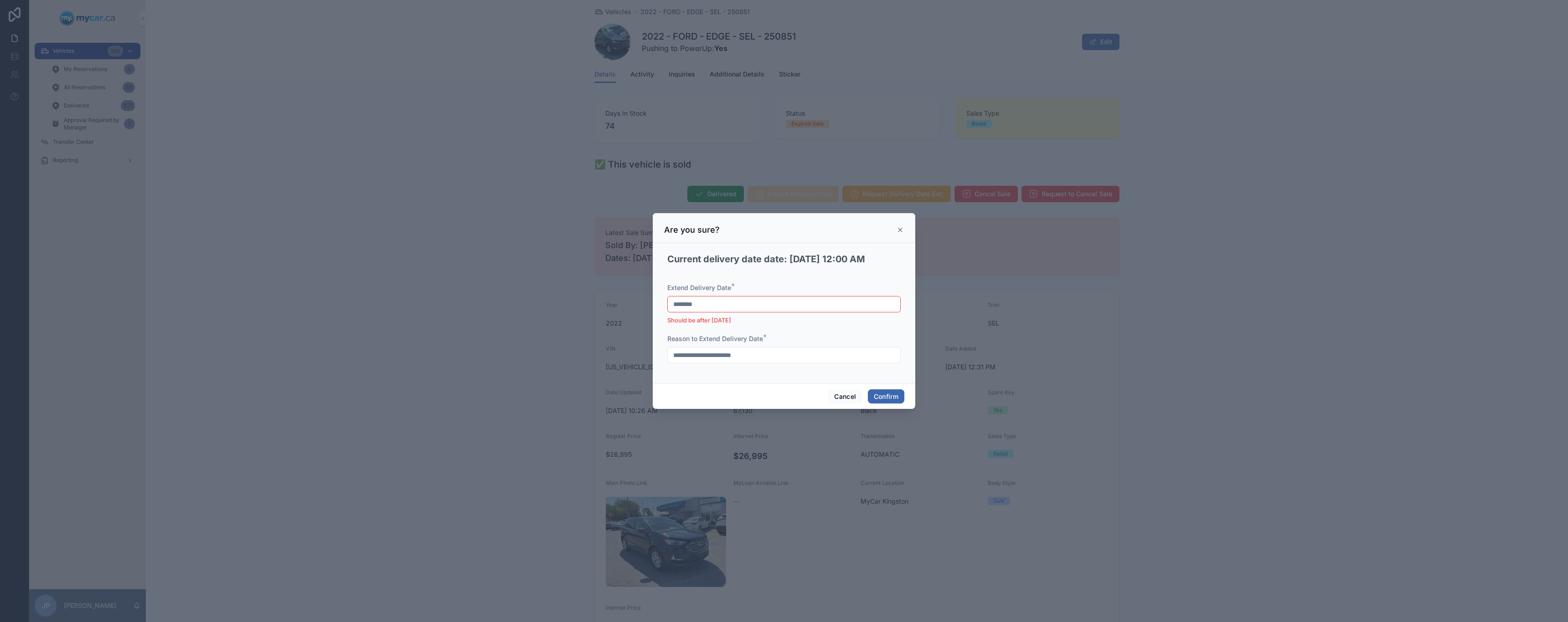
click at [756, 298] on input "********" at bounding box center [783, 304] width 233 height 13
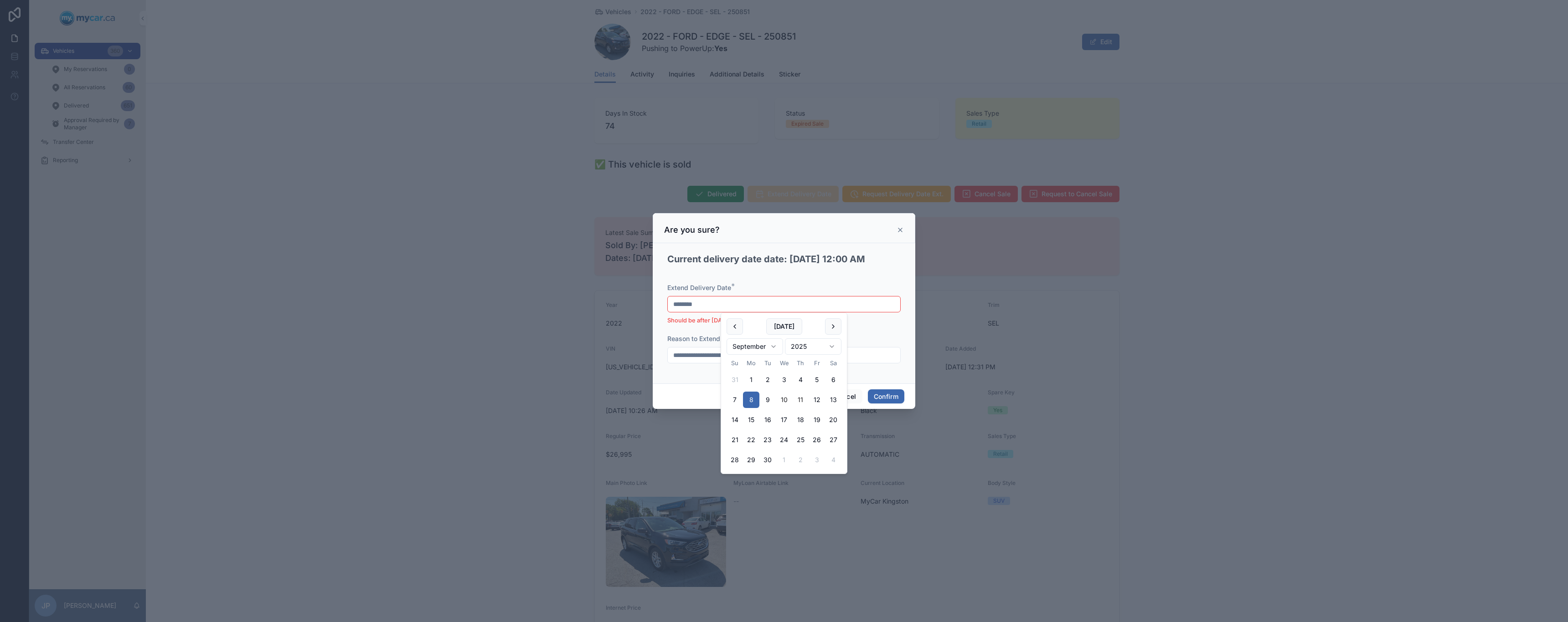
click at [800, 399] on button "11" at bounding box center [800, 400] width 17 height 17
type input "*********"
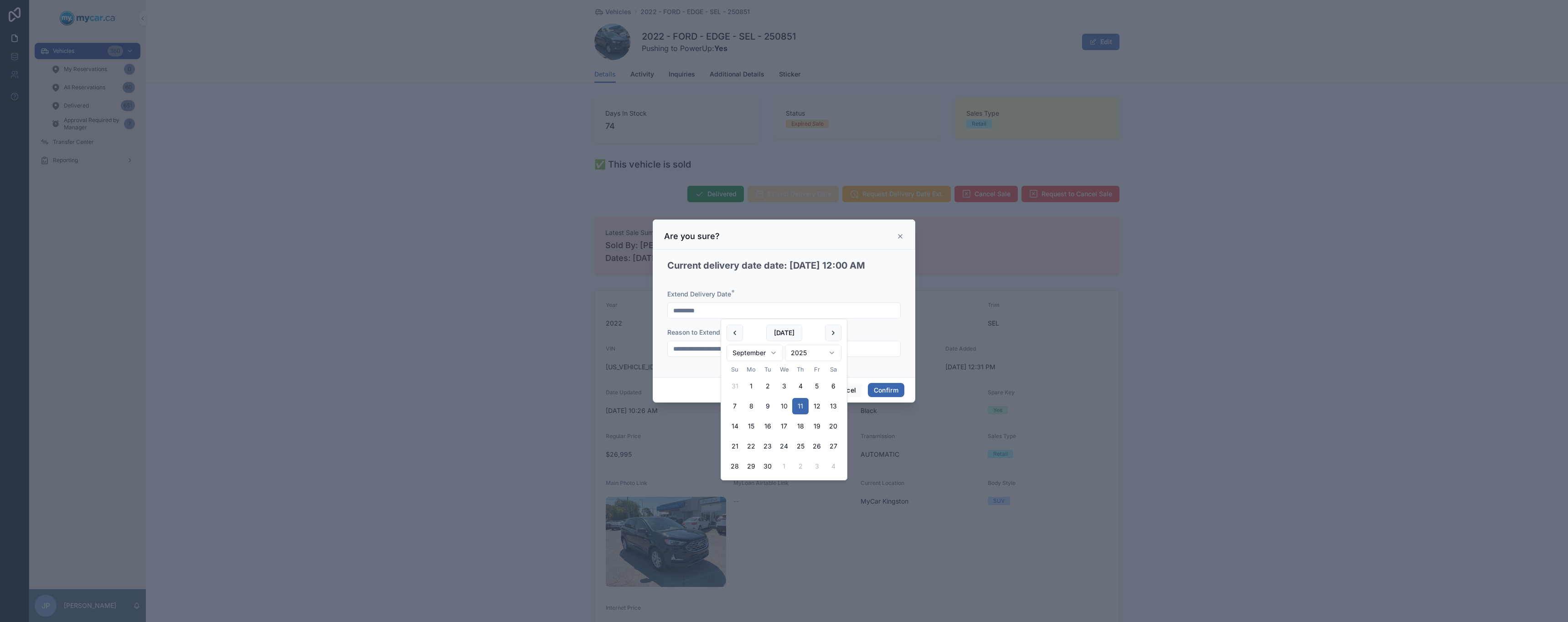
click at [826, 300] on div "Extend Delivery Date * *********" at bounding box center [784, 304] width 233 height 29
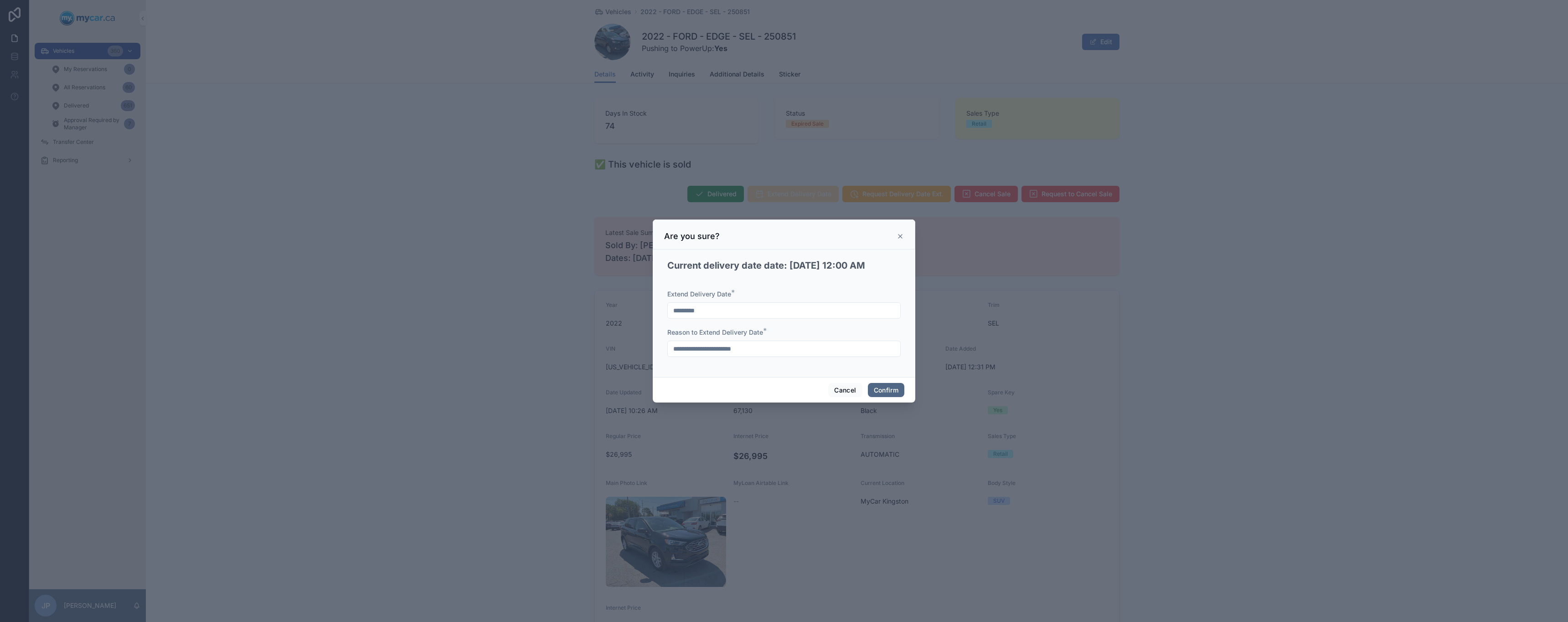
click at [889, 389] on button "Confirm" at bounding box center [886, 390] width 36 height 14
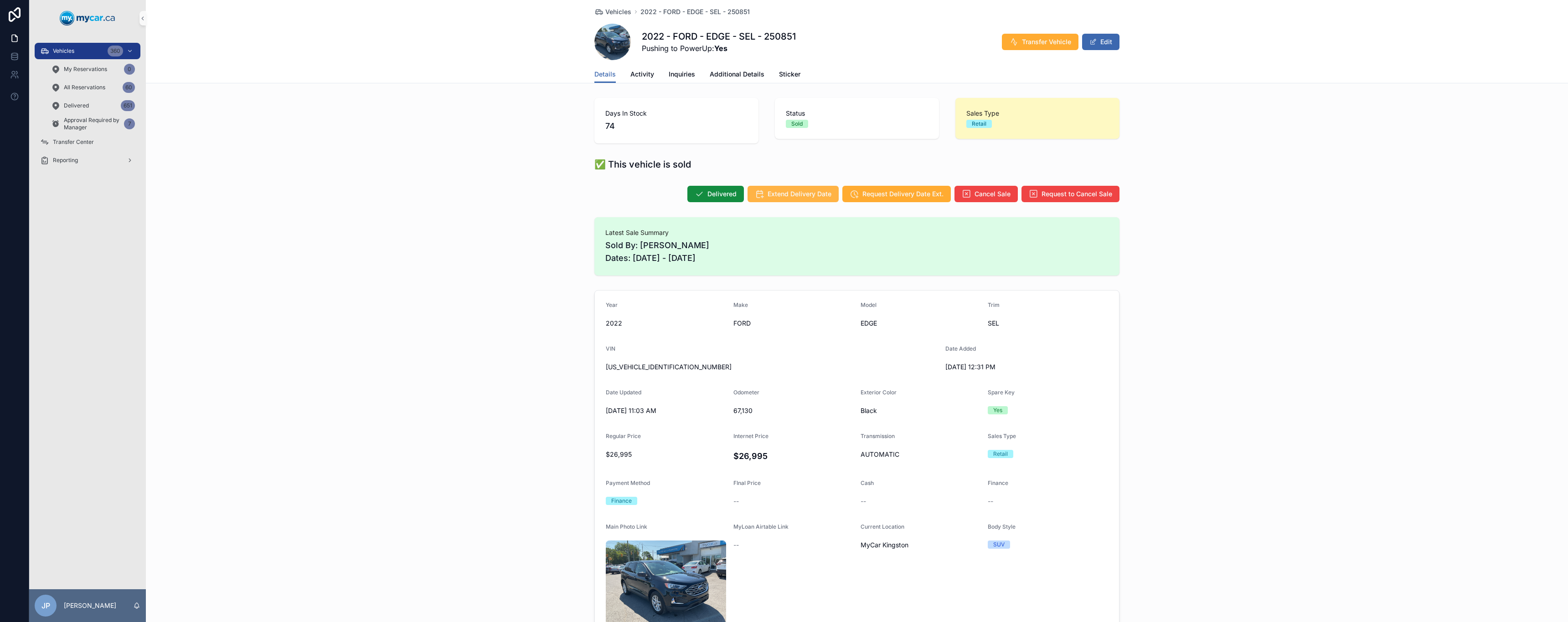
click at [789, 189] on button "Extend Delivery Date" at bounding box center [793, 194] width 91 height 17
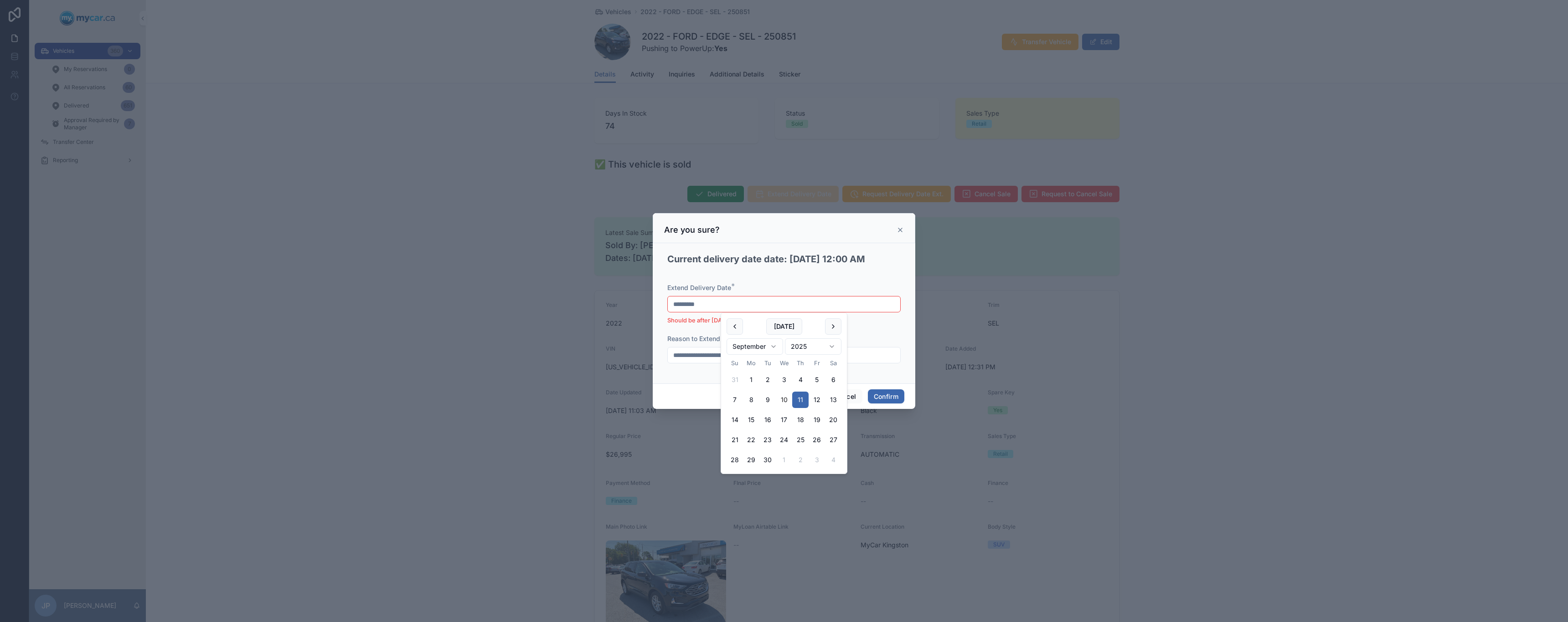
click at [782, 306] on input "*********" at bounding box center [783, 304] width 233 height 13
click at [768, 419] on button "16" at bounding box center [767, 419] width 17 height 17
type input "*********"
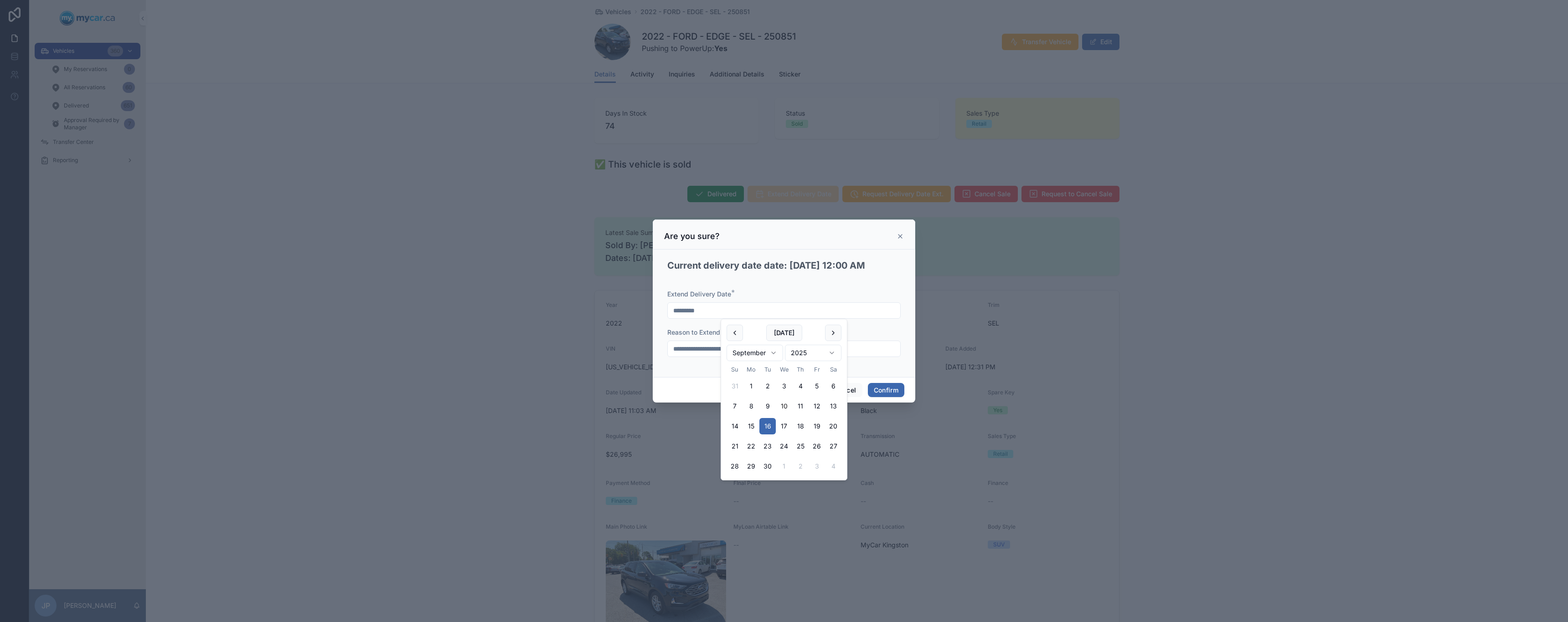
click at [872, 286] on div "**********" at bounding box center [783, 311] width 241 height 117
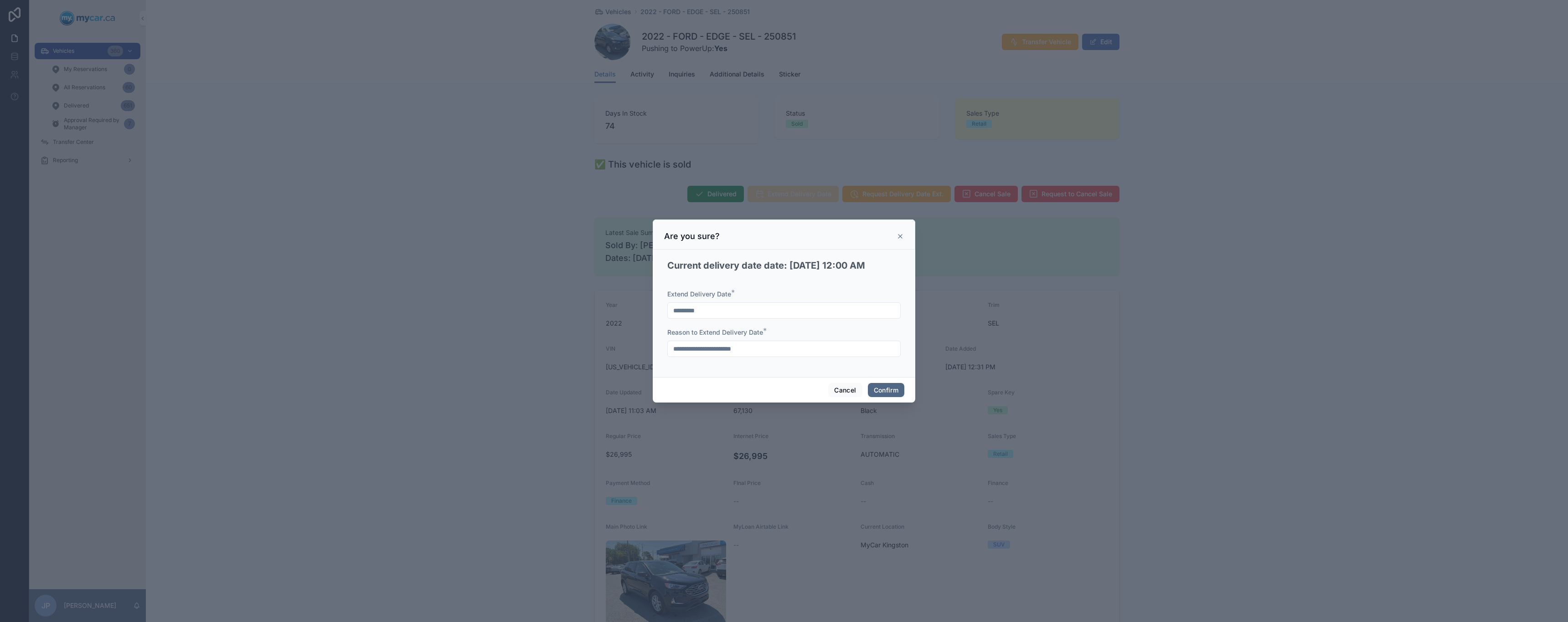
click at [888, 389] on button "Confirm" at bounding box center [886, 390] width 36 height 14
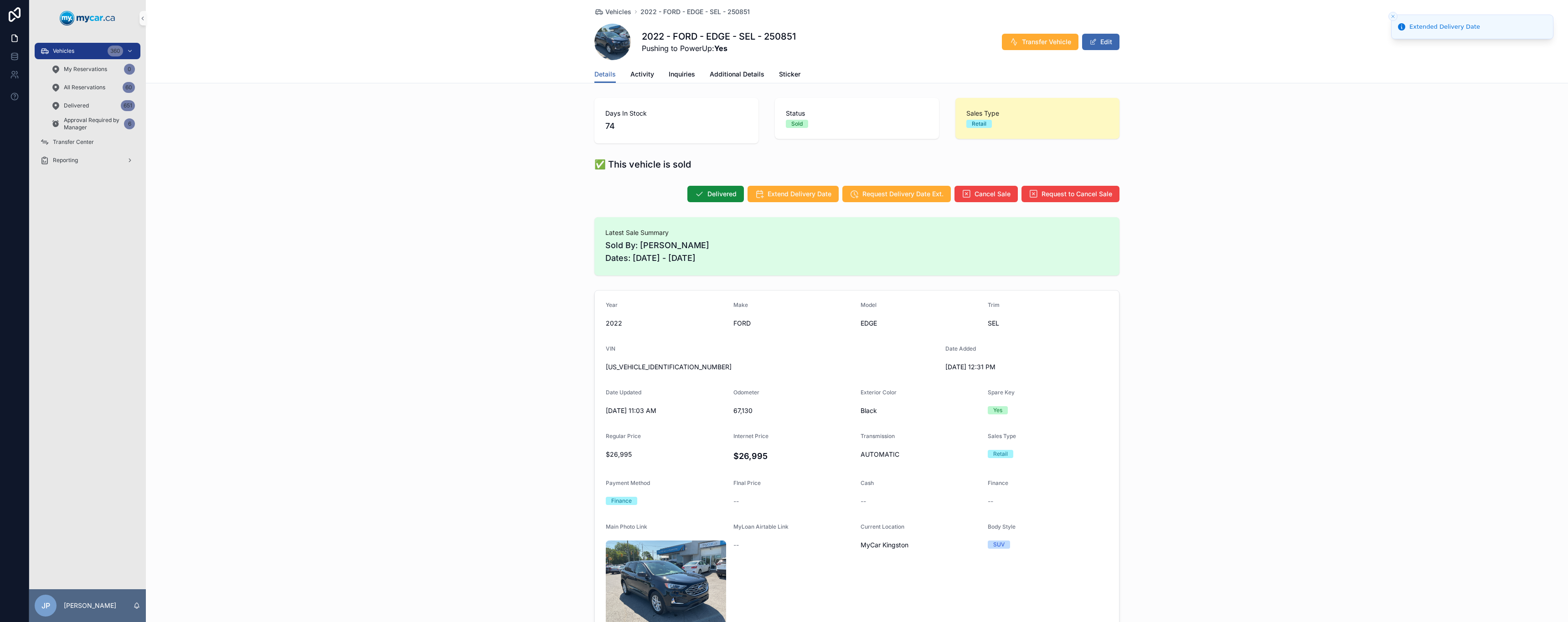
click at [1395, 13] on icon "Close toast" at bounding box center [1392, 16] width 6 height 6
